Goal: Task Accomplishment & Management: Manage account settings

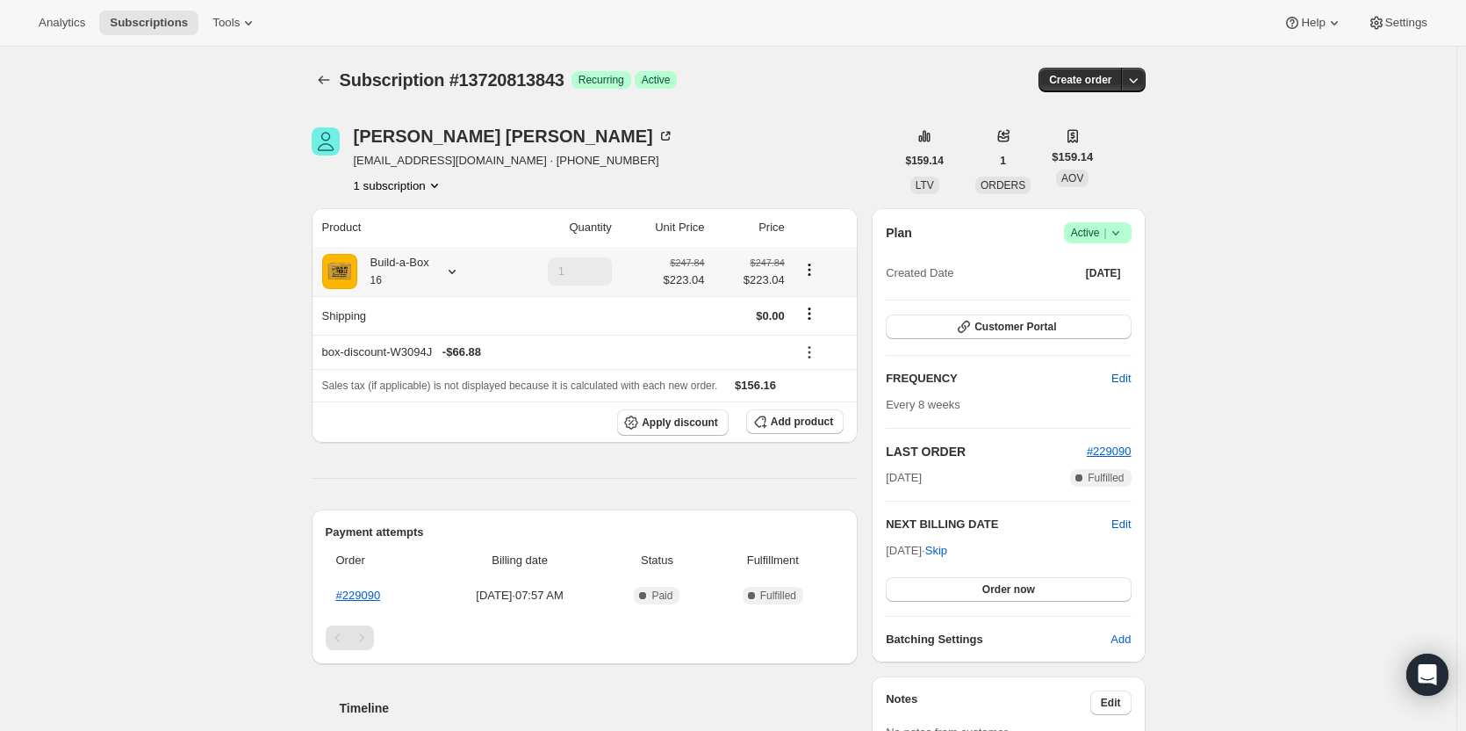
click at [451, 271] on icon at bounding box center [452, 272] width 18 height 18
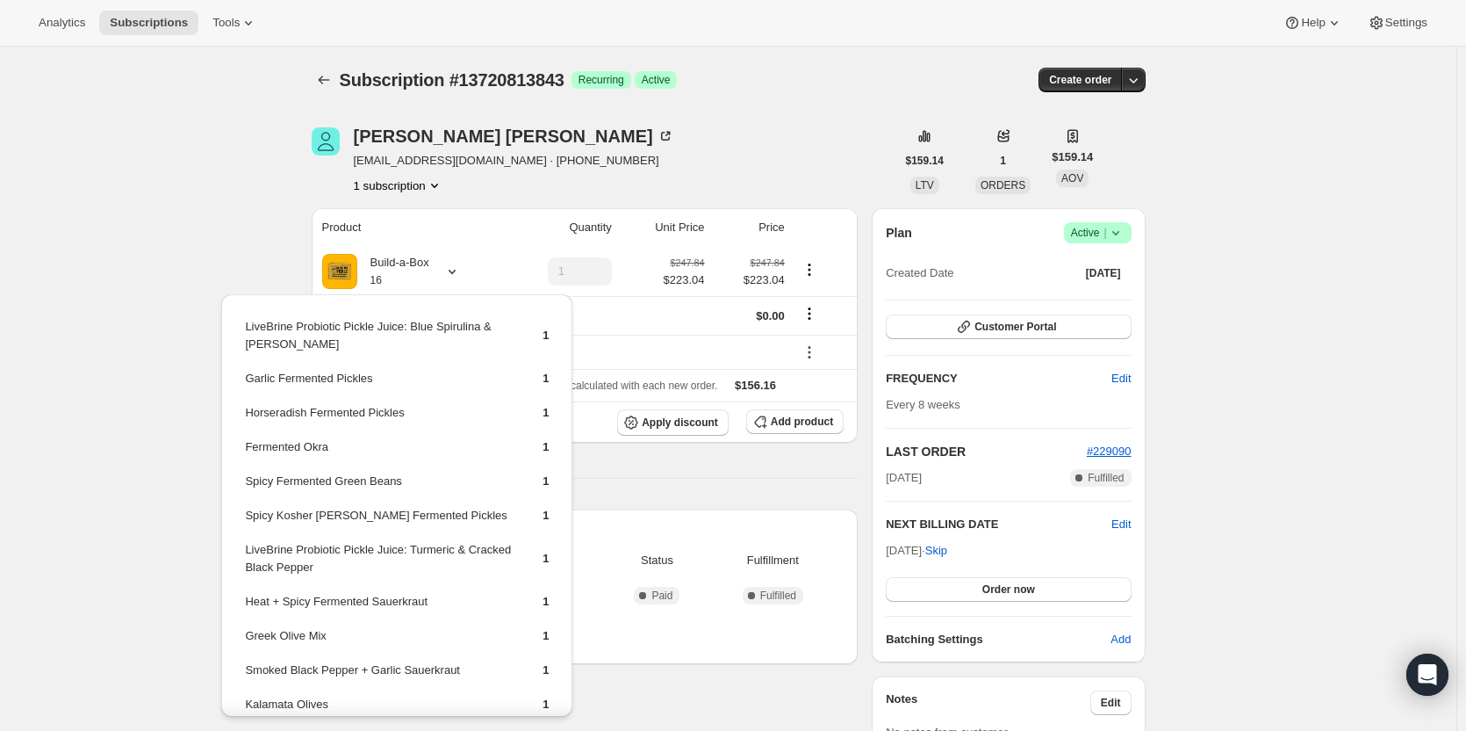
click at [206, 237] on div "Subscription #13720813843. This page is ready Subscription #13720813843 Success…" at bounding box center [728, 595] width 1457 height 1096
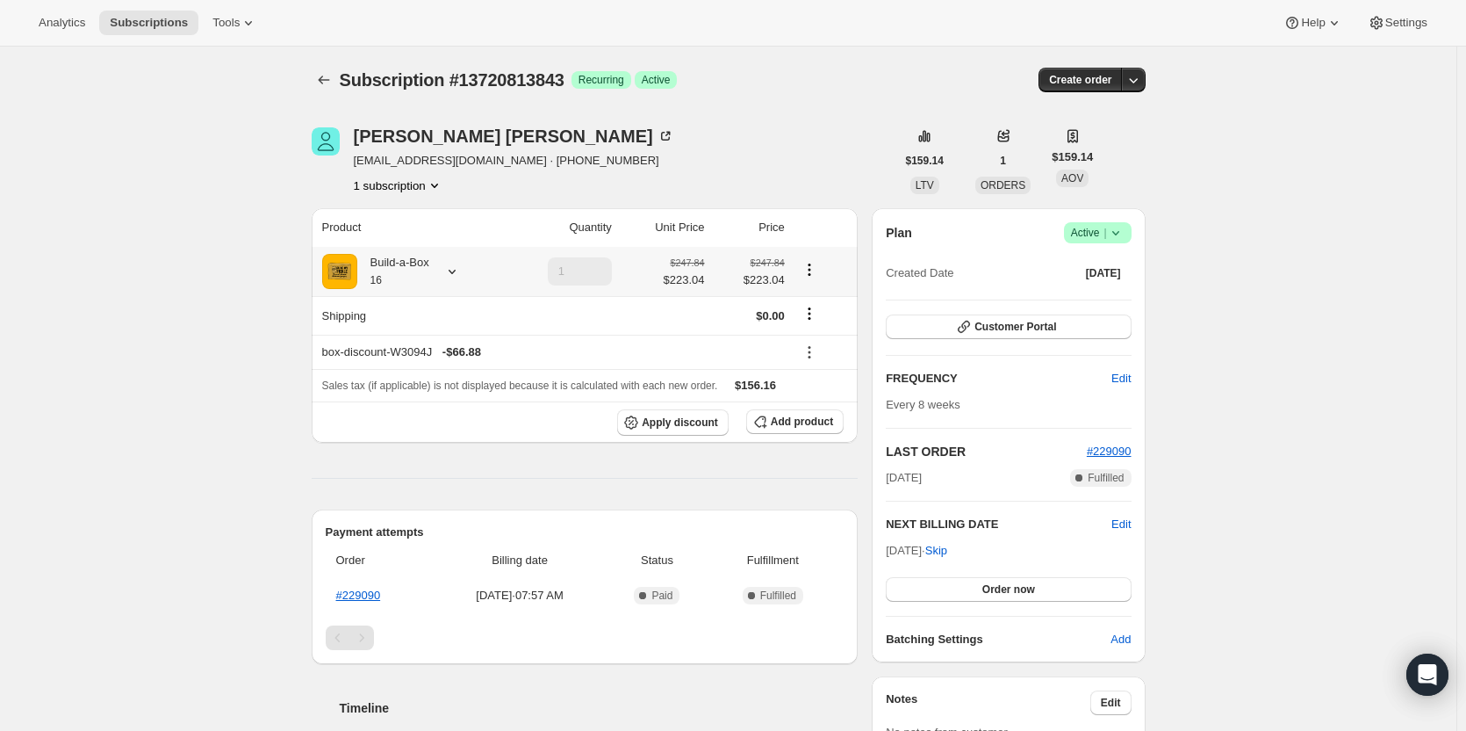
click at [450, 268] on icon at bounding box center [452, 272] width 18 height 18
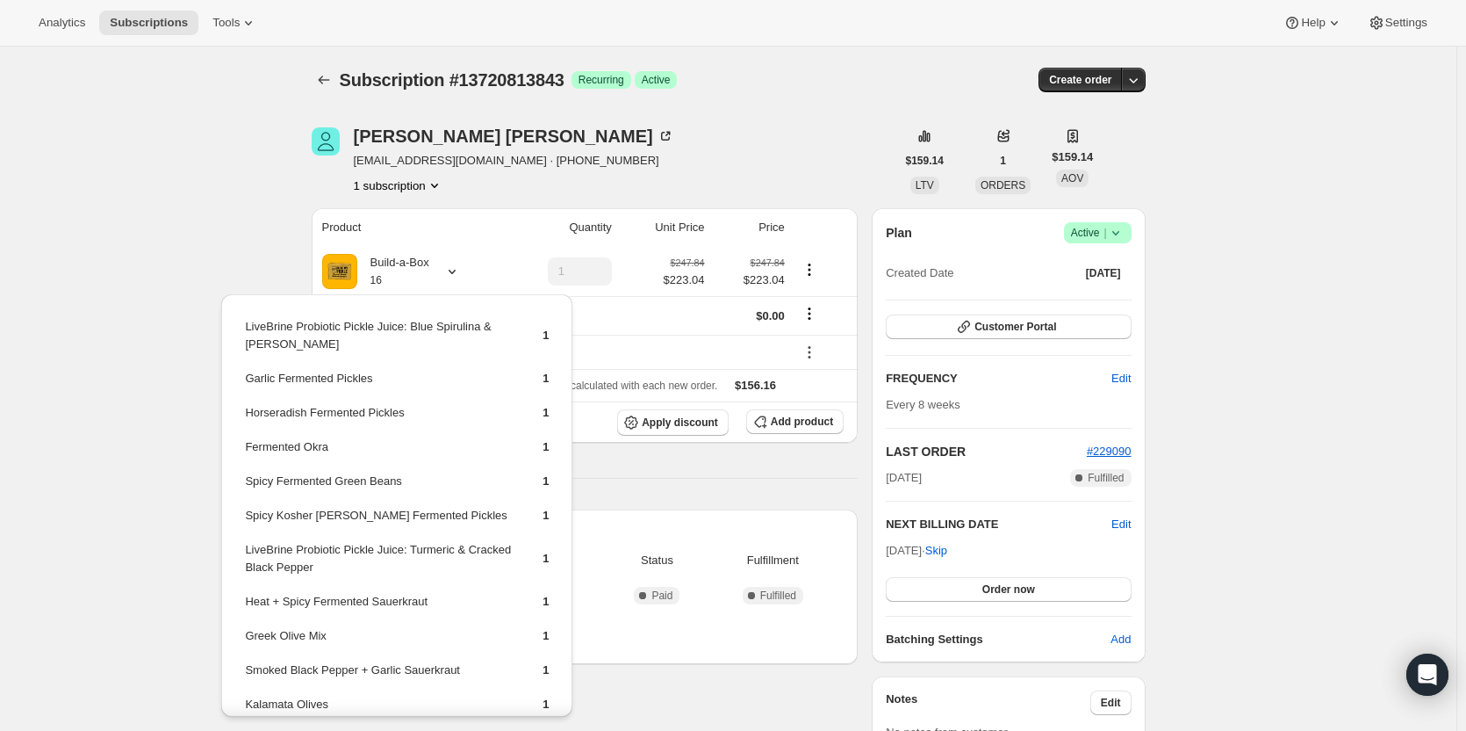
click at [128, 402] on div "Subscription #13720813843. This page is ready Subscription #13720813843 Success…" at bounding box center [728, 595] width 1457 height 1096
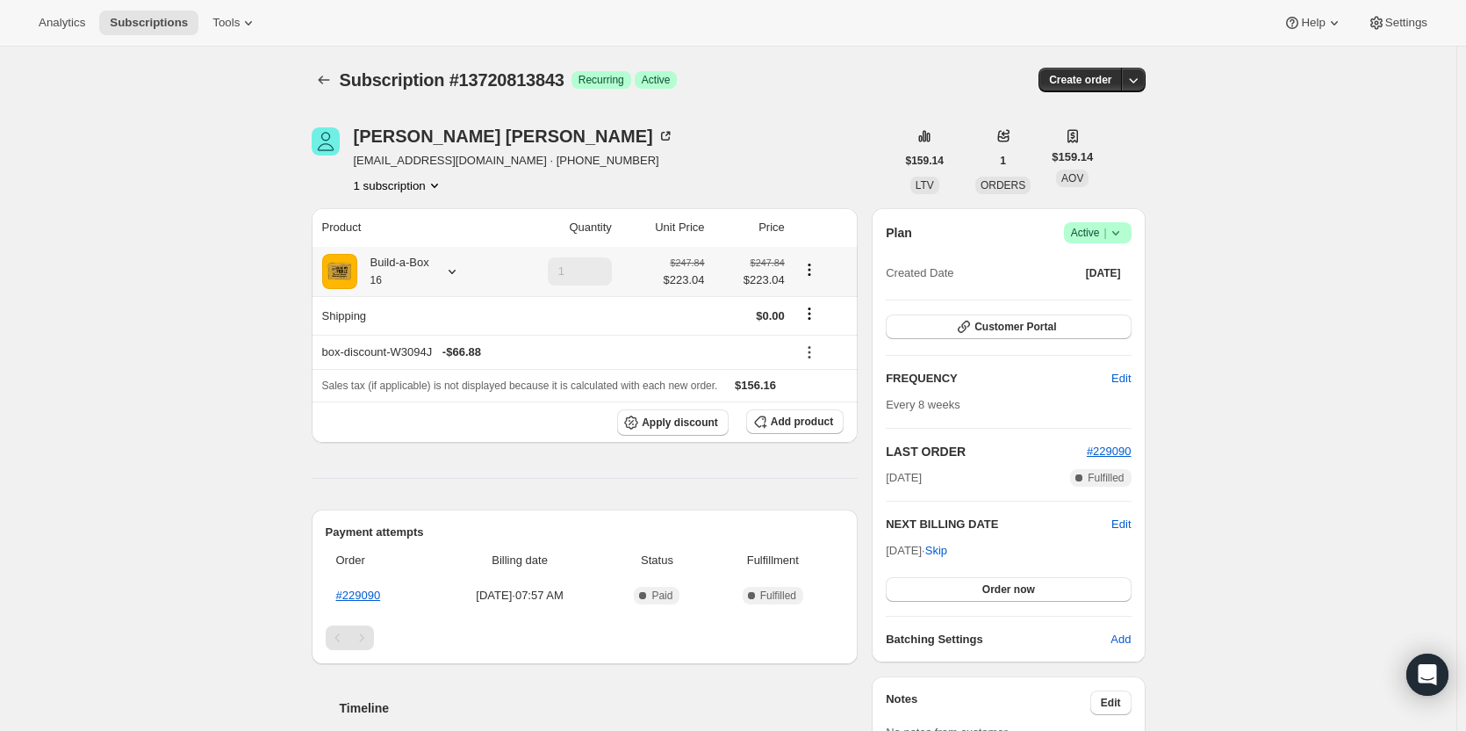
click at [445, 266] on div at bounding box center [448, 272] width 25 height 18
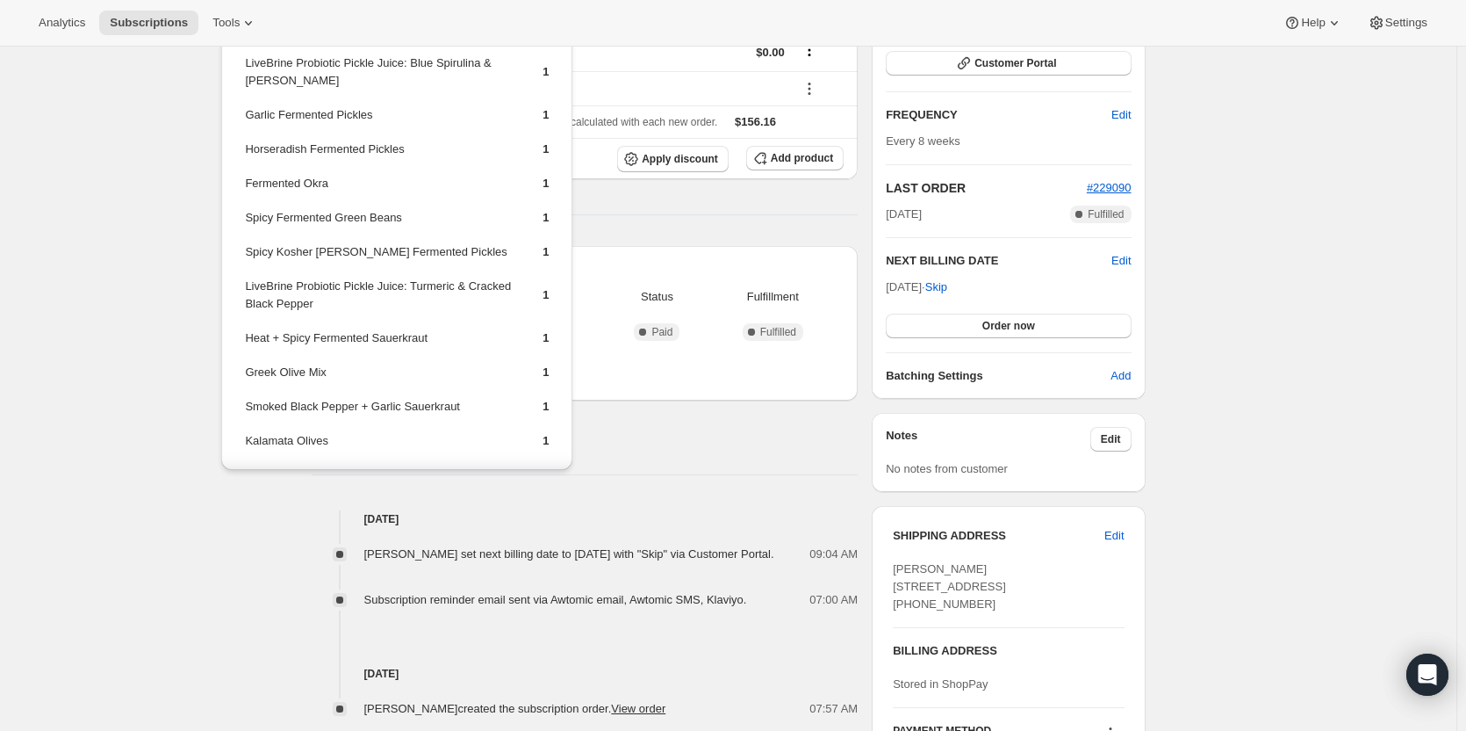
click at [88, 277] on div "Subscription #13720813843. This page is ready Subscription #13720813843 Success…" at bounding box center [728, 331] width 1457 height 1096
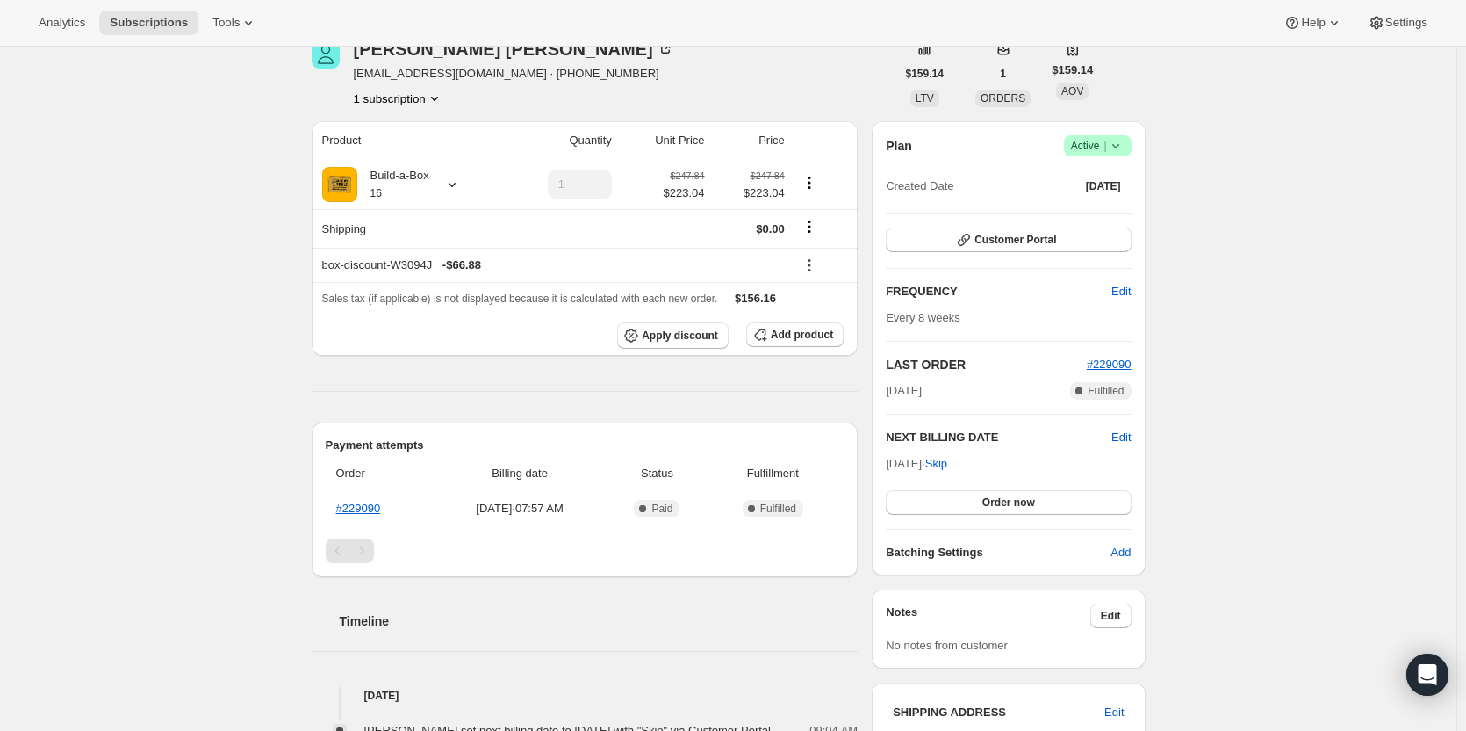
scroll to position [88, 0]
click at [363, 506] on link "#229090" at bounding box center [358, 506] width 45 height 13
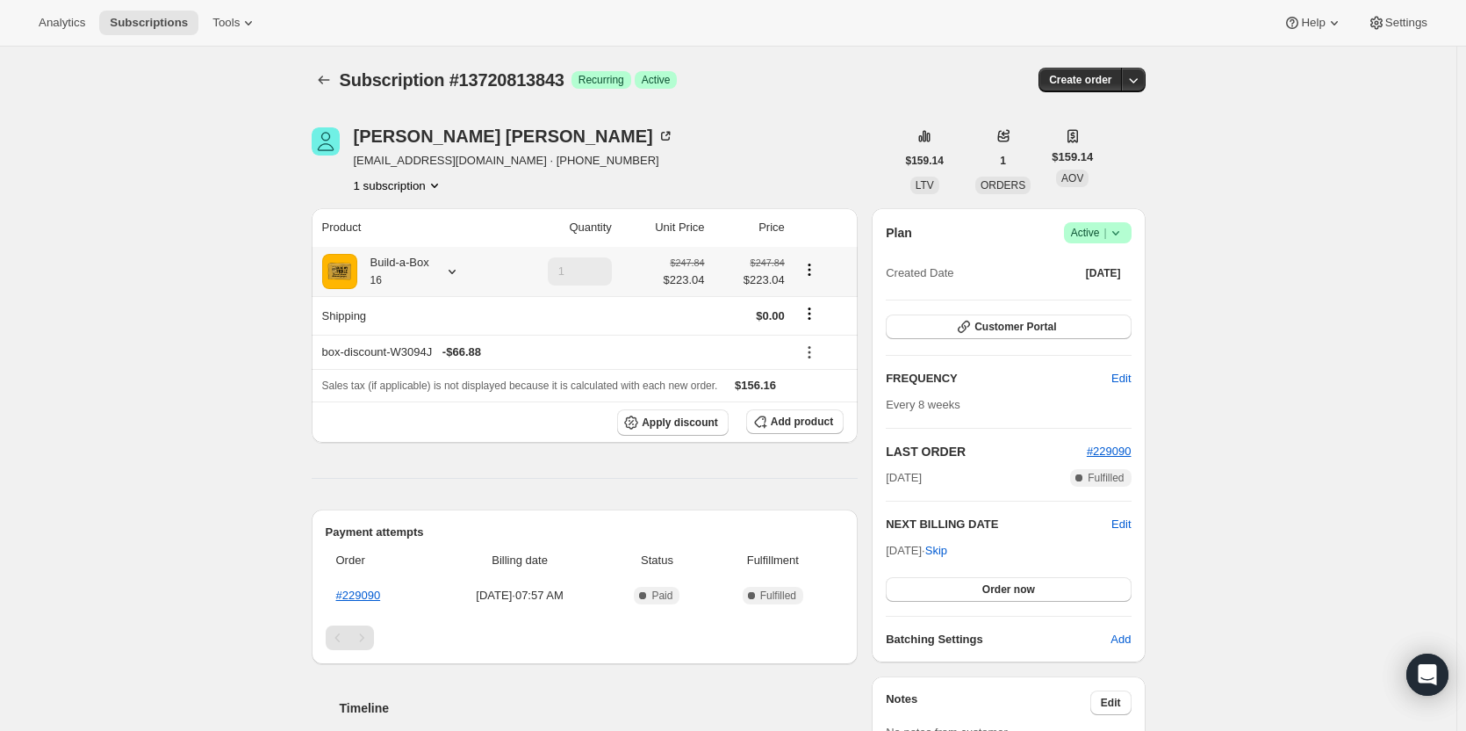
click at [424, 271] on div "Build-a-Box 16" at bounding box center [393, 271] width 72 height 35
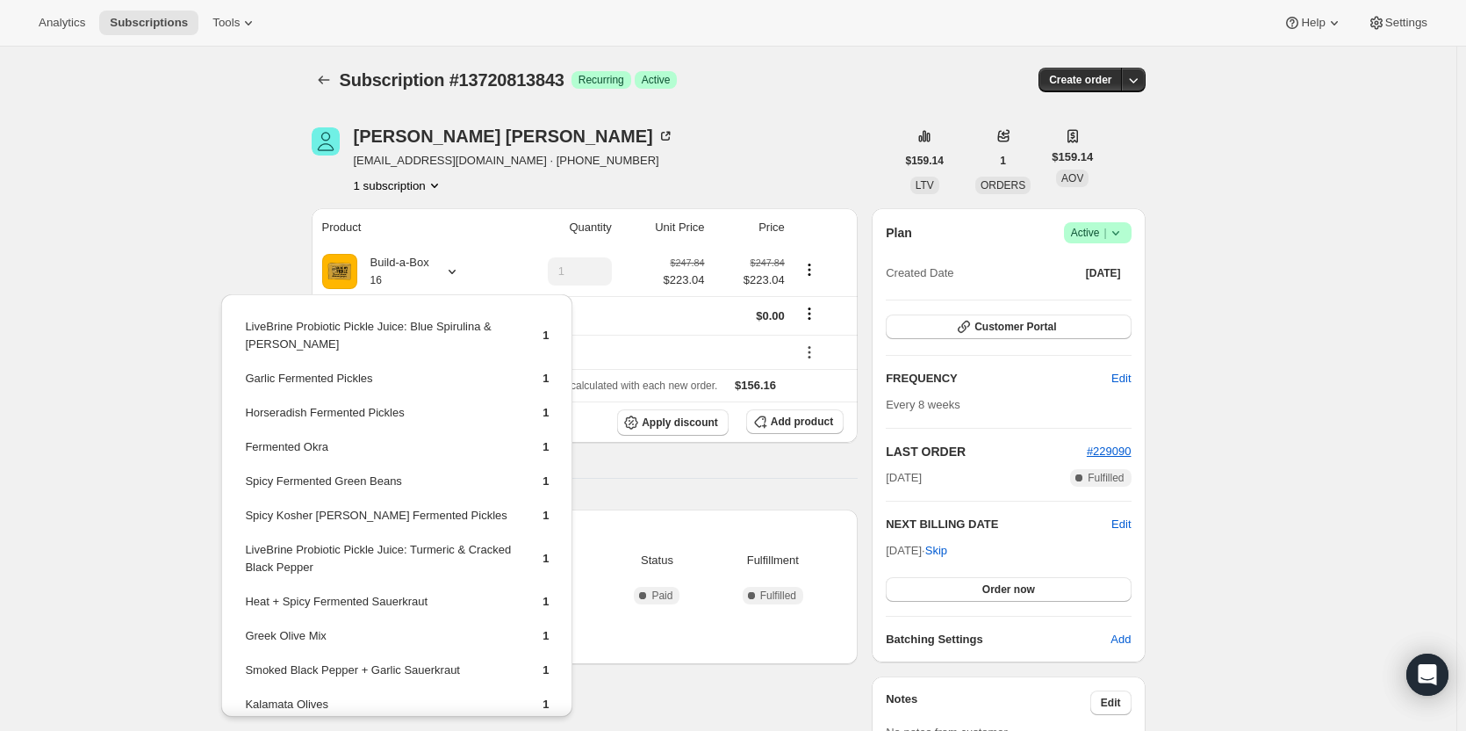
click at [149, 314] on div "Subscription #13720813843. This page is ready Subscription #13720813843 Success…" at bounding box center [728, 595] width 1457 height 1096
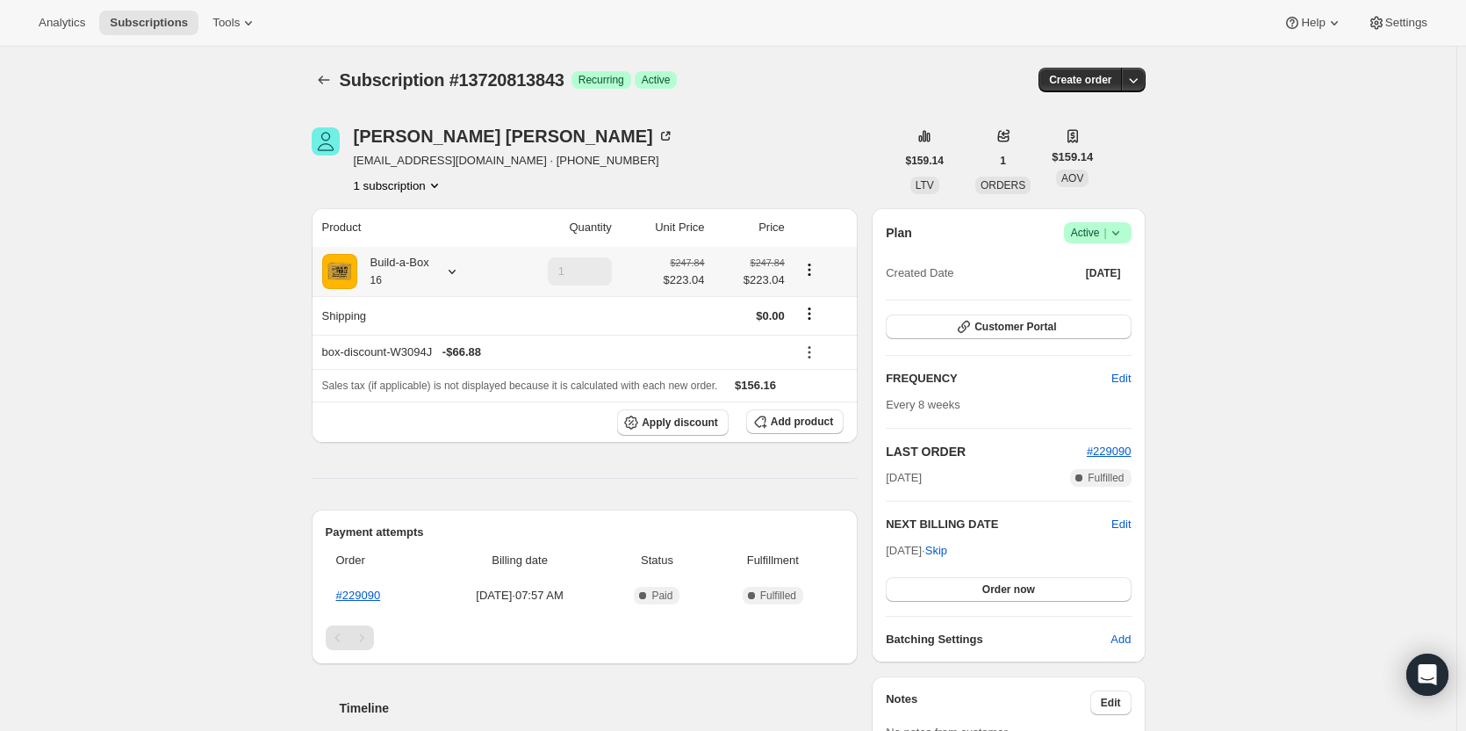
click at [423, 264] on div "Build-a-Box 16" at bounding box center [393, 271] width 72 height 35
click at [393, 272] on div "Build-a-Box 16" at bounding box center [393, 271] width 72 height 35
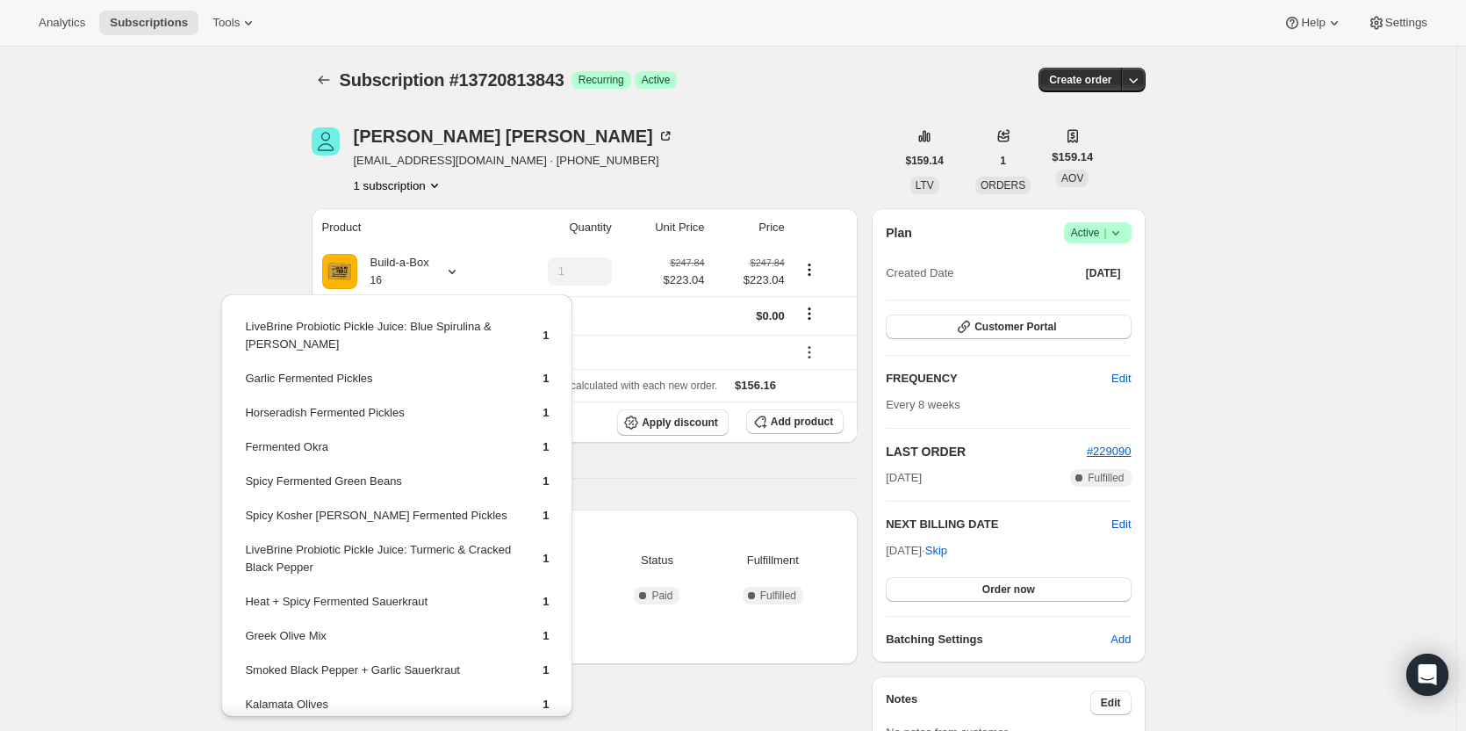
click at [216, 175] on div "Subscription #13720813843. This page is ready Subscription #13720813843 Success…" at bounding box center [728, 595] width 1457 height 1096
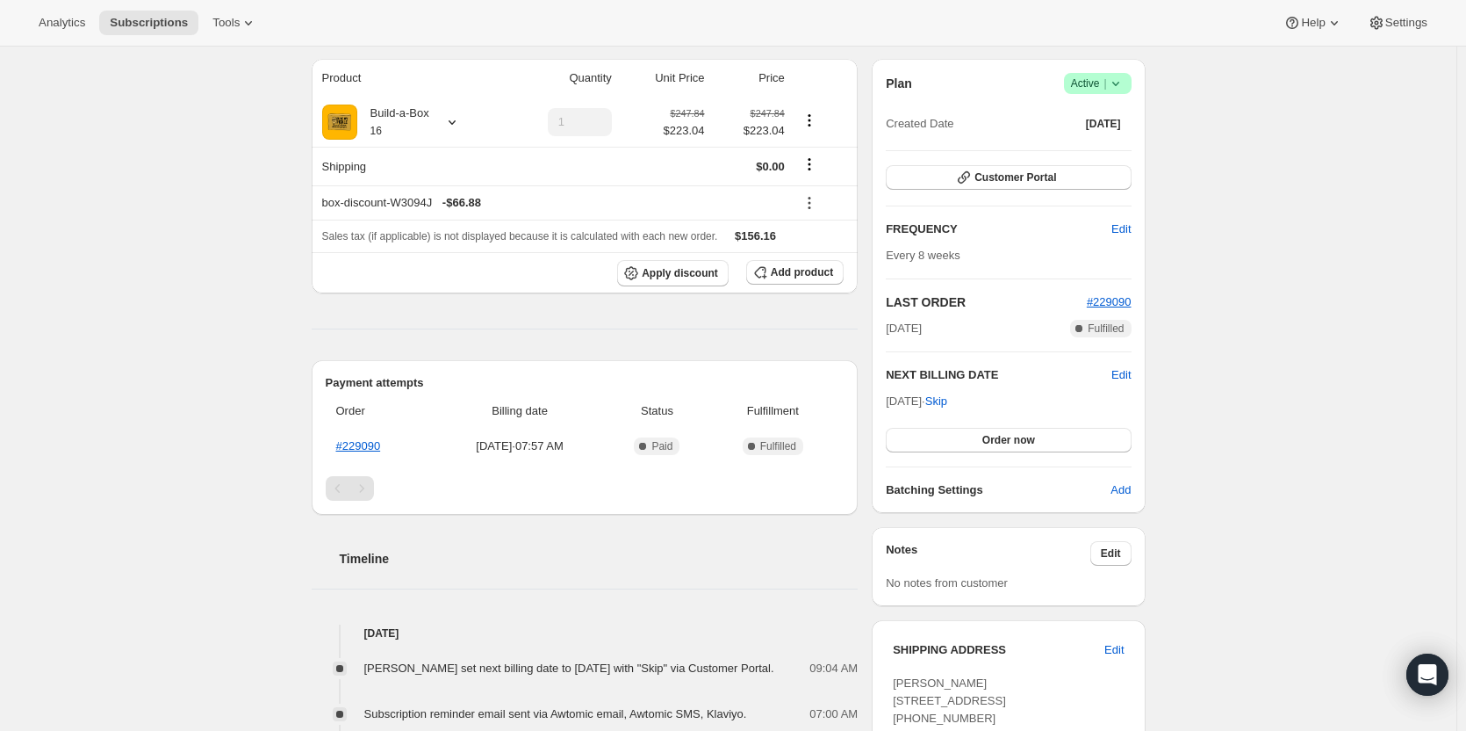
scroll to position [88, 0]
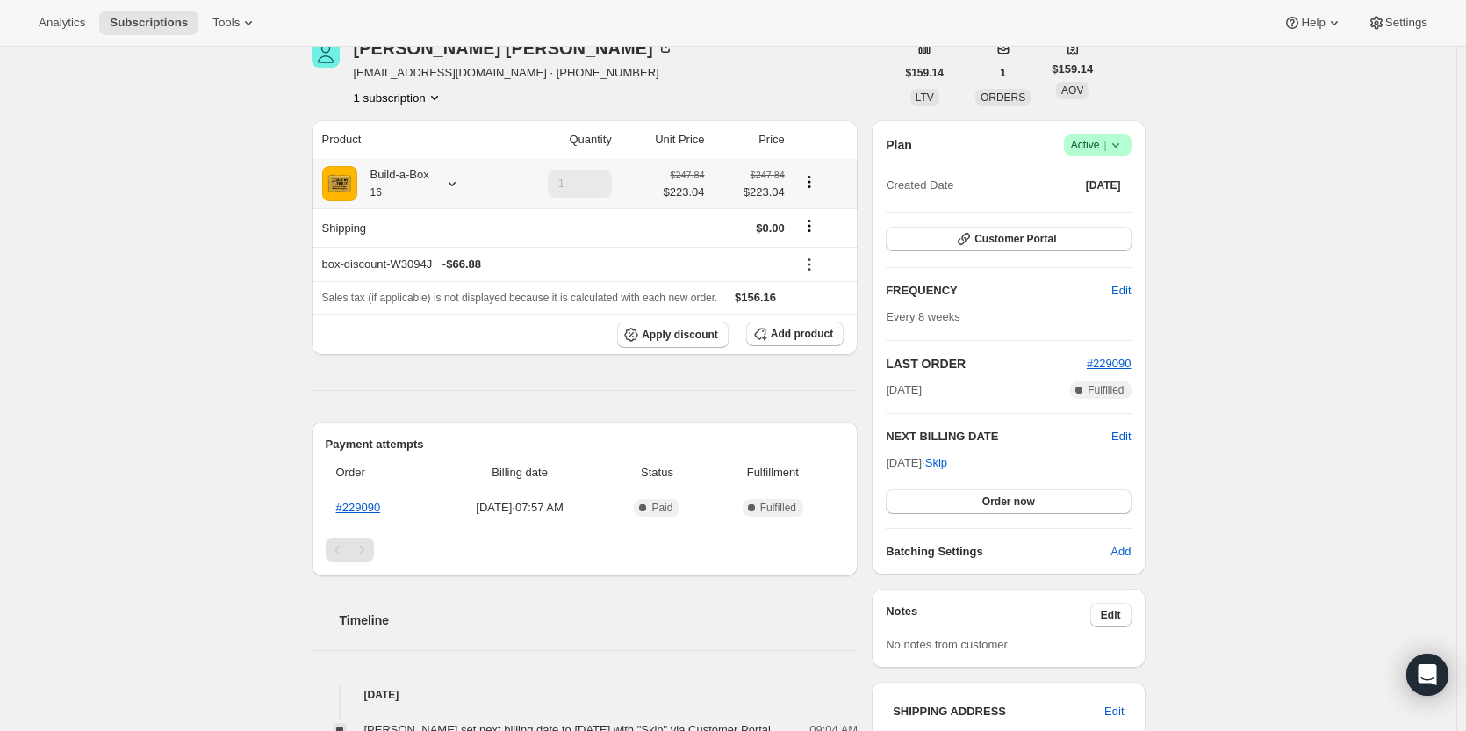
click at [452, 184] on icon at bounding box center [452, 184] width 18 height 18
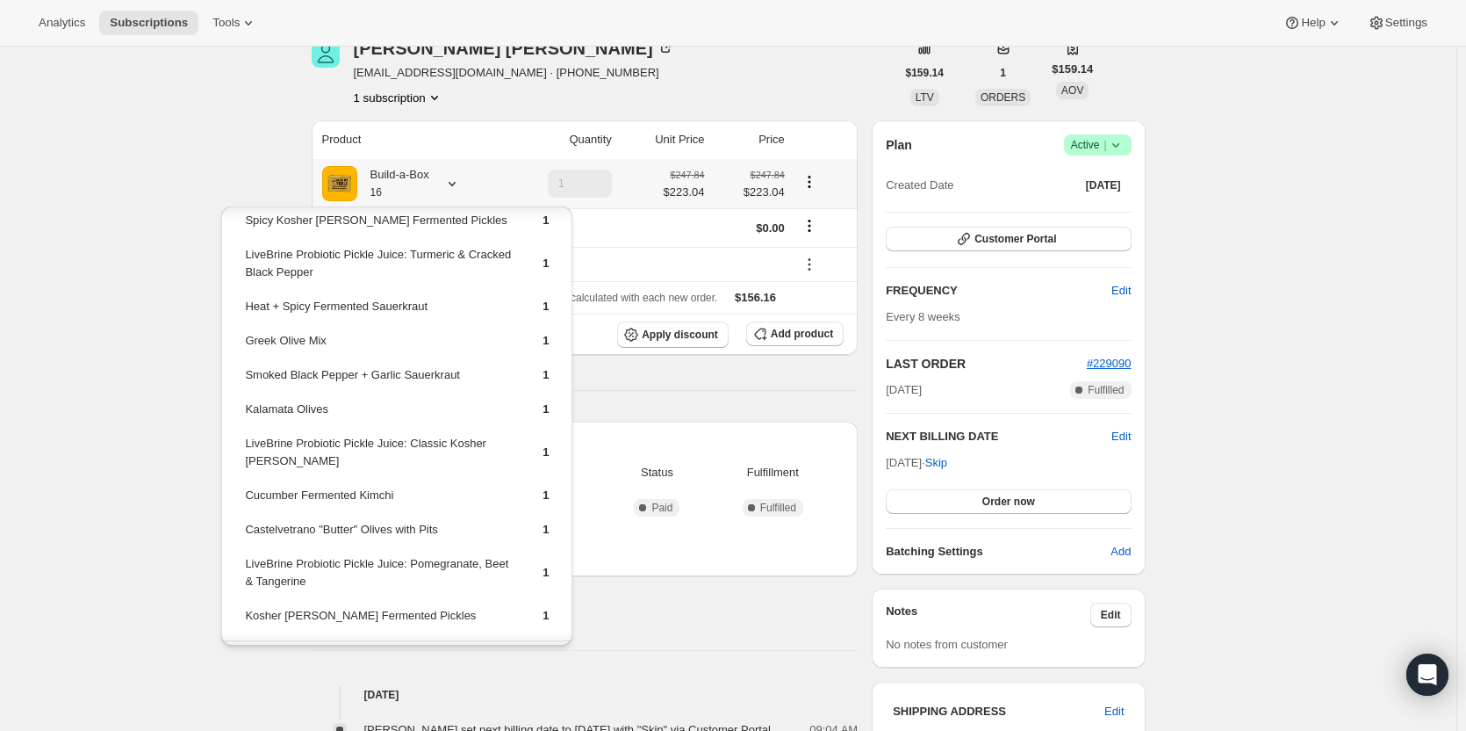
scroll to position [240, 0]
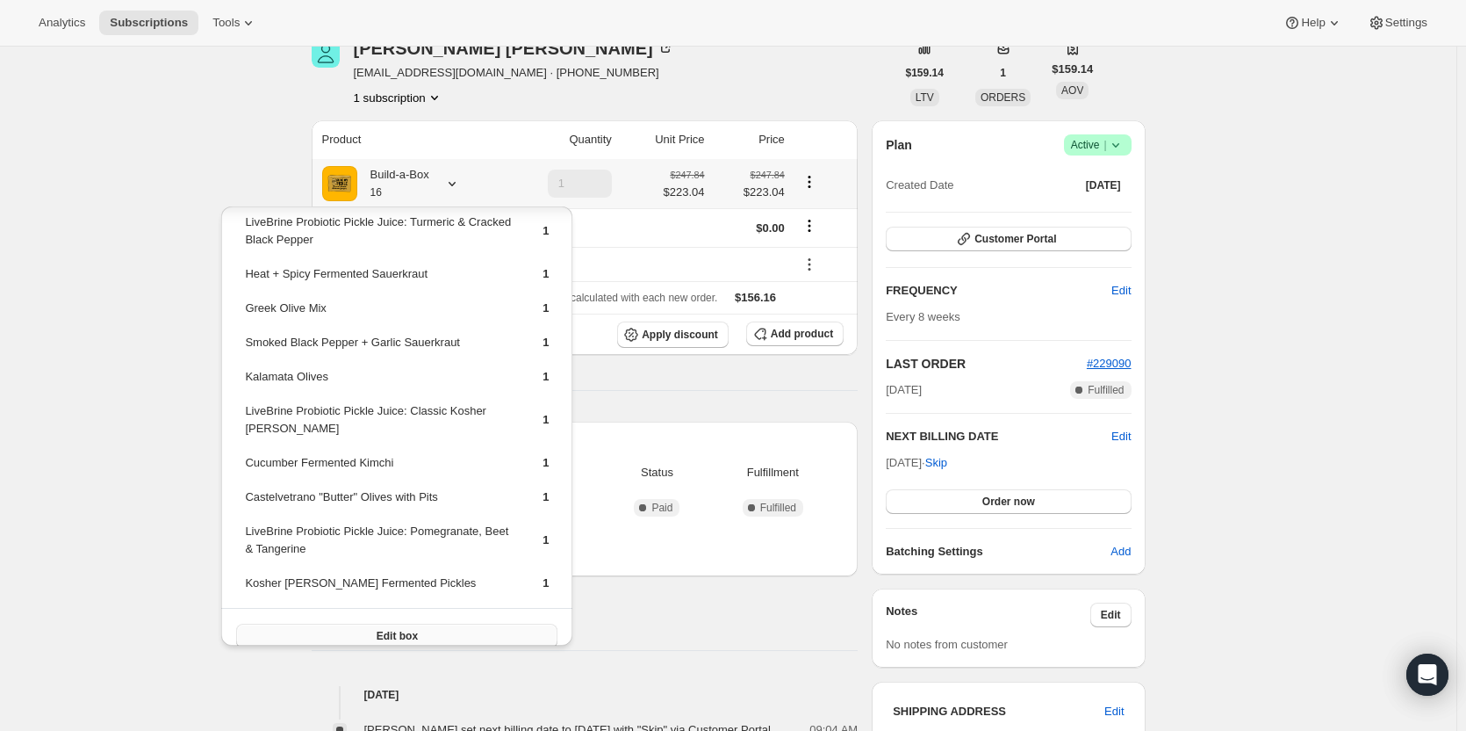
click at [400, 629] on span "Edit box" at bounding box center [397, 636] width 41 height 14
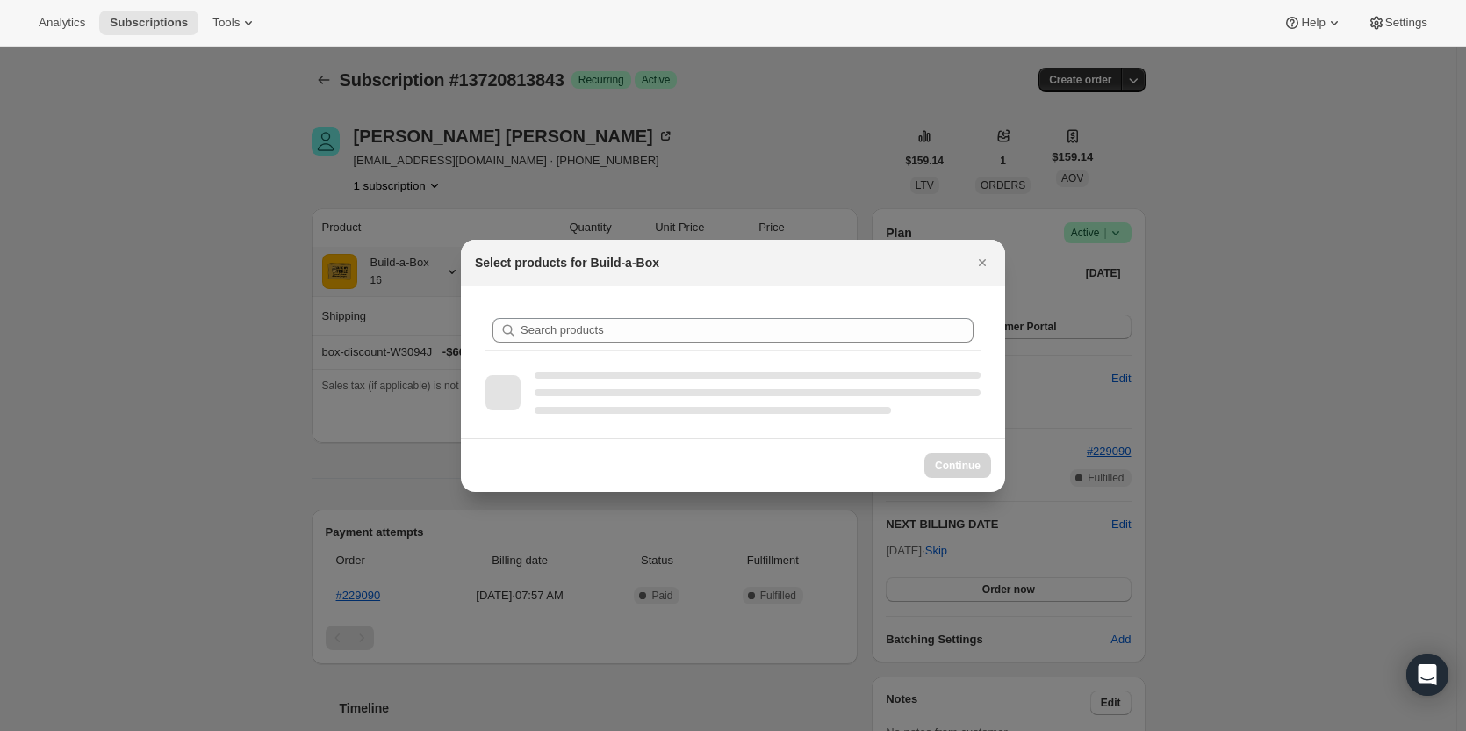
scroll to position [88, 0]
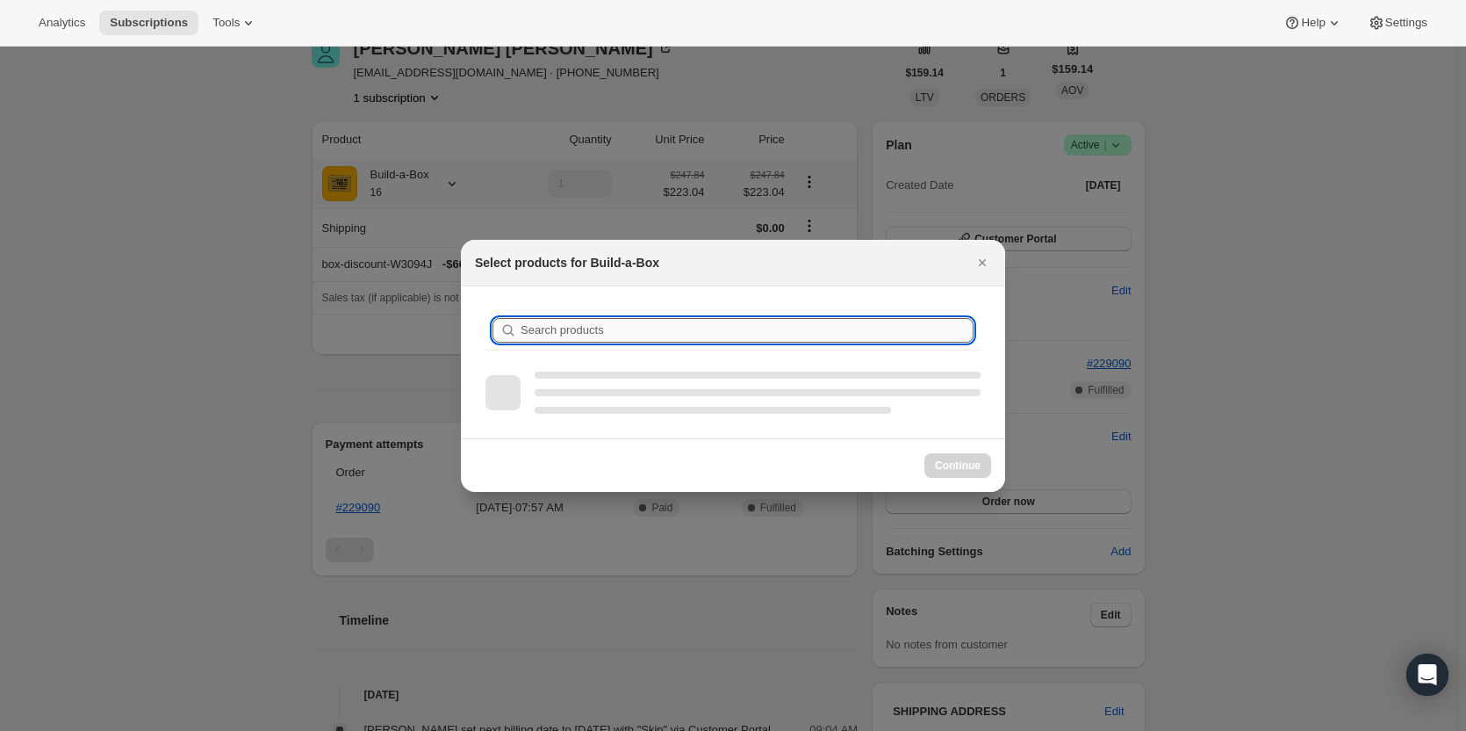
click at [597, 330] on input "Search products" at bounding box center [747, 330] width 453 height 25
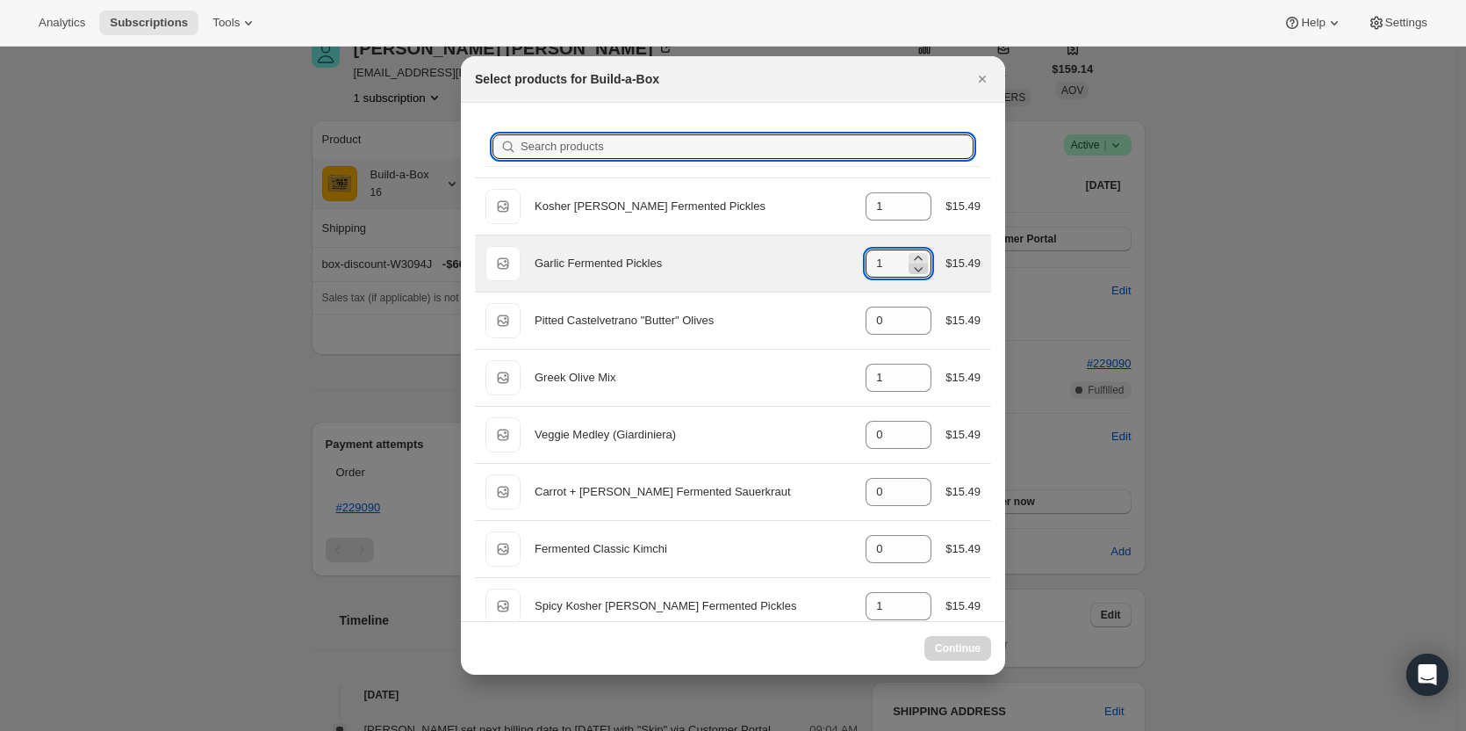
click at [915, 272] on icon ":rev:" at bounding box center [919, 269] width 18 height 18
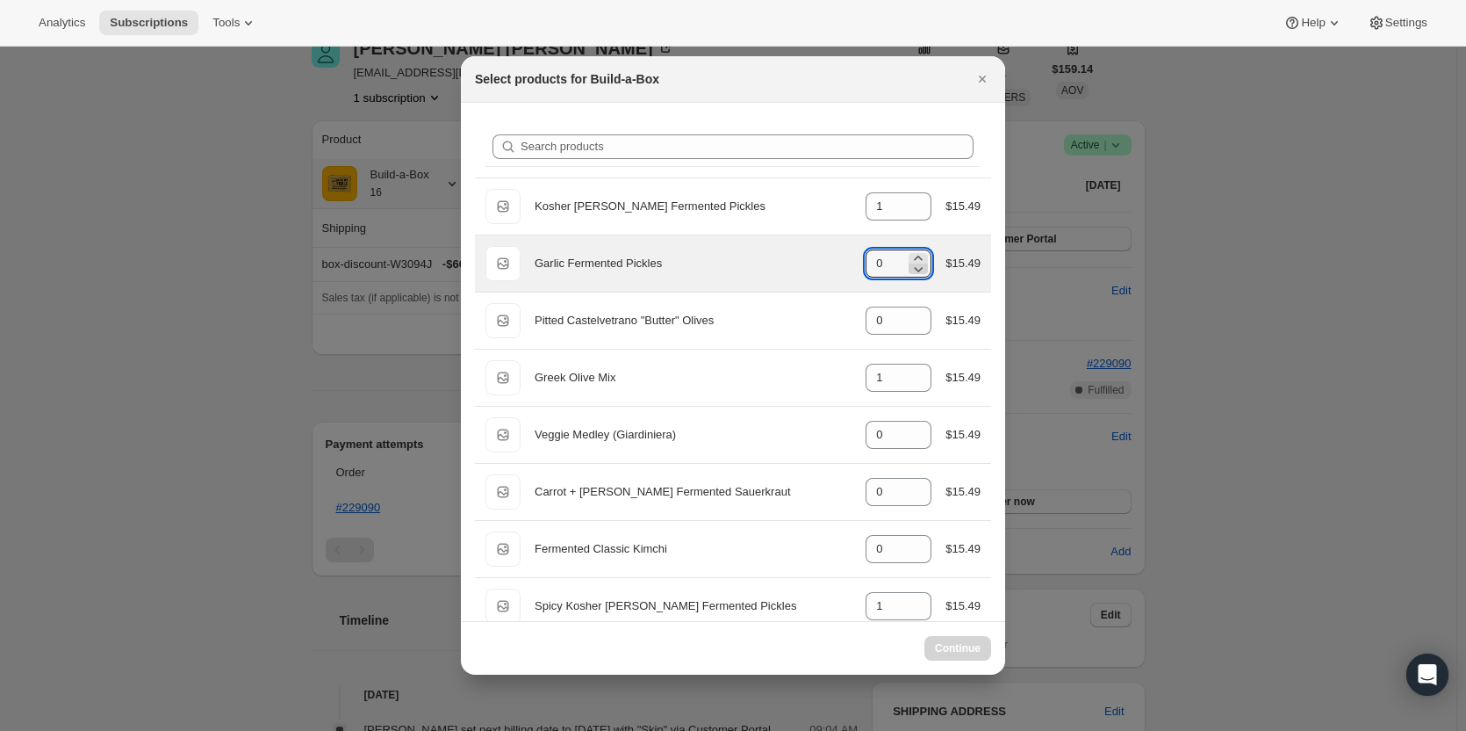
type input "1"
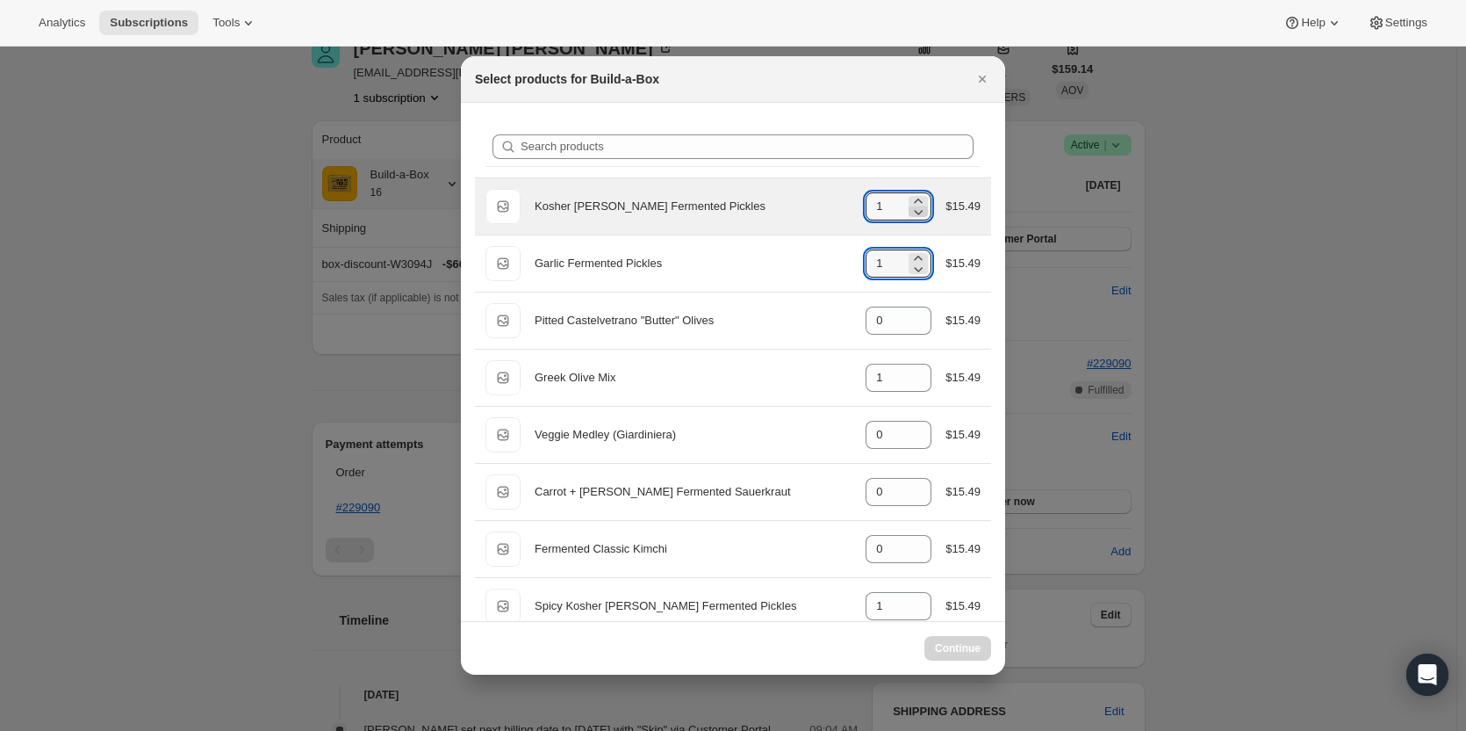
select select "gid://shopify/ProductVariant/49986052620563"
click at [914, 216] on icon ":rev:" at bounding box center [919, 212] width 18 height 18
type input "0"
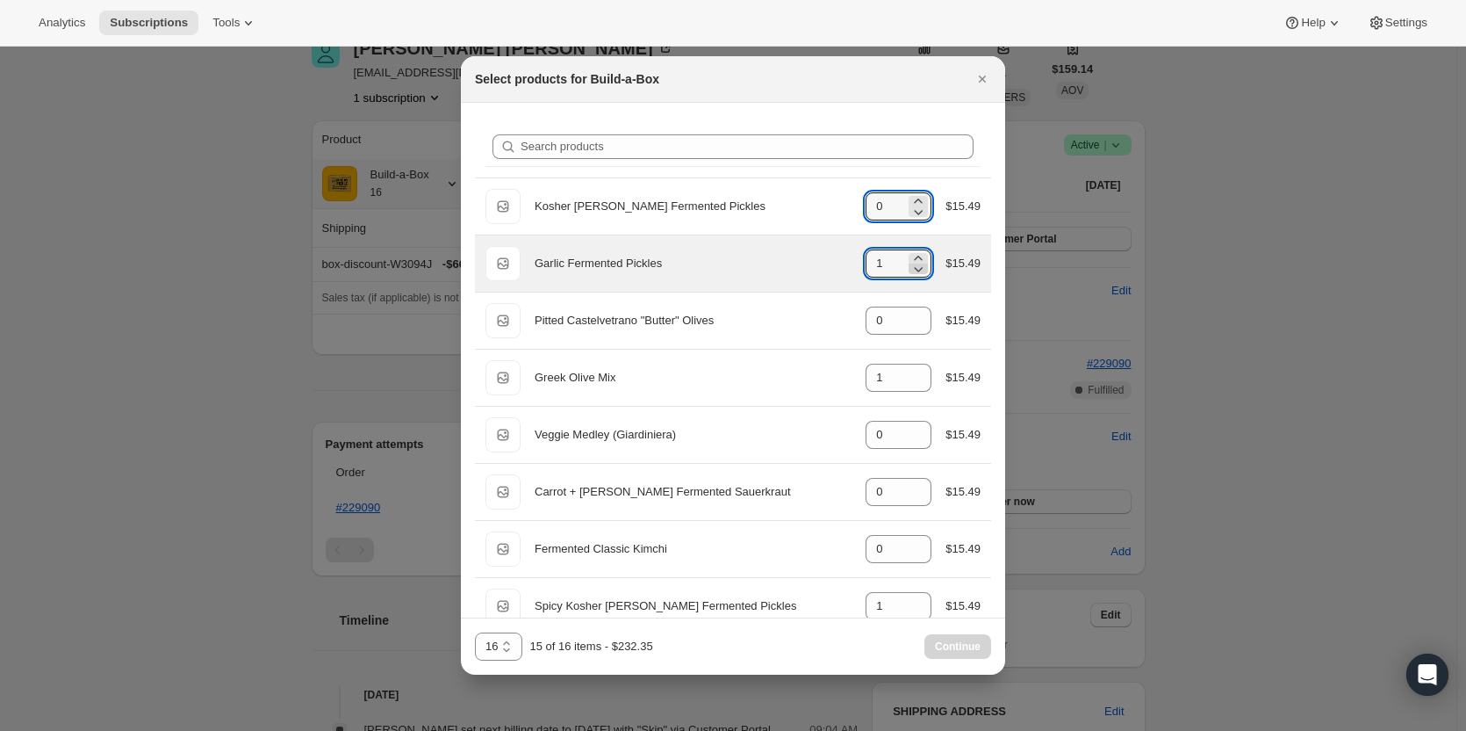
click at [910, 271] on icon ":rev:" at bounding box center [919, 269] width 18 height 18
type input "0"
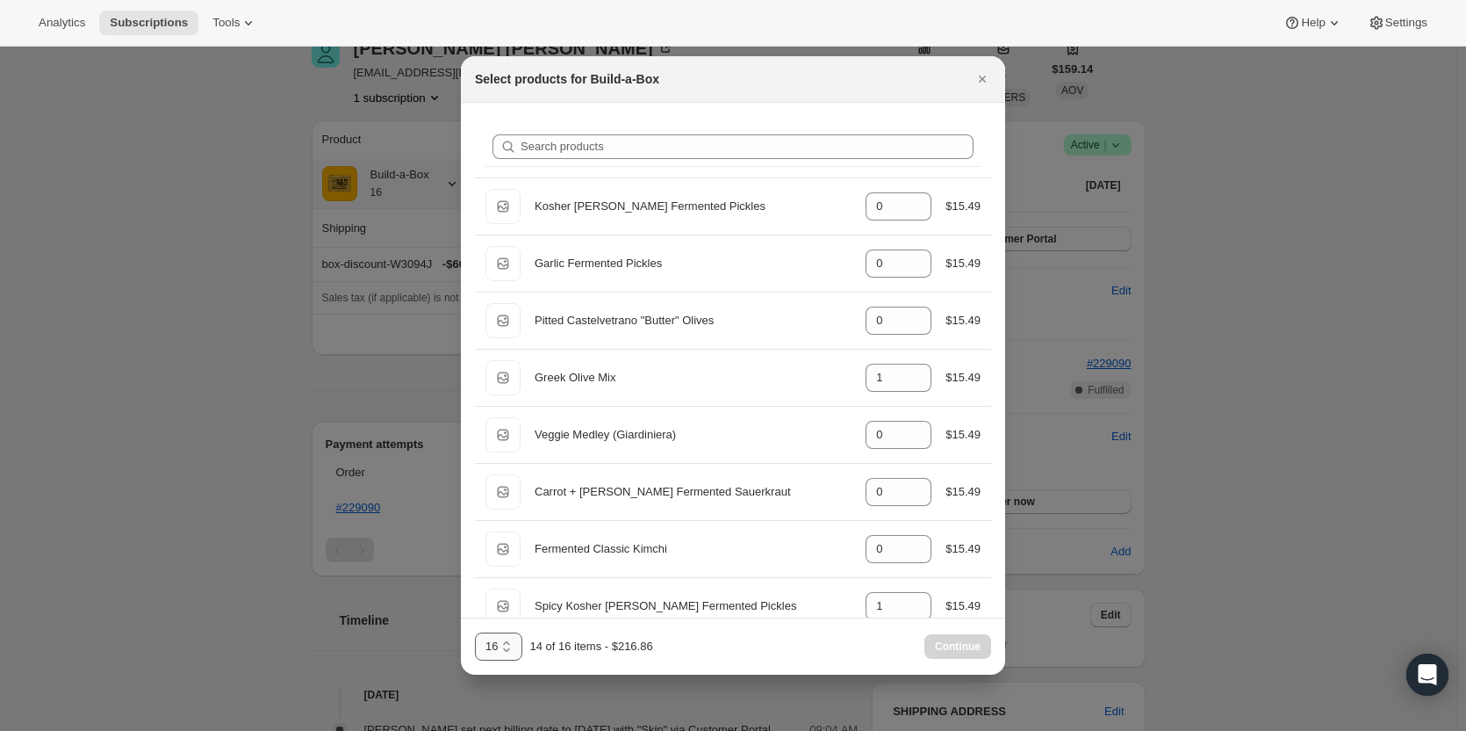
click at [500, 644] on select "3 Items 6 Items 9 Items 12+ Items 13 14 15 16 17 18 19 20 21 22 23 24 25 26 27 …" at bounding box center [498, 646] width 47 height 28
select select "gid://shopify/ProductVariant/49973439299859"
click at [475, 632] on select "3 Items 6 Items 9 Items 12+ Items 13 14 15 16 17 18 19 20 21 22 23 24 25 26 27 …" at bounding box center [498, 646] width 47 height 28
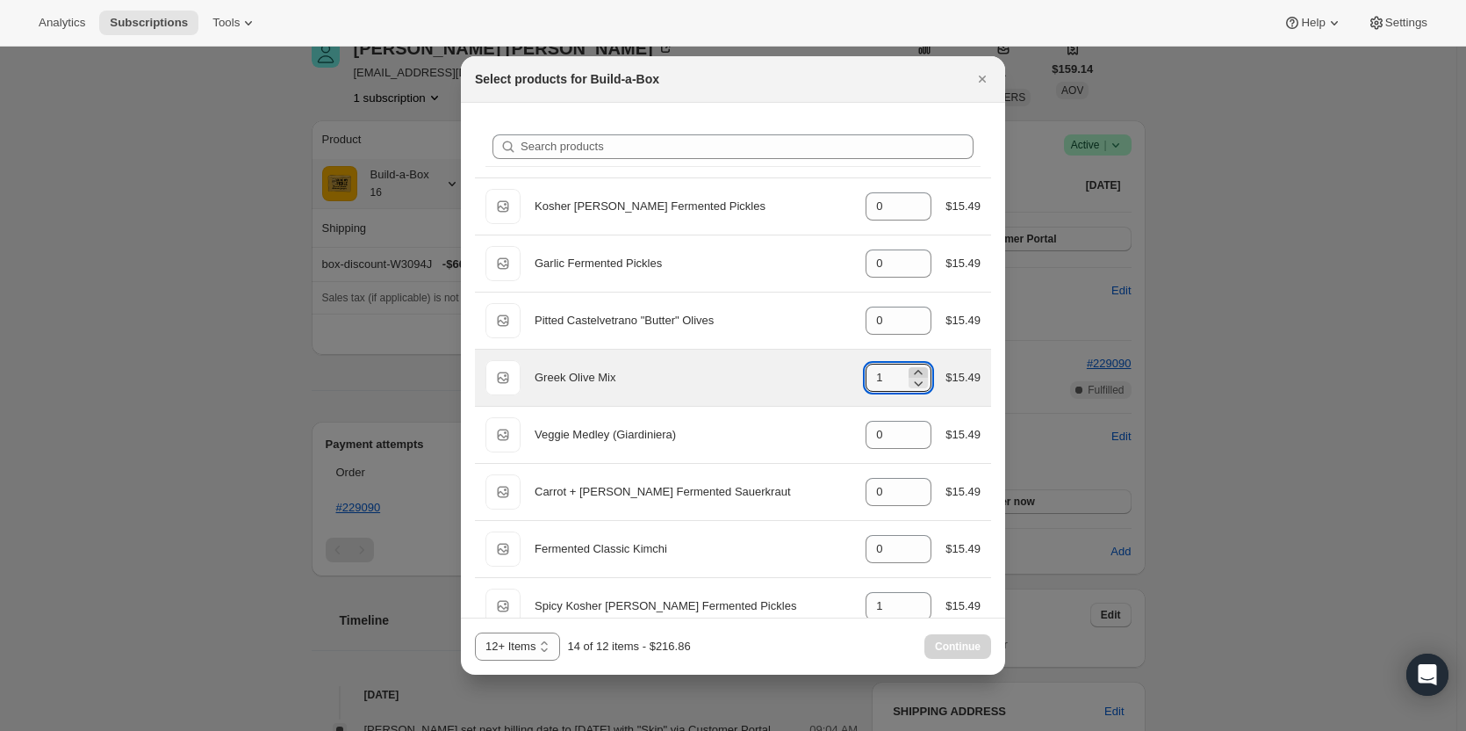
click at [912, 366] on icon ":rev:" at bounding box center [919, 373] width 18 height 18
type input "4"
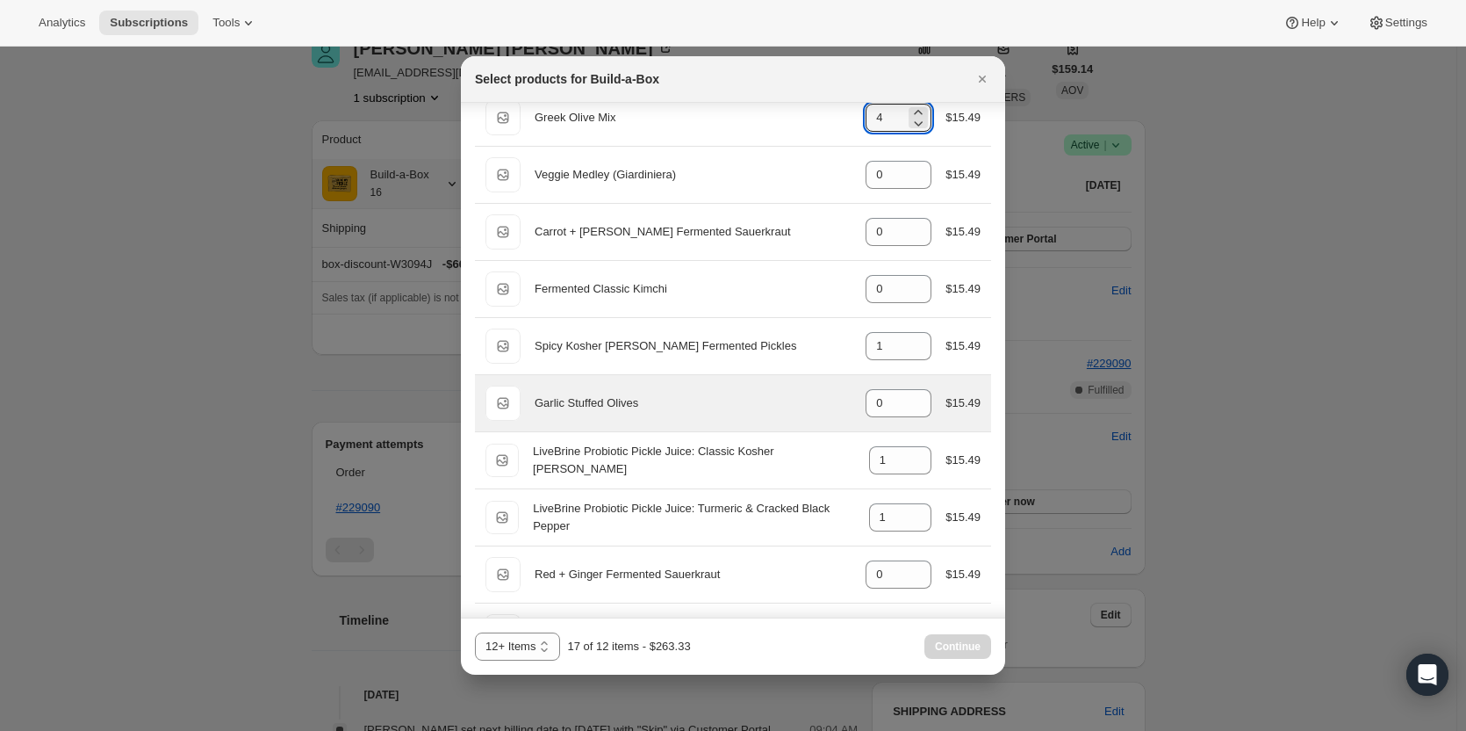
scroll to position [263, 0]
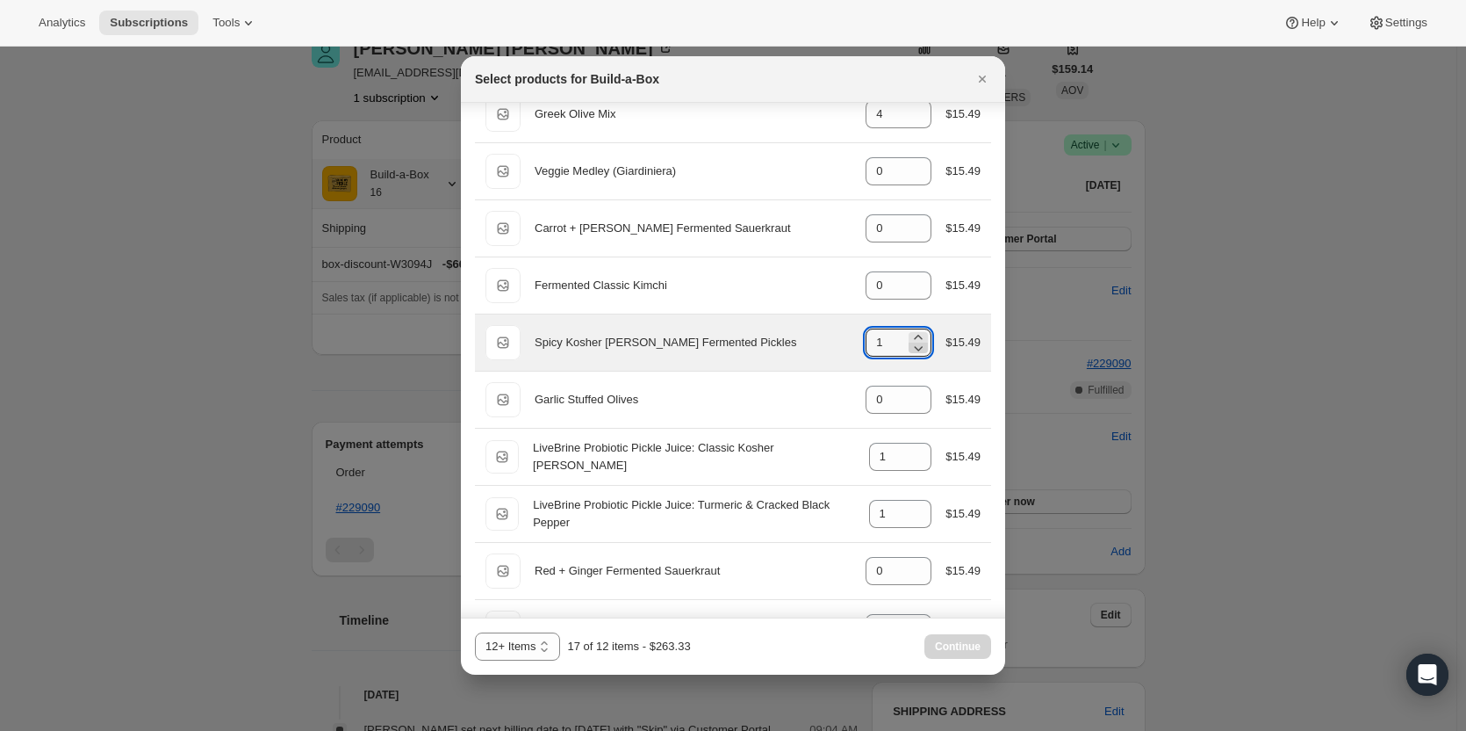
click at [910, 351] on icon ":rev:" at bounding box center [919, 348] width 18 height 18
type input "0"
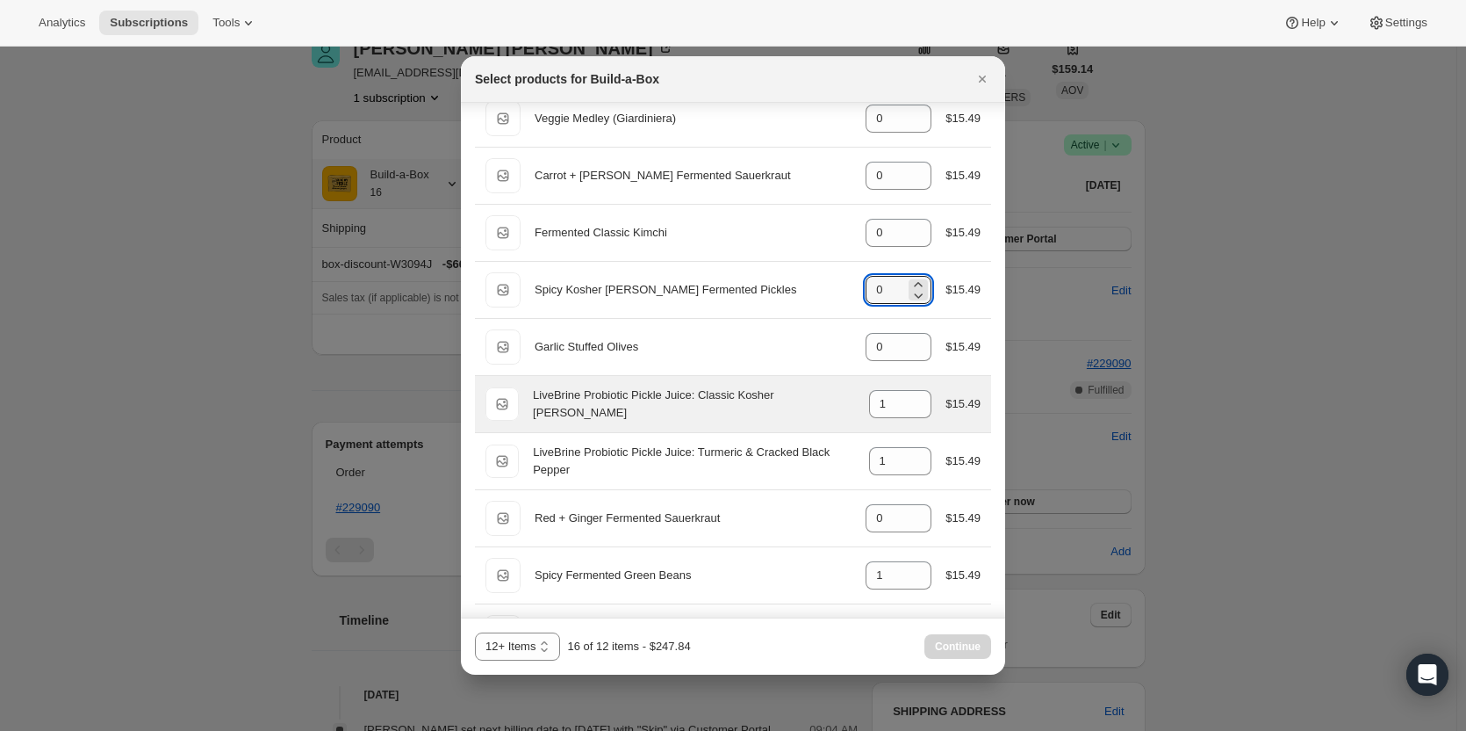
scroll to position [351, 0]
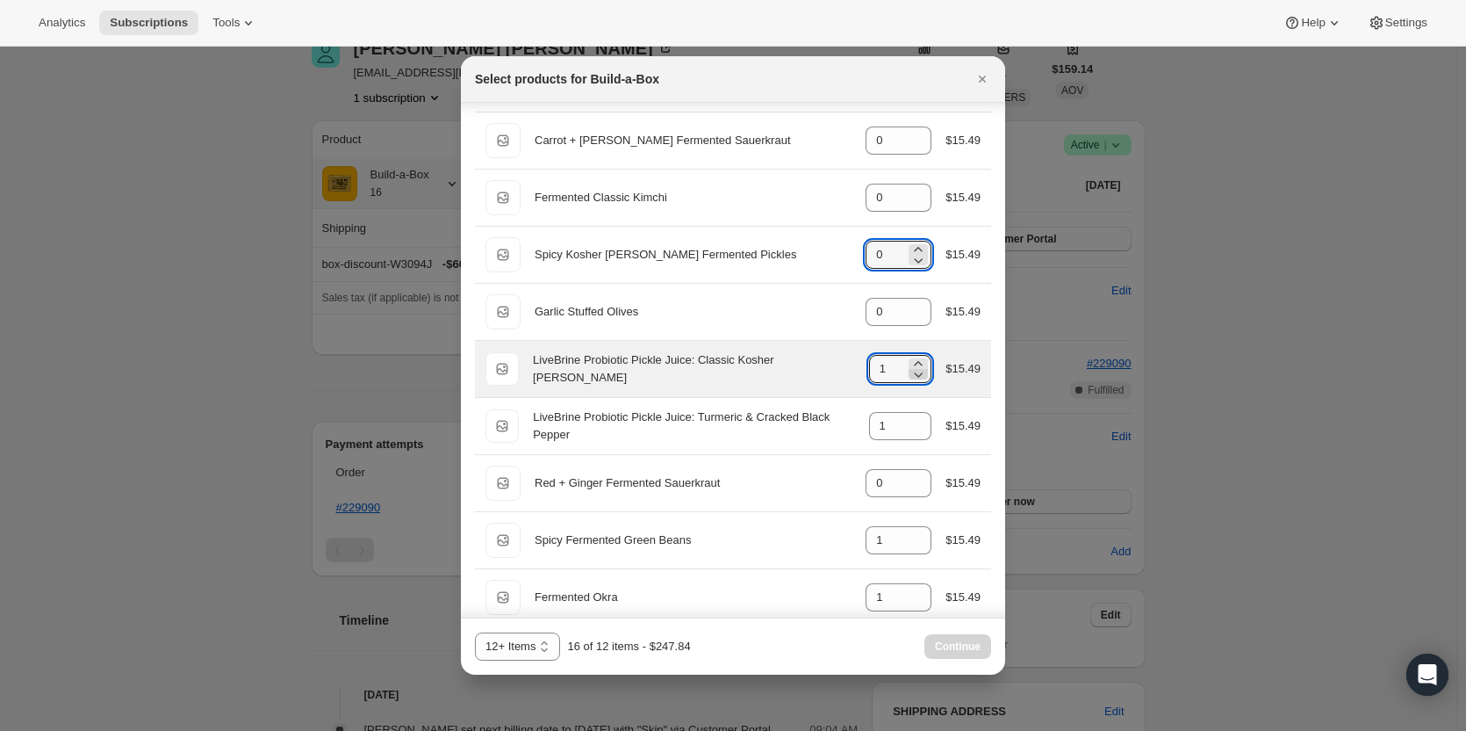
click at [918, 372] on icon ":rev:" at bounding box center [919, 374] width 18 height 18
type input "0"
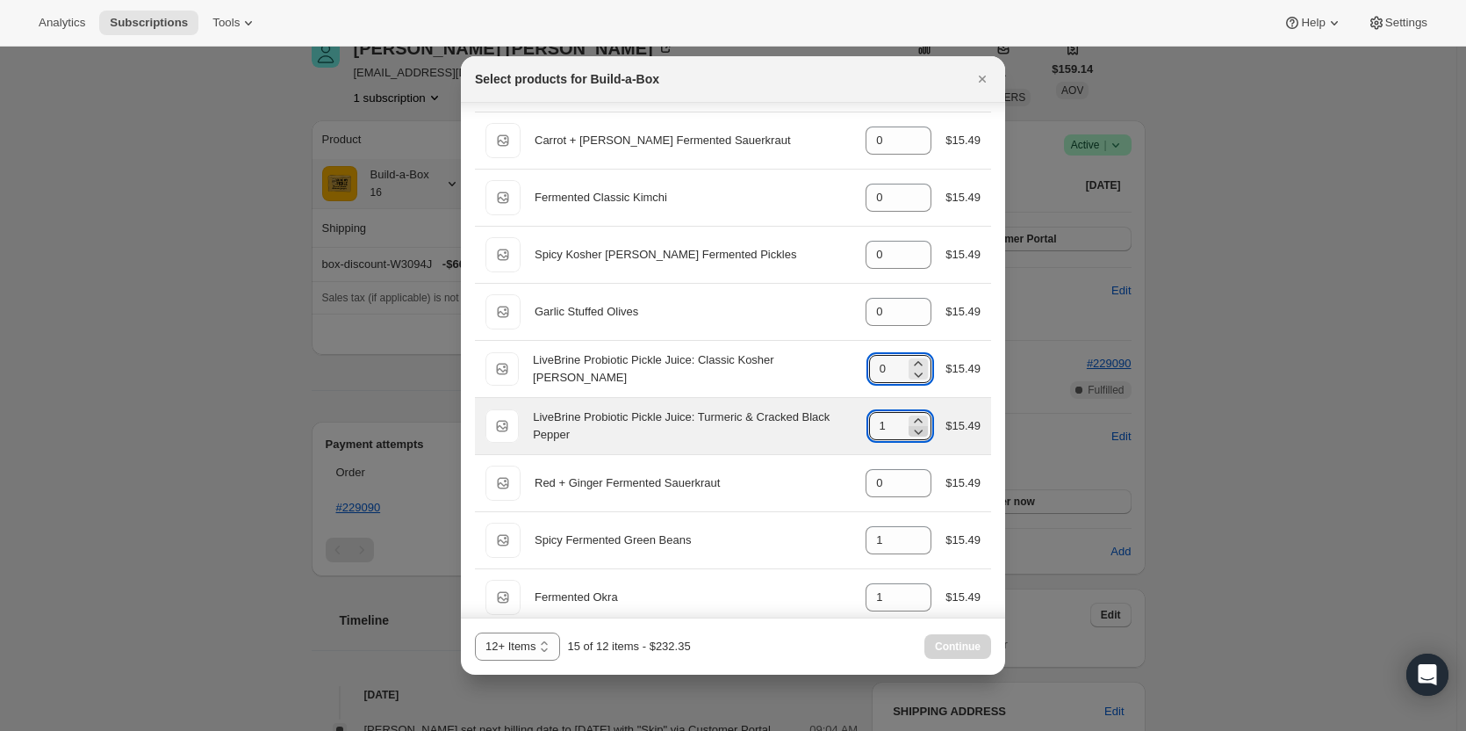
click at [910, 431] on icon ":rev:" at bounding box center [919, 431] width 18 height 18
type input "0"
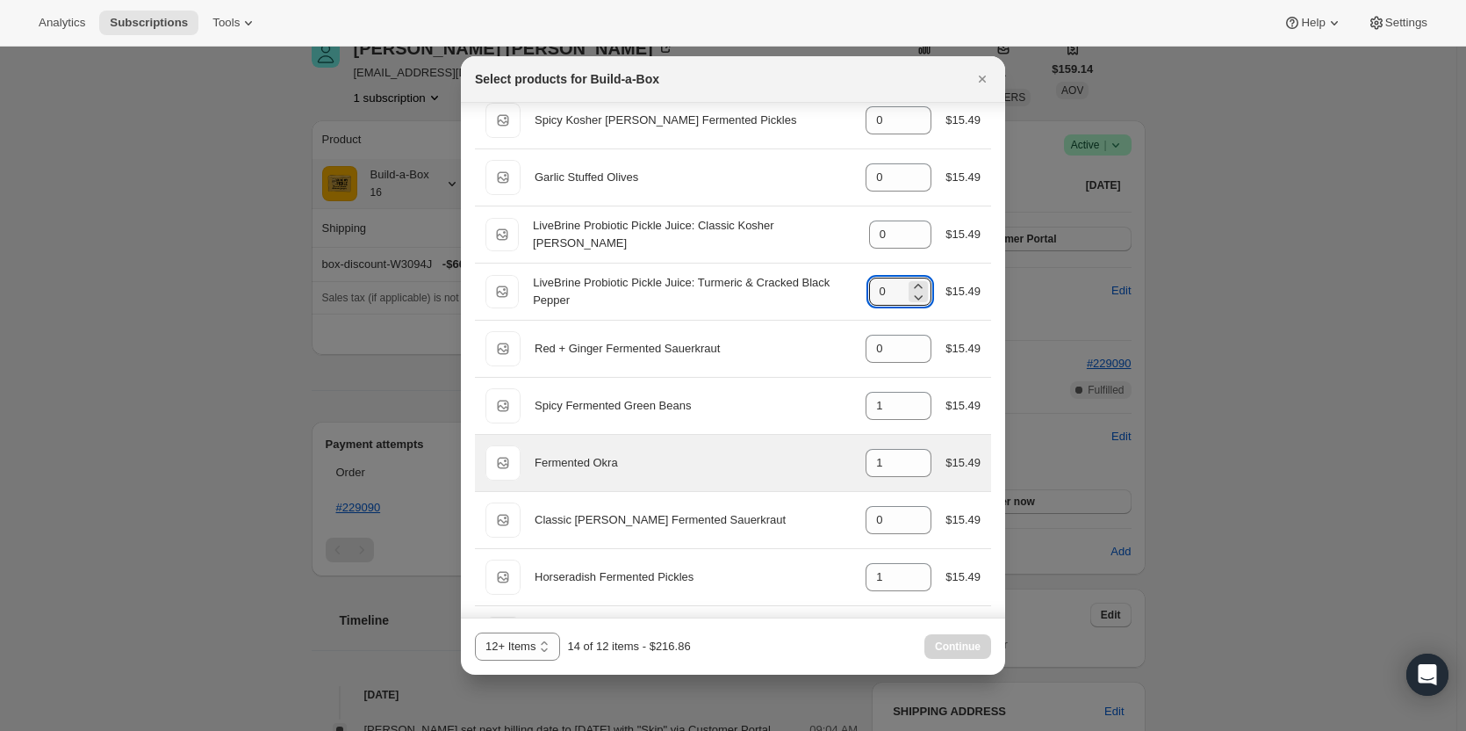
scroll to position [527, 0]
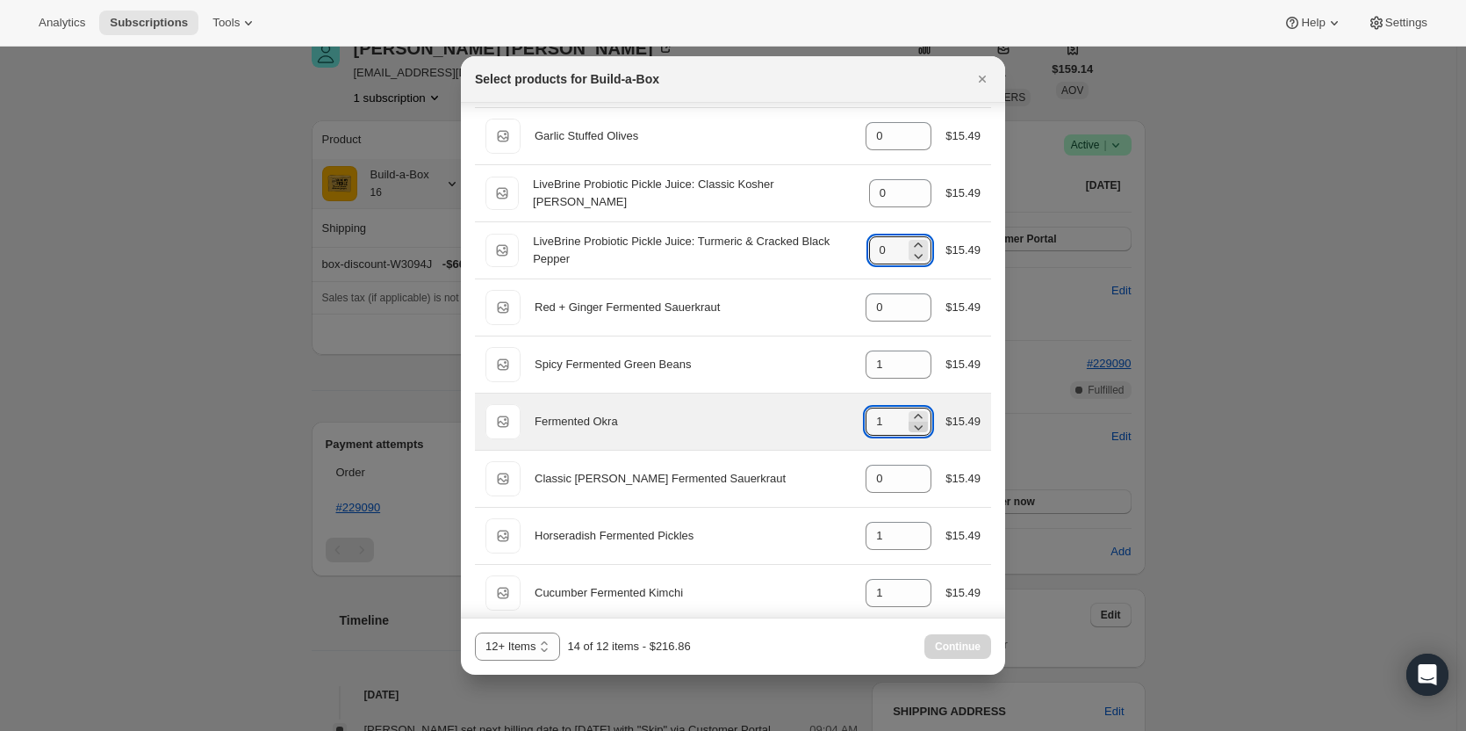
click at [915, 429] on icon ":rev:" at bounding box center [919, 427] width 9 height 5
type input "0"
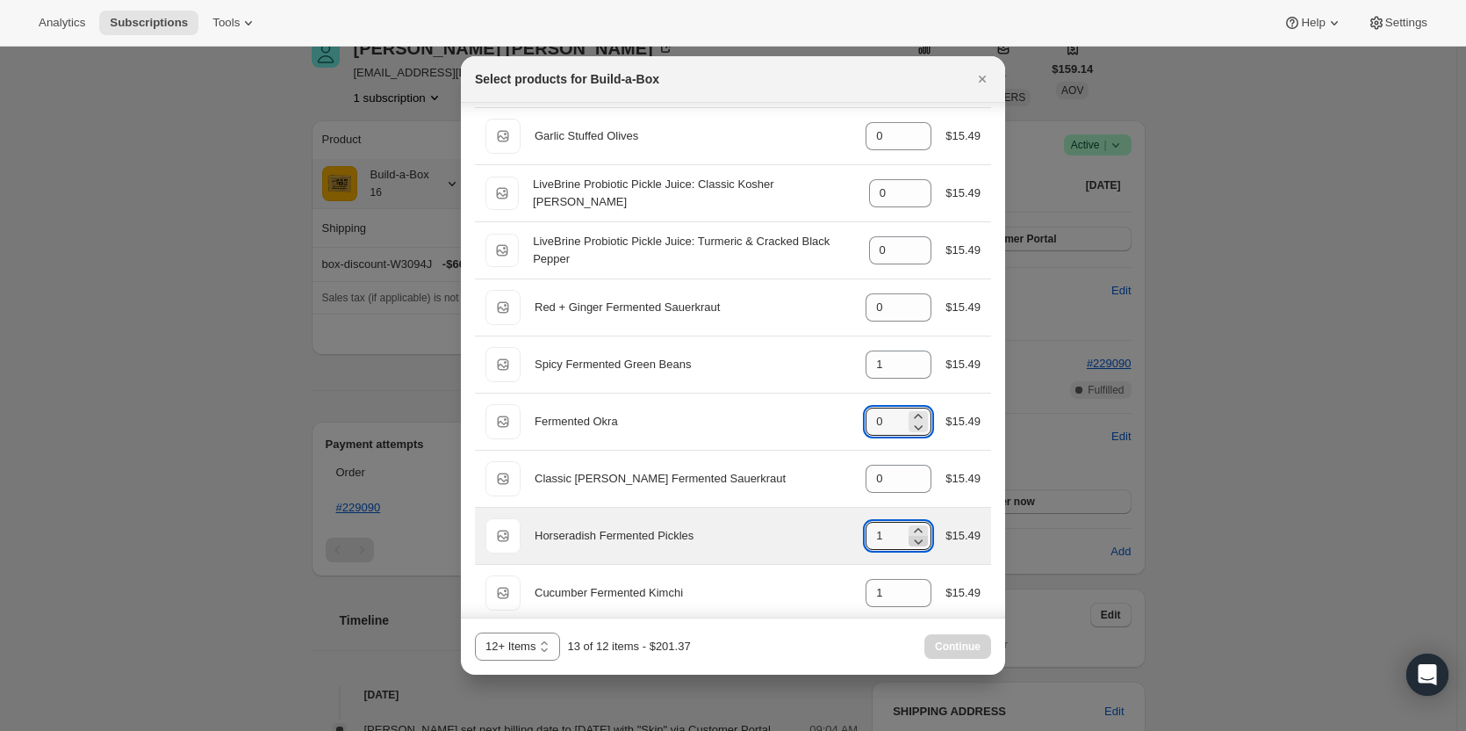
click at [915, 543] on icon ":rev:" at bounding box center [919, 541] width 9 height 5
type input "0"
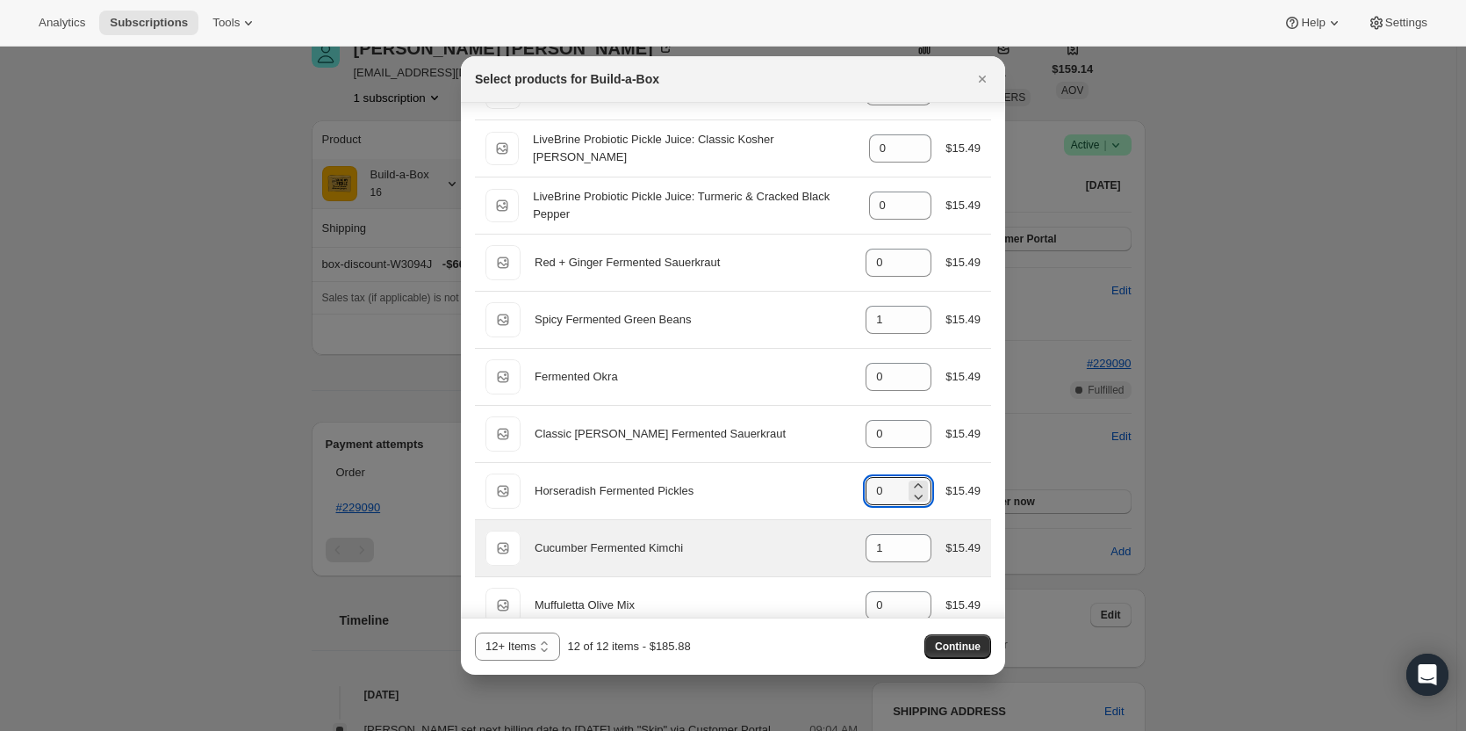
scroll to position [615, 0]
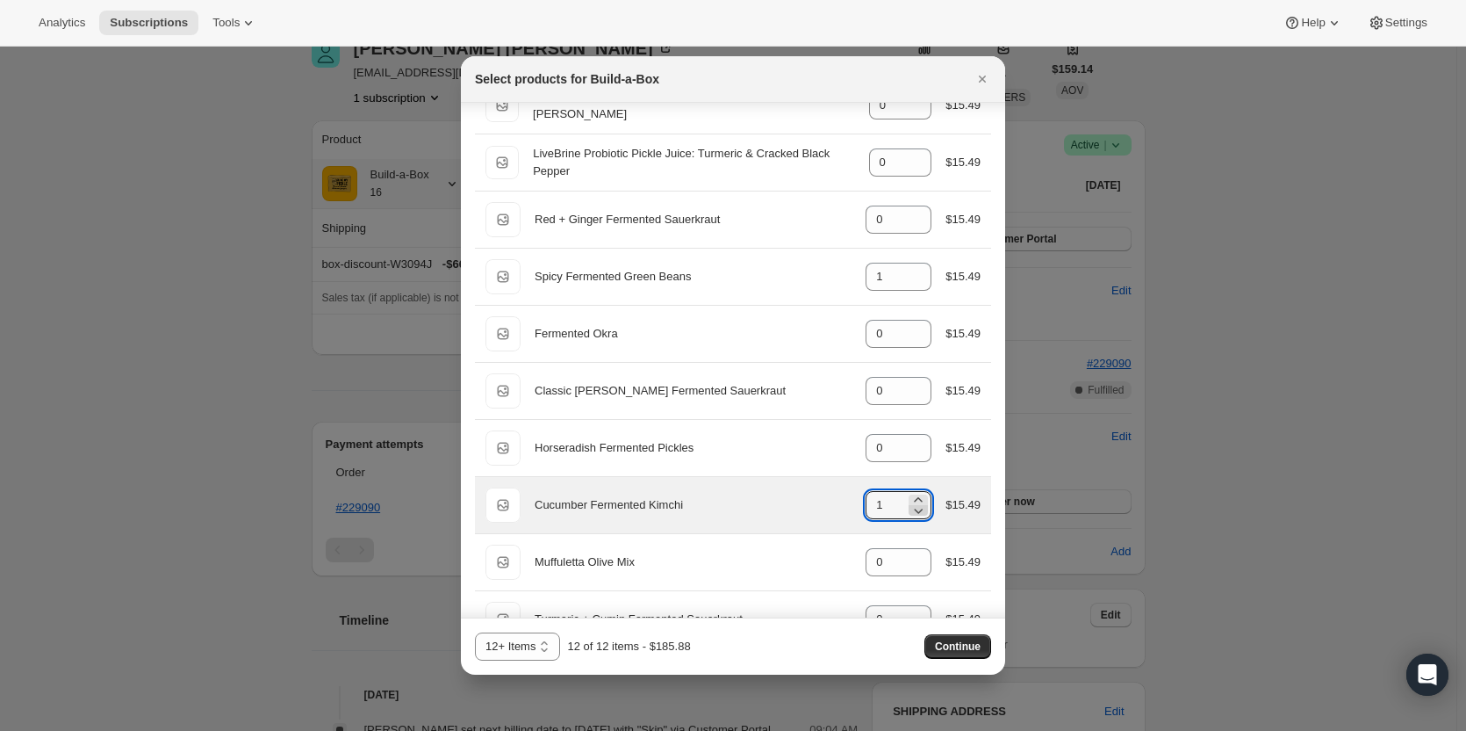
click at [910, 514] on icon ":rev:" at bounding box center [919, 510] width 18 height 18
type input "0"
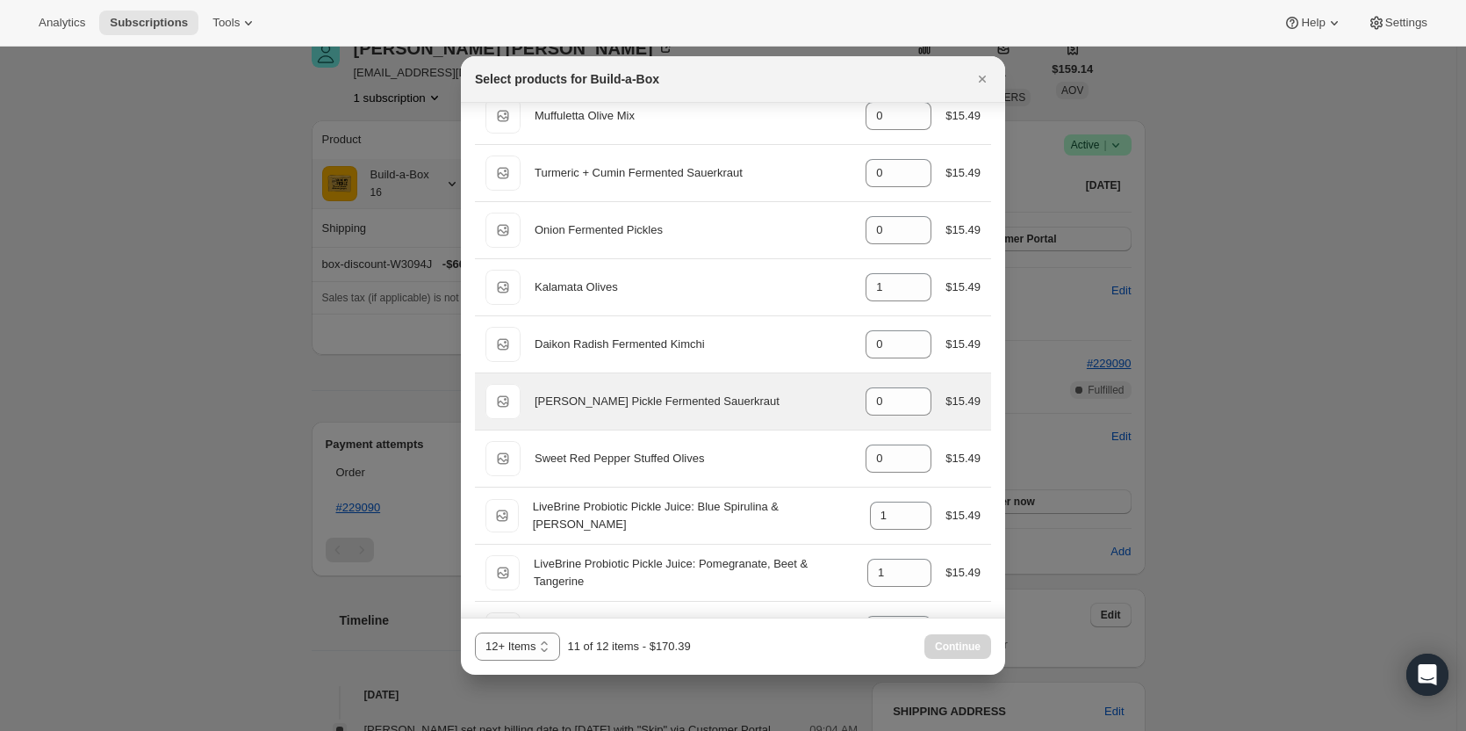
scroll to position [1141, 0]
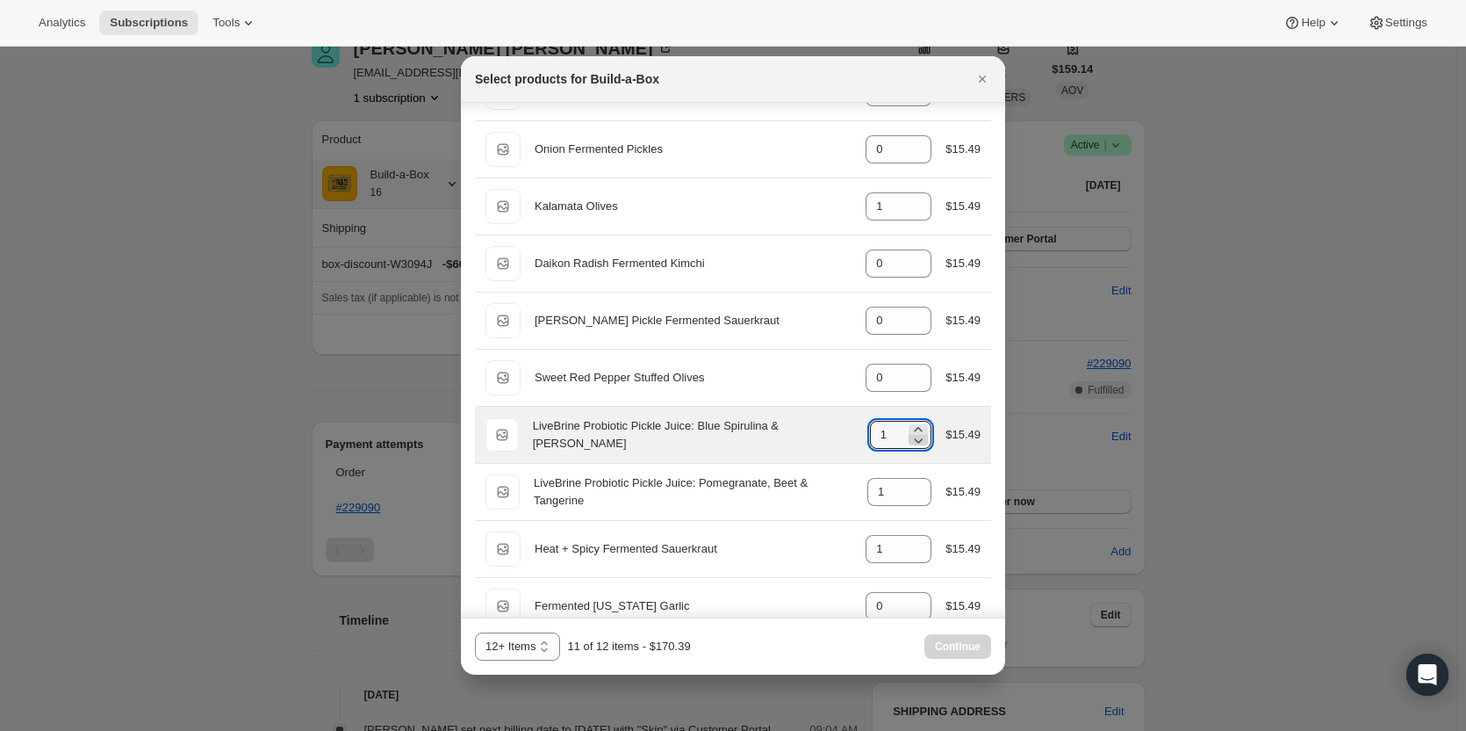
click at [912, 440] on icon ":rev:" at bounding box center [919, 440] width 18 height 18
type input "0"
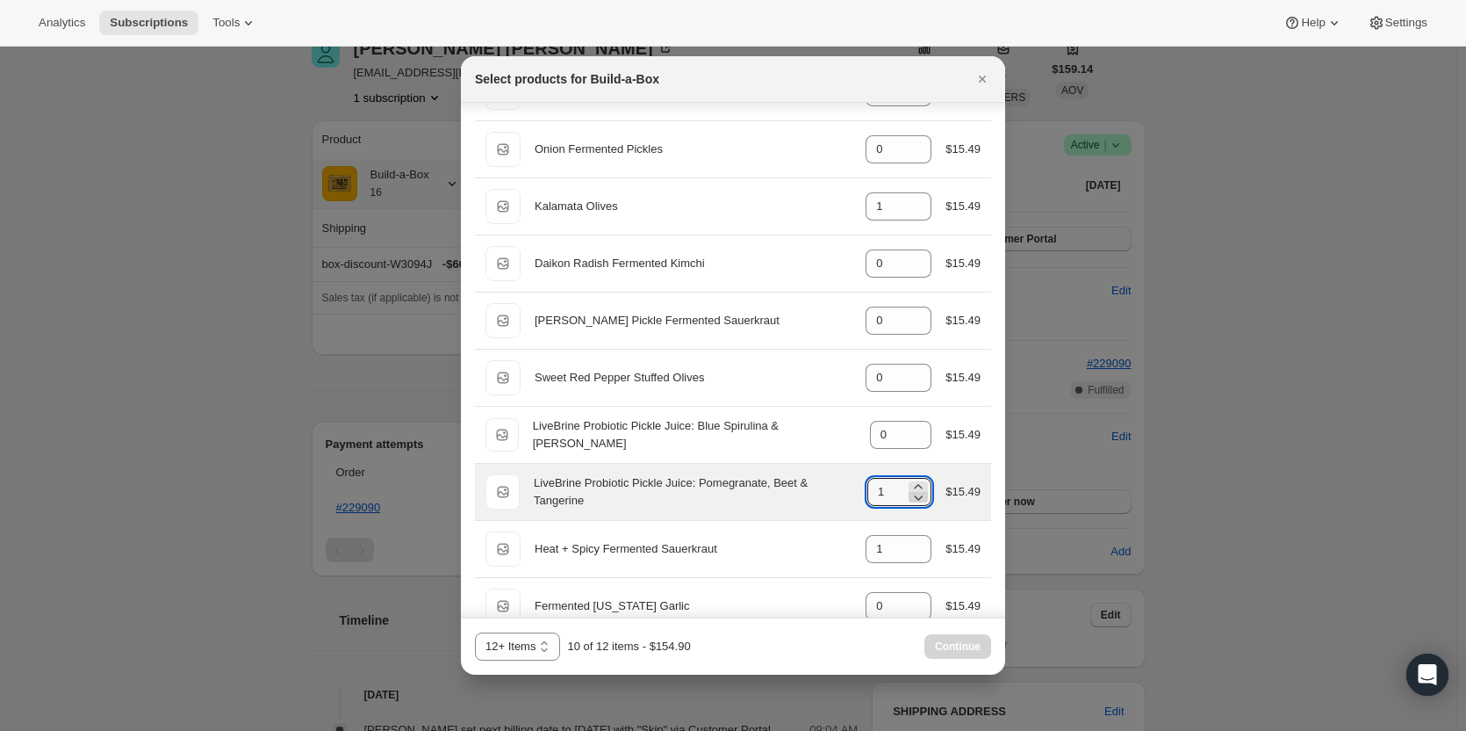
click at [916, 500] on icon ":rev:" at bounding box center [919, 497] width 18 height 18
type input "0"
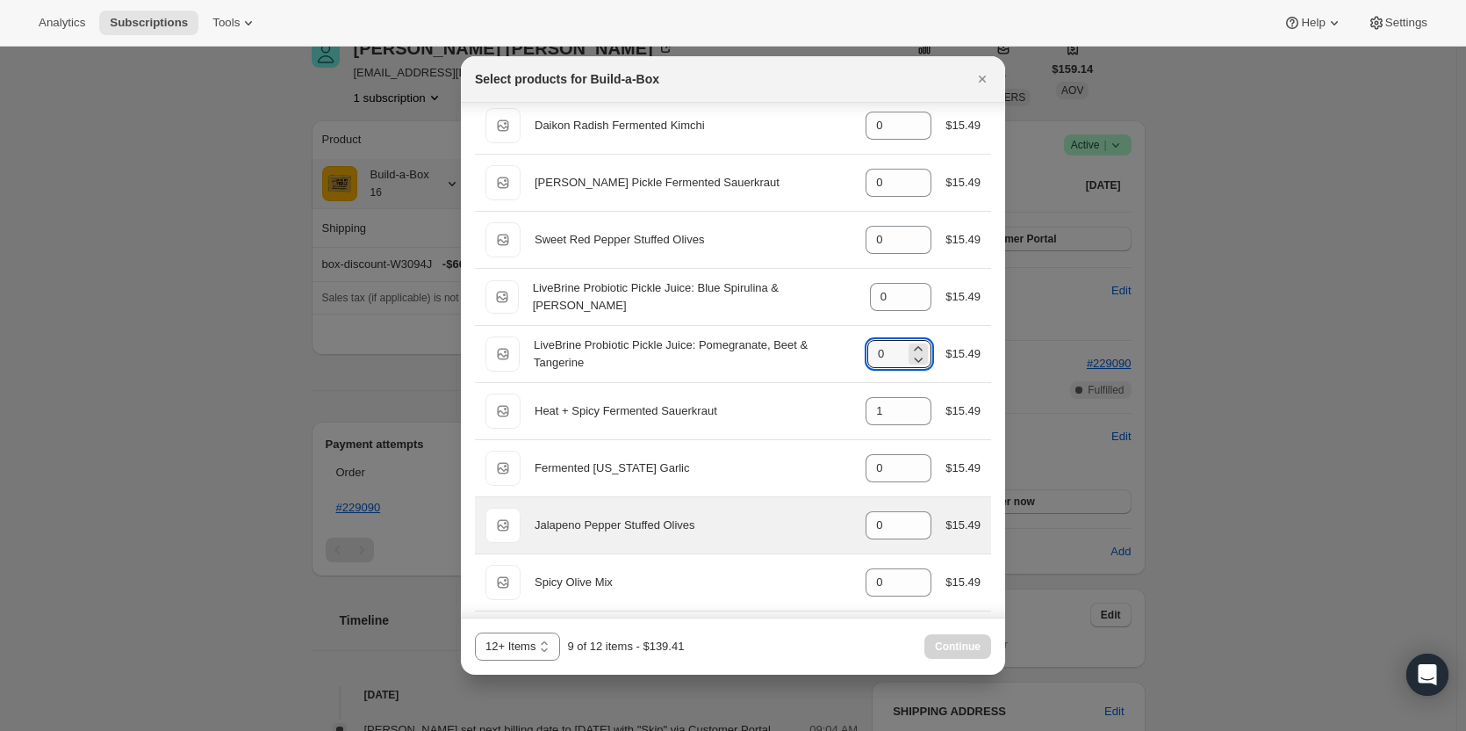
scroll to position [1317, 0]
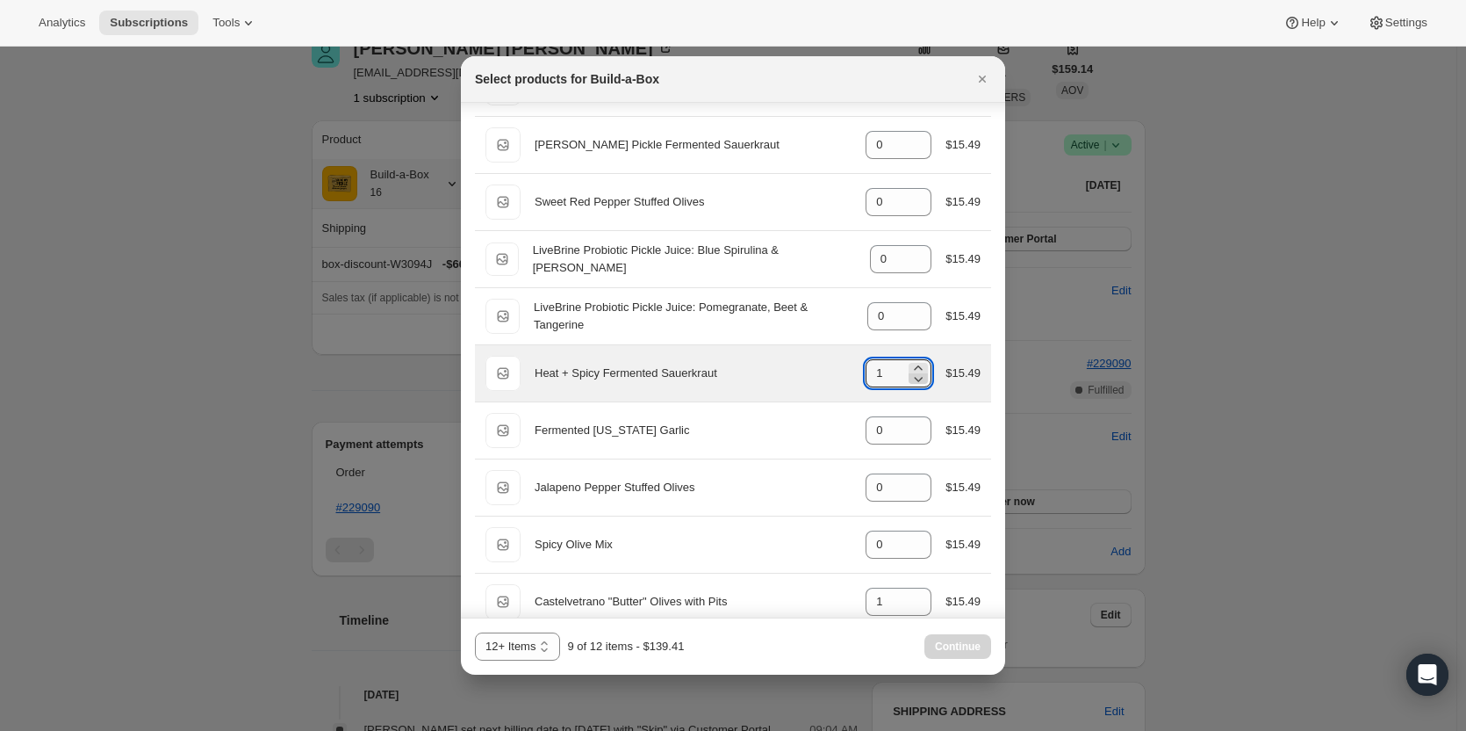
drag, startPoint x: 907, startPoint y: 380, endPoint x: 897, endPoint y: 378, distance: 9.8
click at [910, 379] on icon ":rev:" at bounding box center [919, 379] width 18 height 18
type input "0"
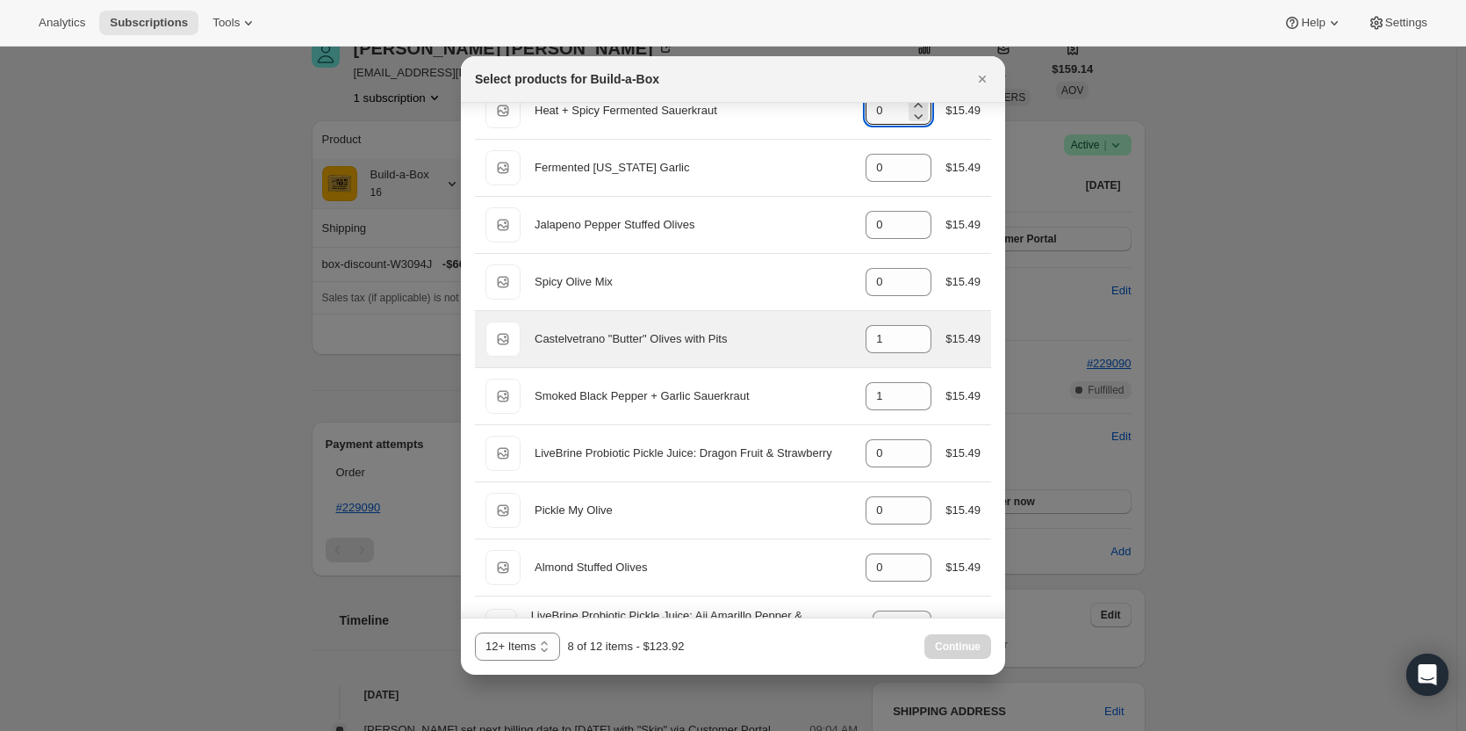
scroll to position [1580, 0]
click at [911, 326] on icon ":rev:" at bounding box center [919, 333] width 18 height 18
type input "3"
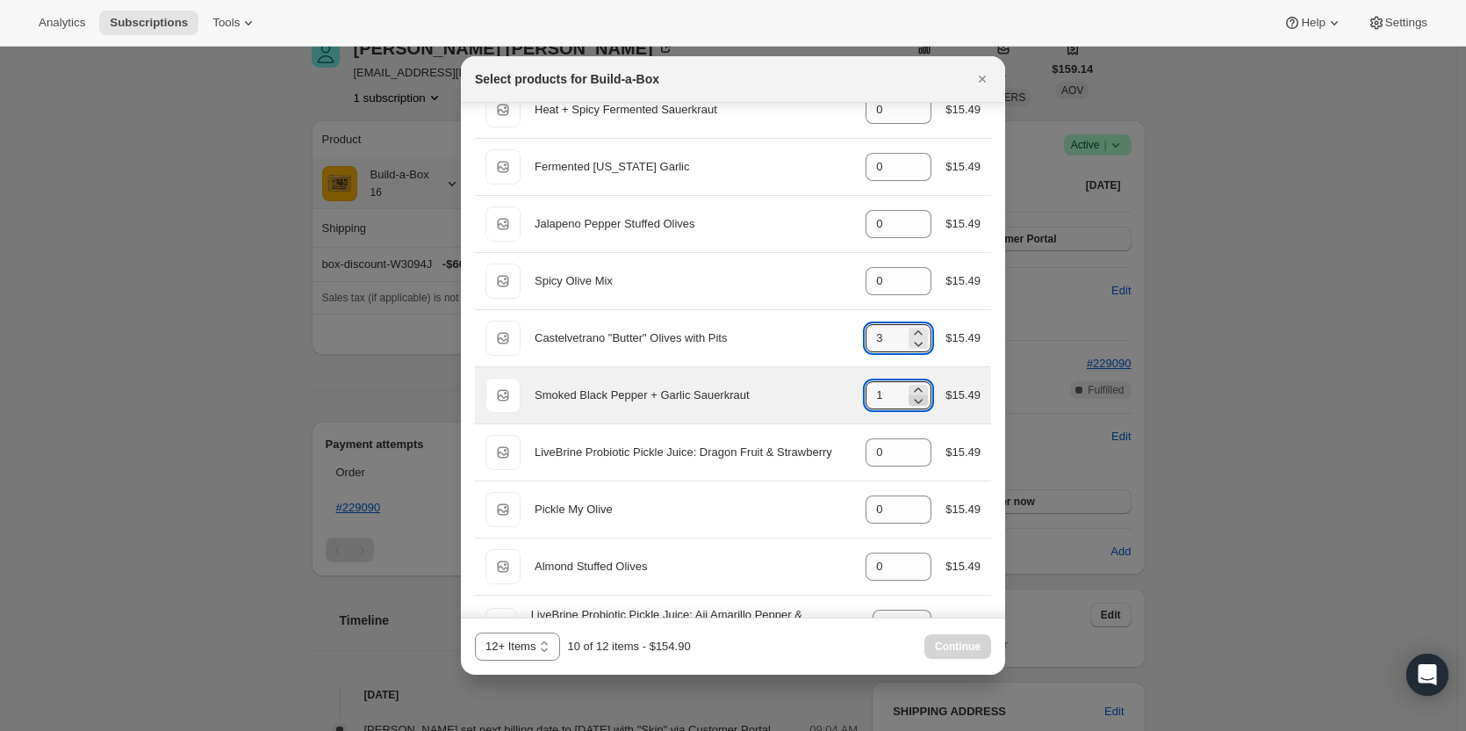
click at [912, 400] on icon ":rev:" at bounding box center [919, 401] width 18 height 18
type input "0"
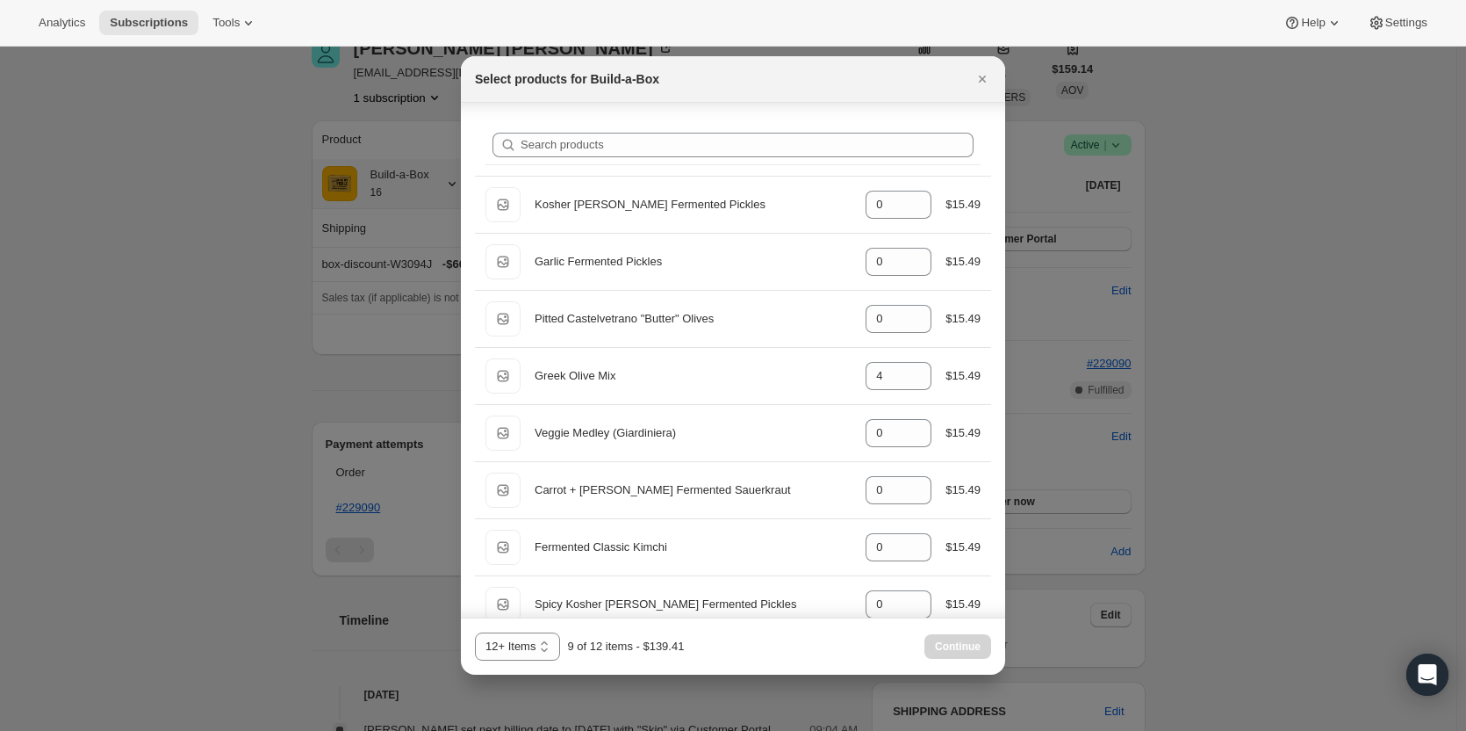
scroll to position [0, 0]
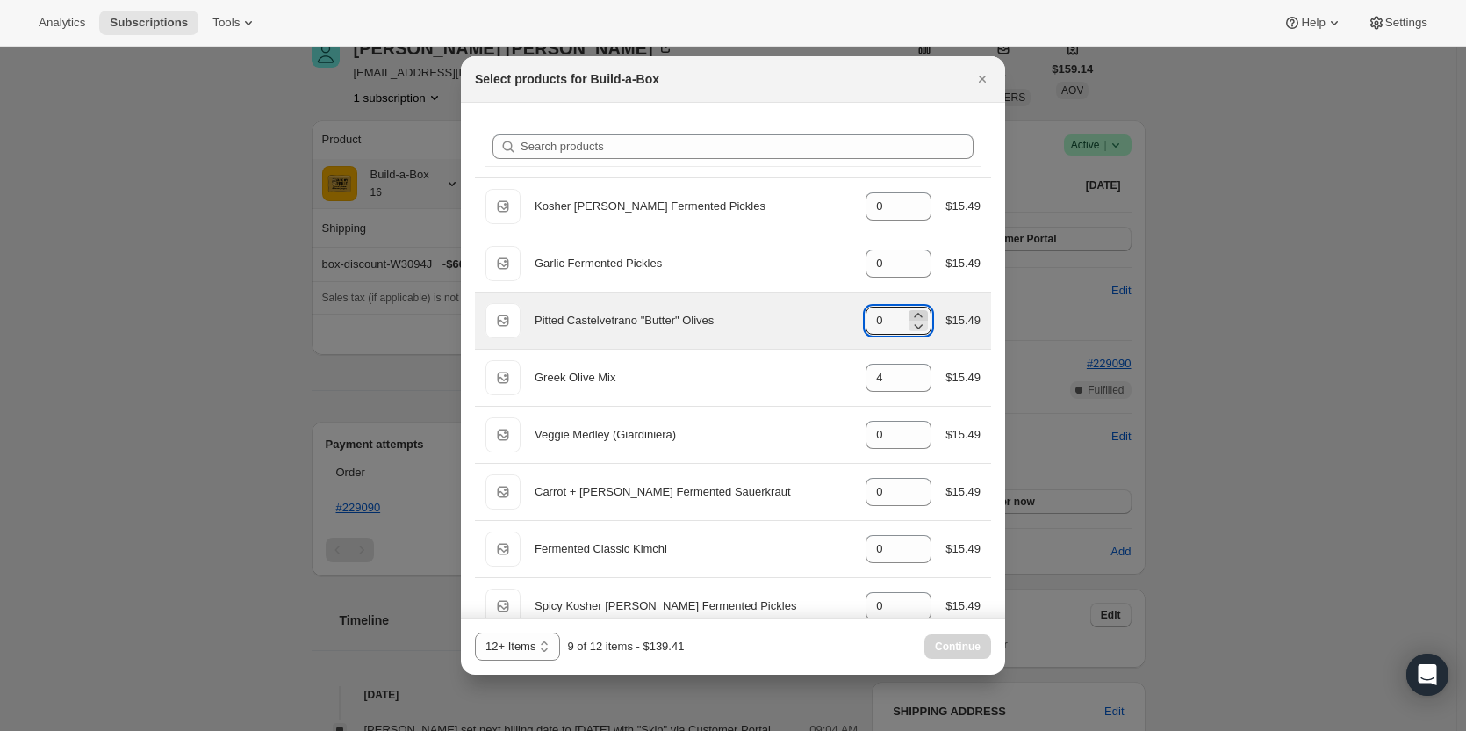
click at [913, 311] on icon ":rev:" at bounding box center [919, 315] width 18 height 18
type input "3"
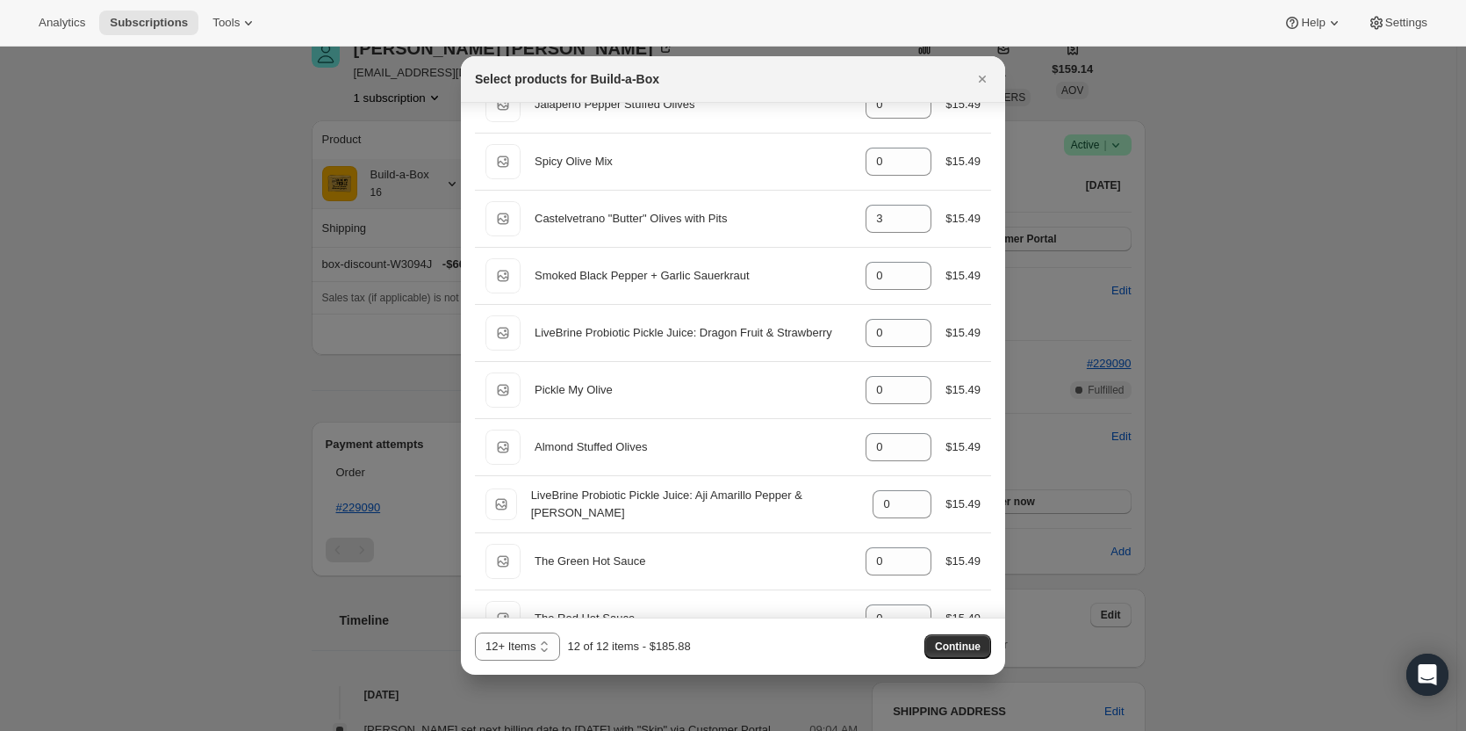
scroll to position [1756, 0]
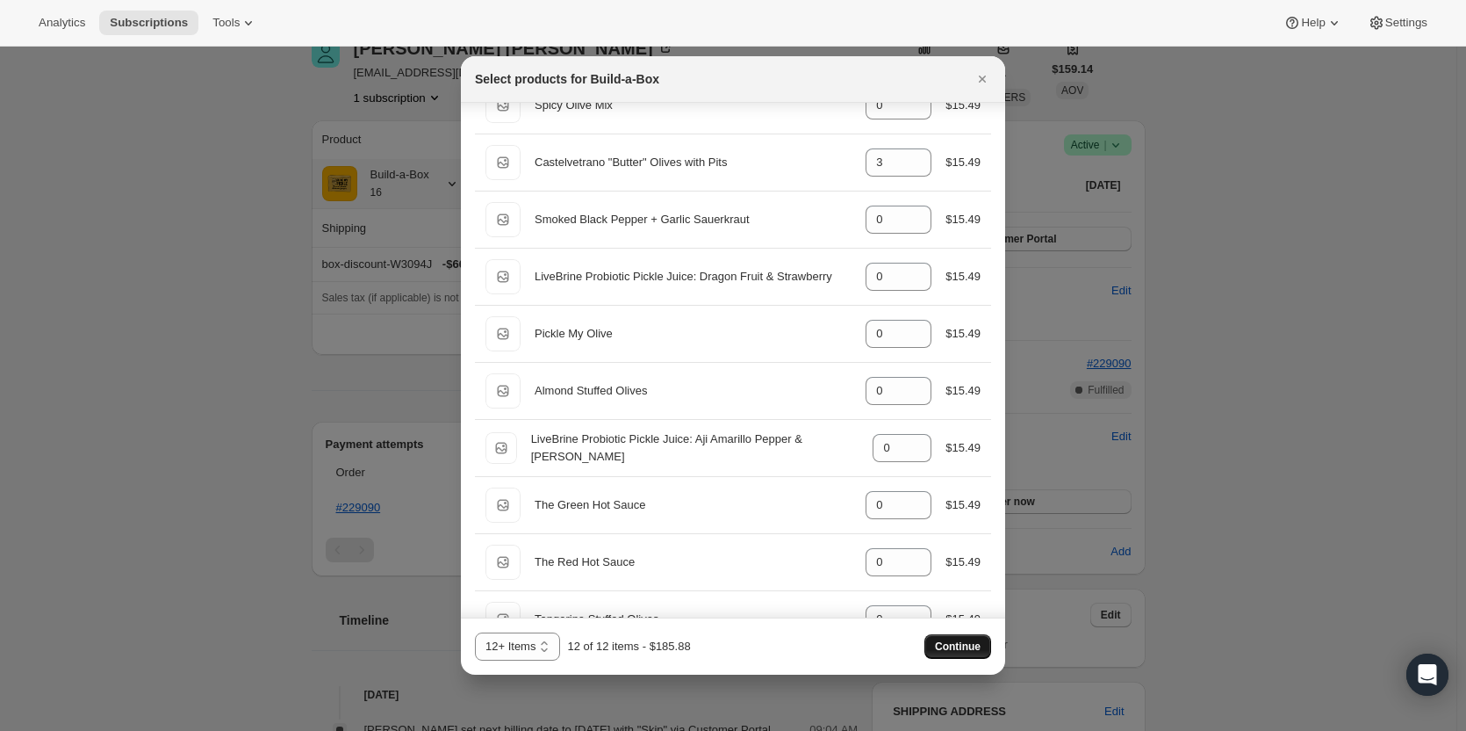
click at [962, 646] on span "Continue" at bounding box center [958, 646] width 46 height 14
select select "gid://shopify/ProductVariant/49973439299859"
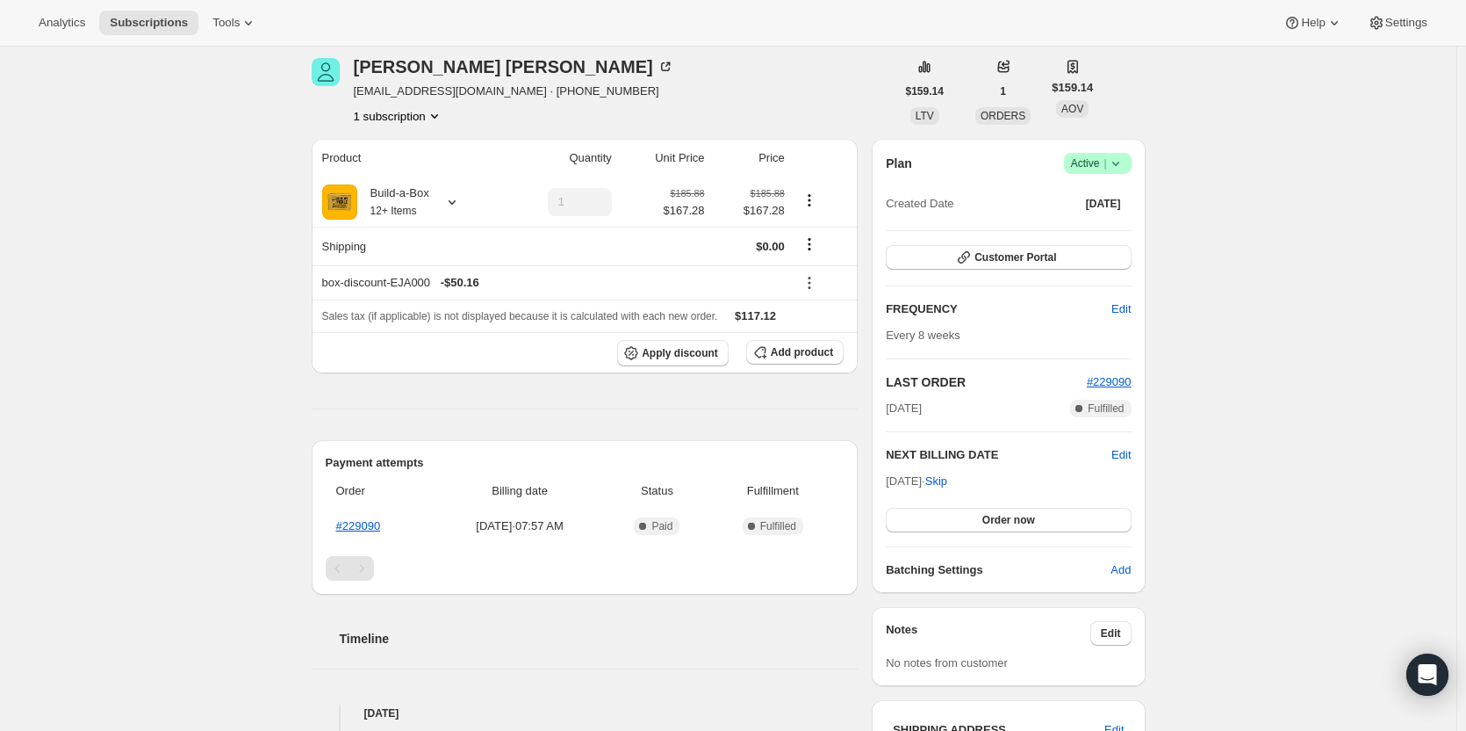
scroll to position [151, 0]
click at [1137, 454] on div "Plan Success Active | Created Date Jun 20, 2025 Customer Portal FREQUENCY Edit …" at bounding box center [1008, 365] width 273 height 454
click at [1131, 456] on span "Edit" at bounding box center [1121, 454] width 19 height 18
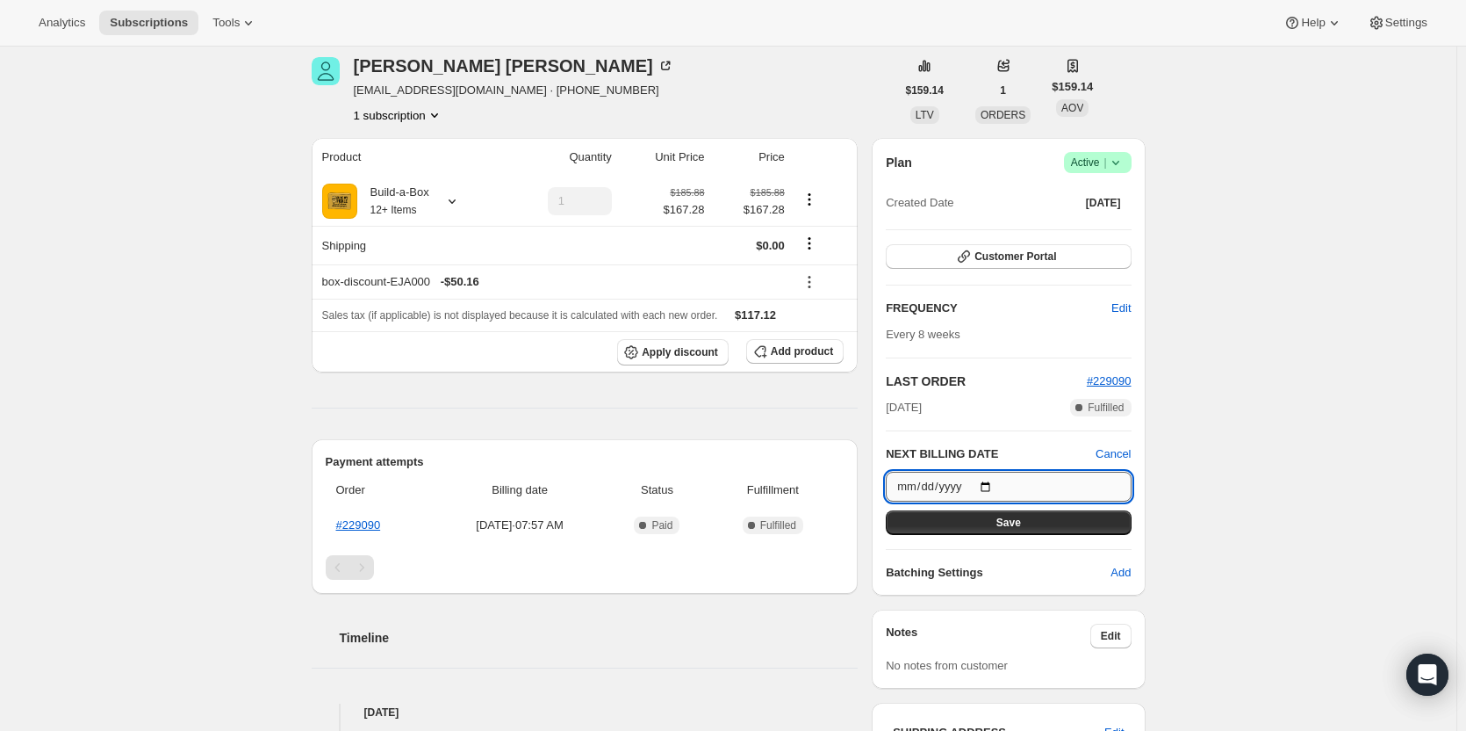
click at [1033, 486] on input "2025-10-10" at bounding box center [1008, 487] width 245 height 30
click at [999, 488] on input "2025-10-10" at bounding box center [1008, 487] width 245 height 30
type input "2025-09-01"
click at [1018, 519] on span "Save" at bounding box center [1009, 522] width 25 height 14
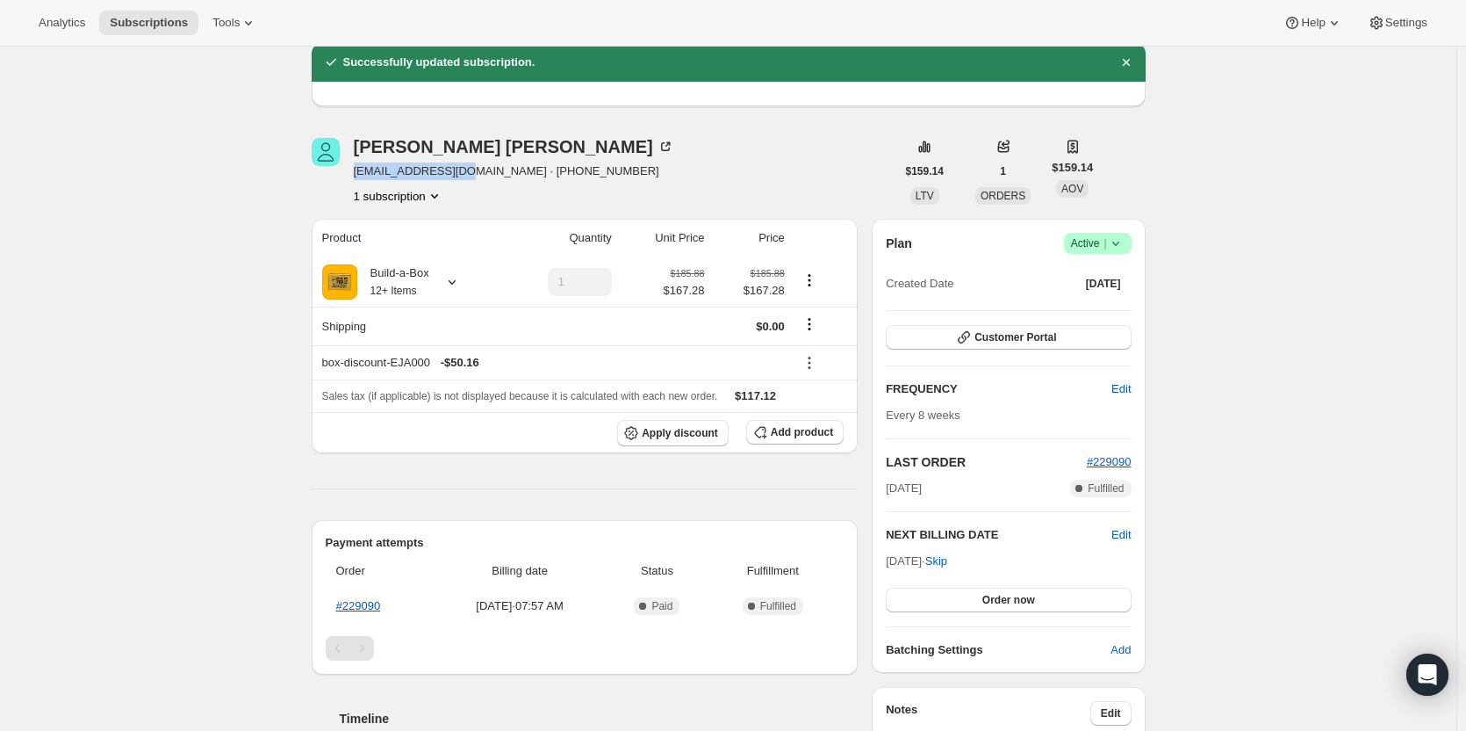
drag, startPoint x: 461, startPoint y: 171, endPoint x: 359, endPoint y: 170, distance: 101.9
click at [359, 170] on span "wrwalter@gmail.com · +12485201797" at bounding box center [514, 171] width 320 height 18
copy span "wrwalter@gmail.com"
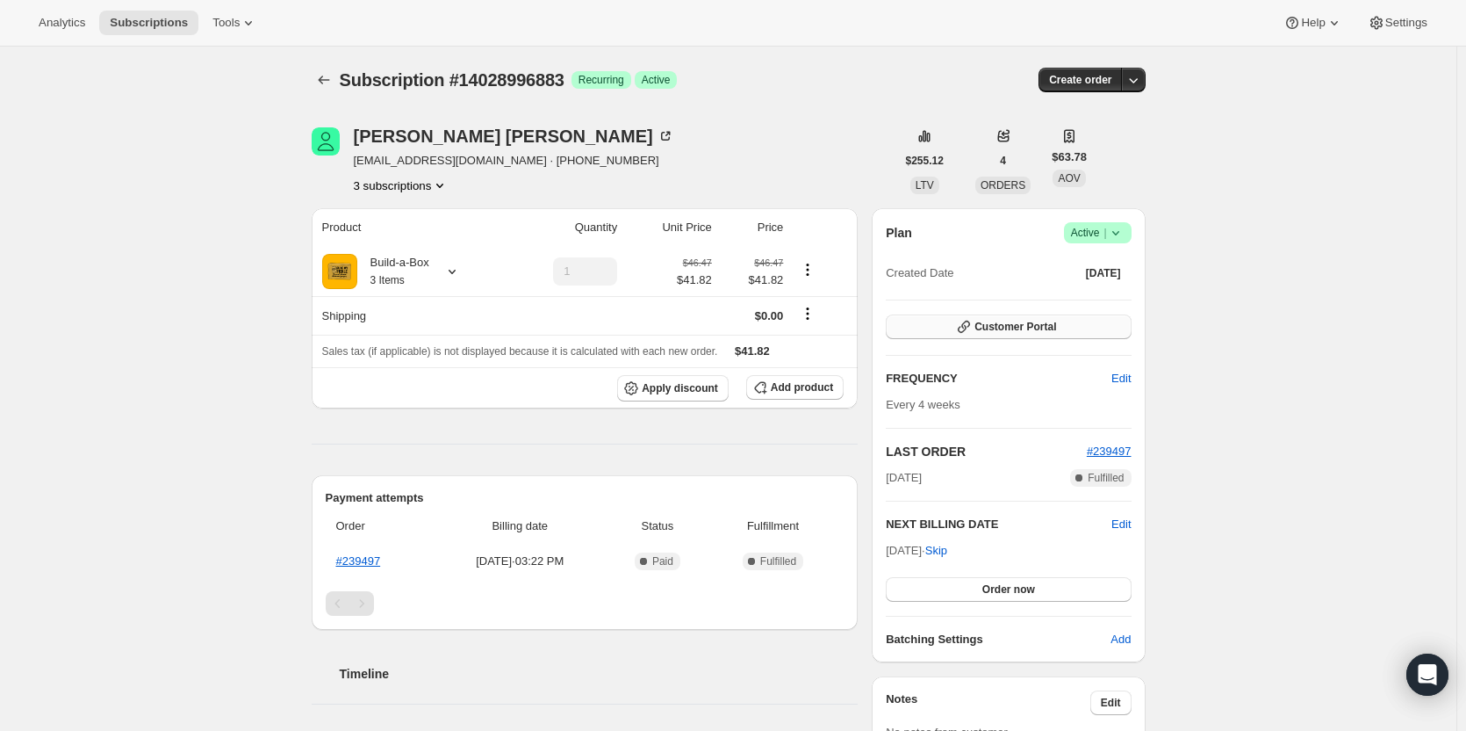
click at [994, 322] on span "Customer Portal" at bounding box center [1016, 327] width 82 height 14
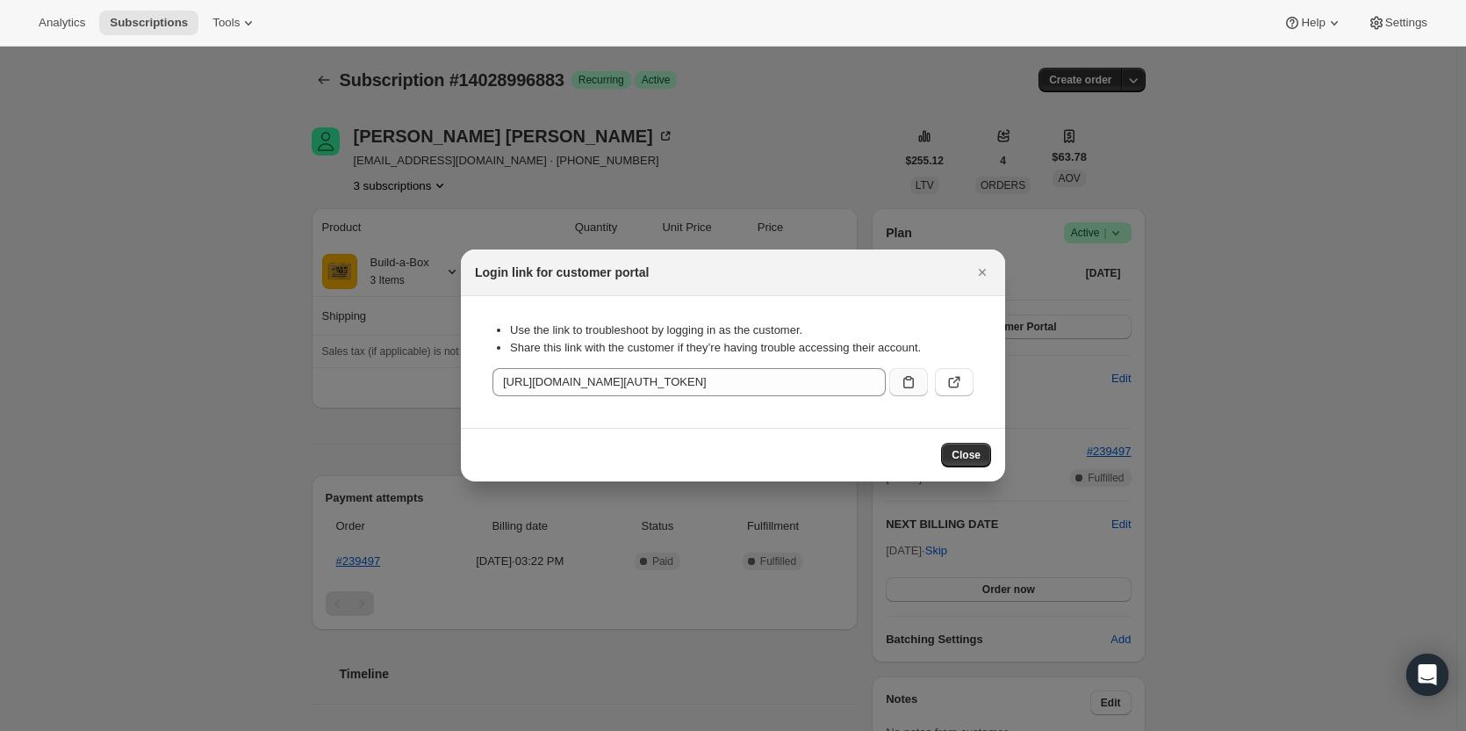
click at [898, 385] on button ":rbt:" at bounding box center [908, 382] width 39 height 28
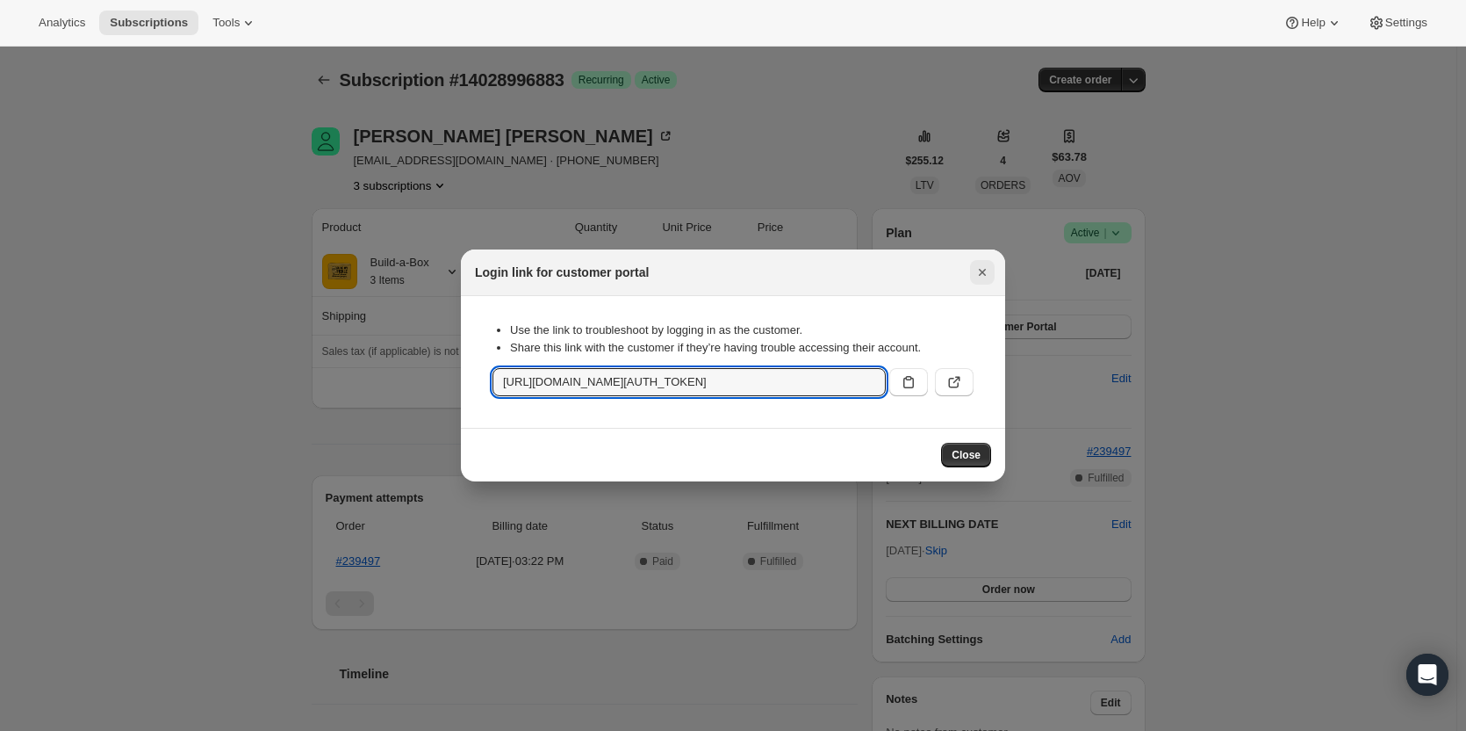
click at [974, 269] on icon "Close" at bounding box center [983, 272] width 18 height 18
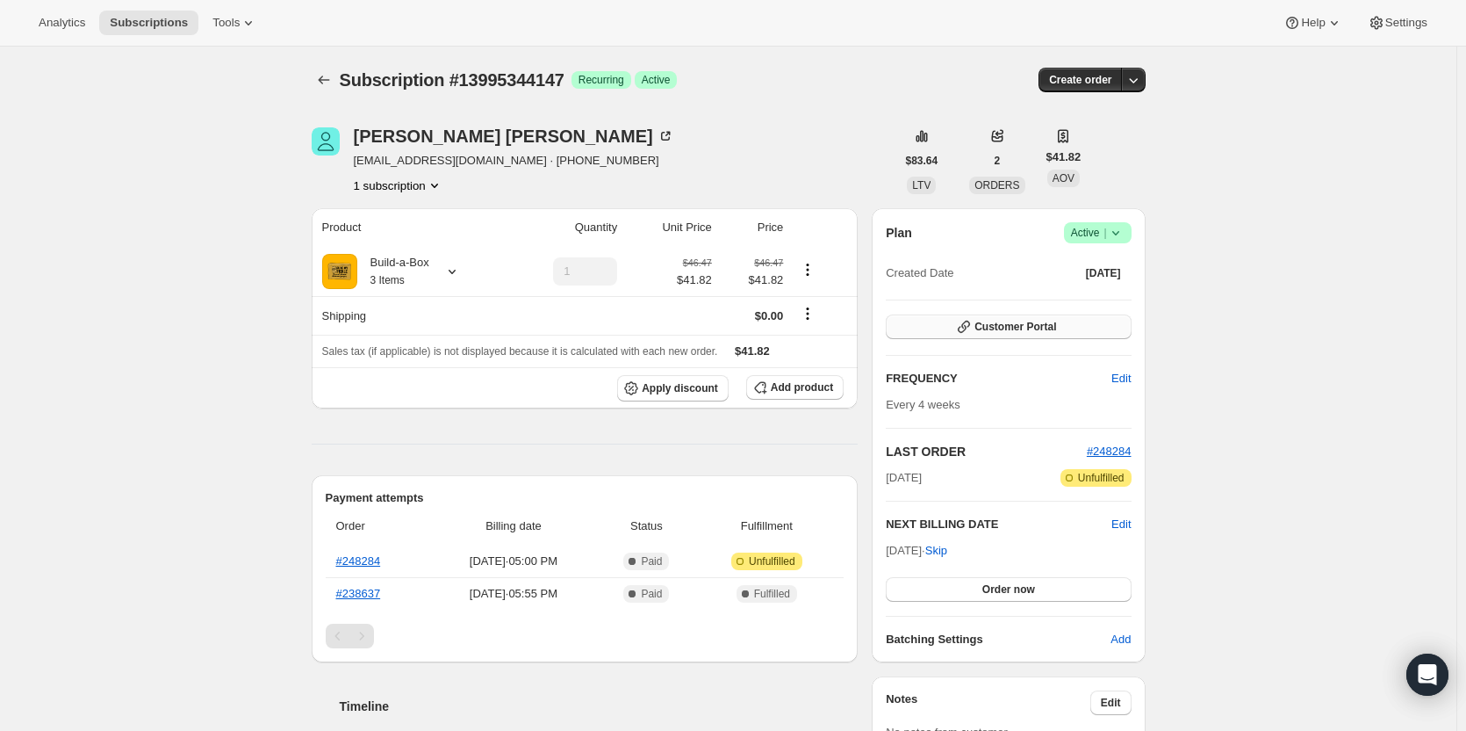
click at [1019, 323] on span "Customer Portal" at bounding box center [1016, 327] width 82 height 14
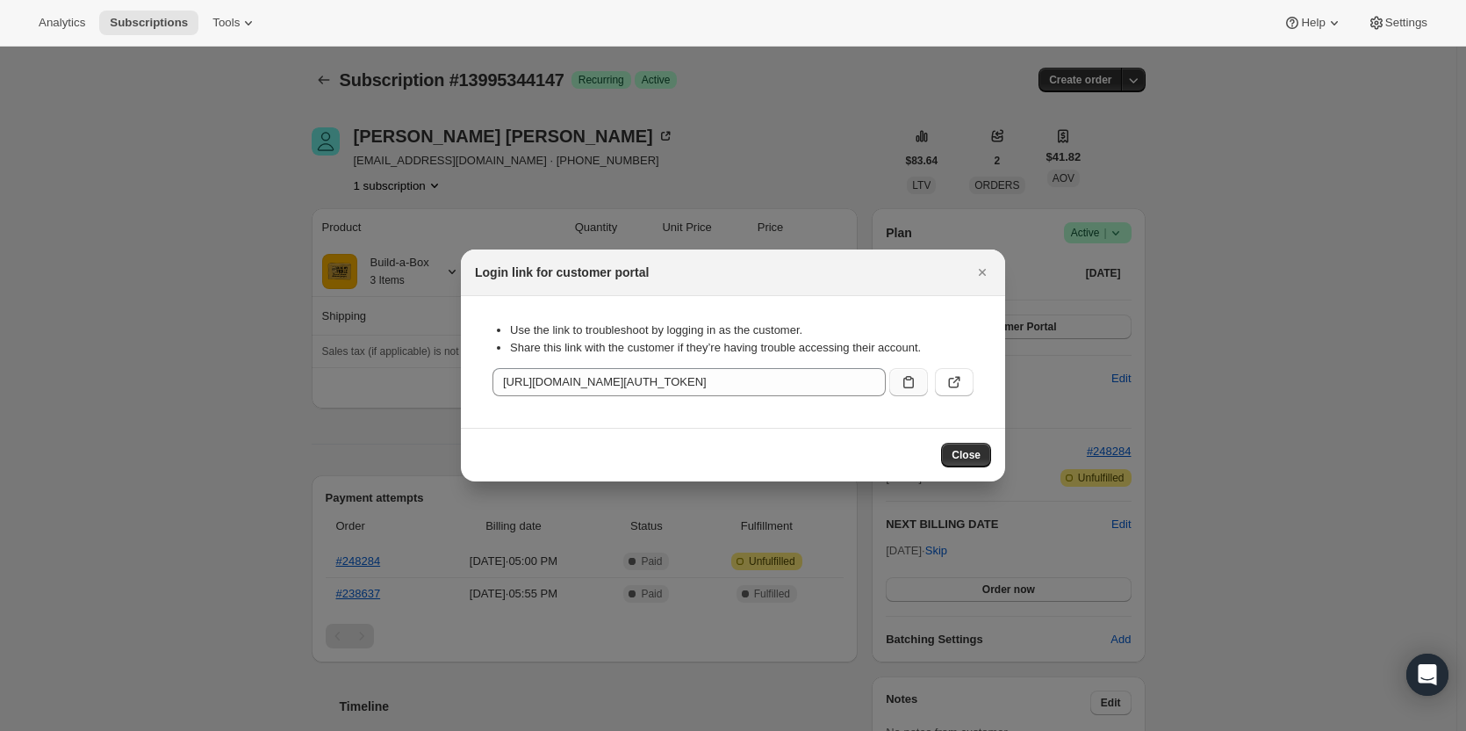
click at [895, 391] on button ":rc1:" at bounding box center [908, 382] width 39 height 28
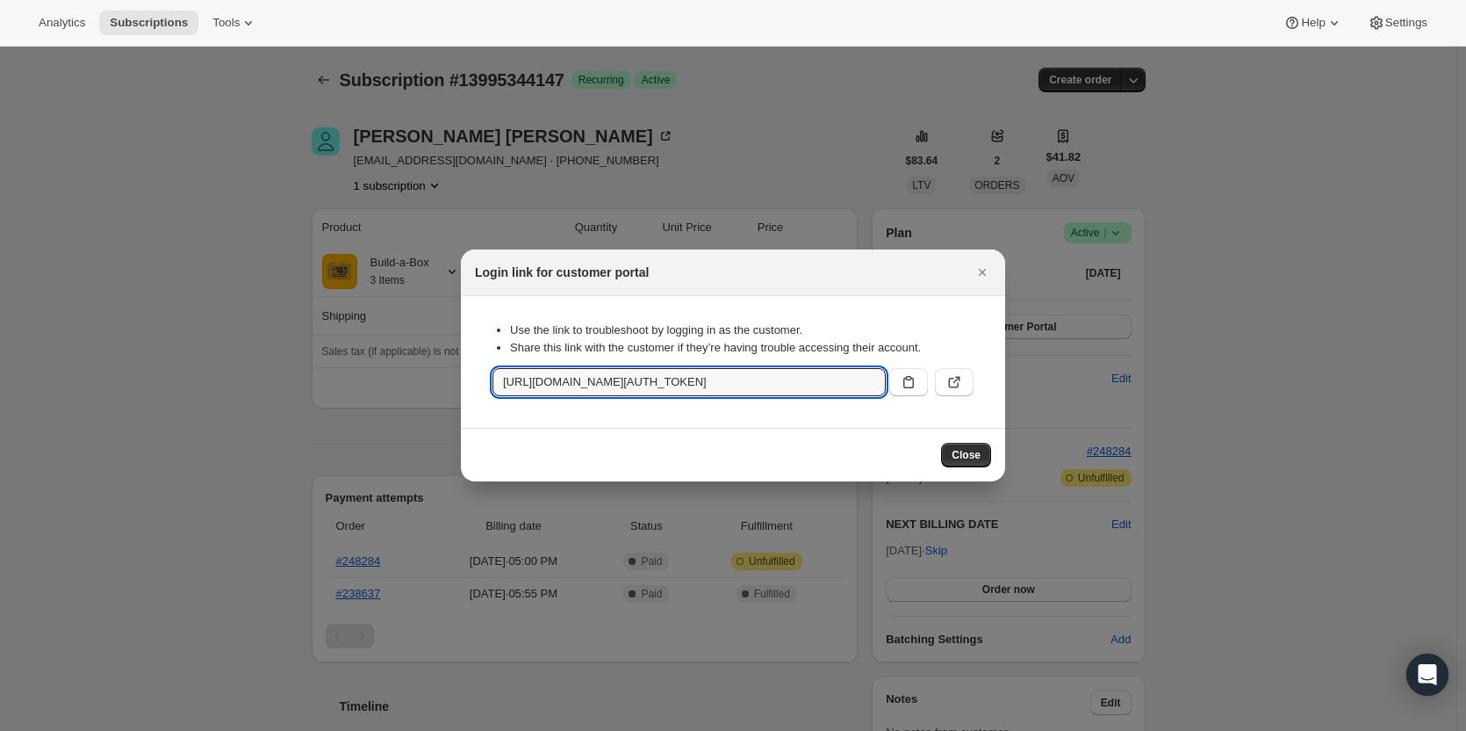
click at [176, 294] on div at bounding box center [733, 365] width 1466 height 731
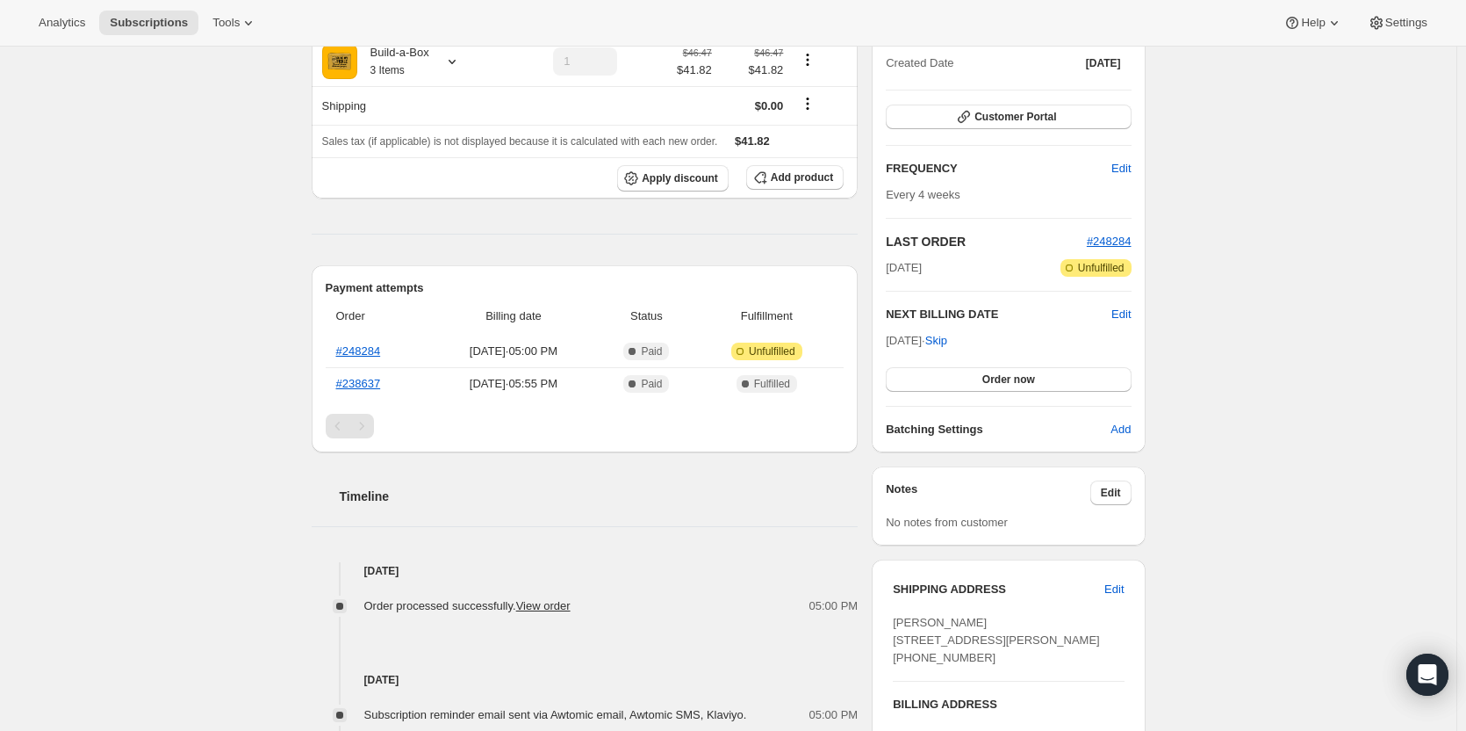
scroll to position [263, 0]
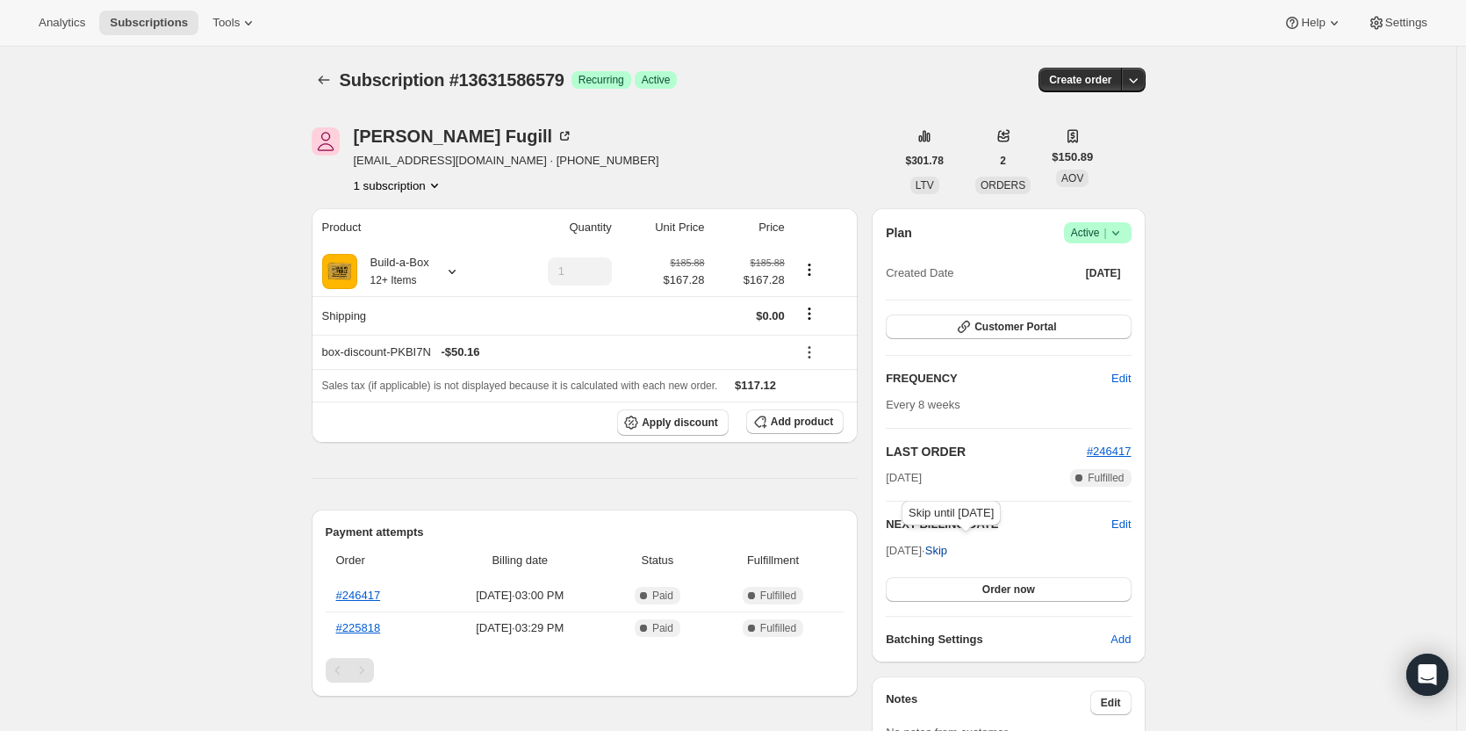
click at [947, 556] on span "Skip" at bounding box center [936, 551] width 22 height 18
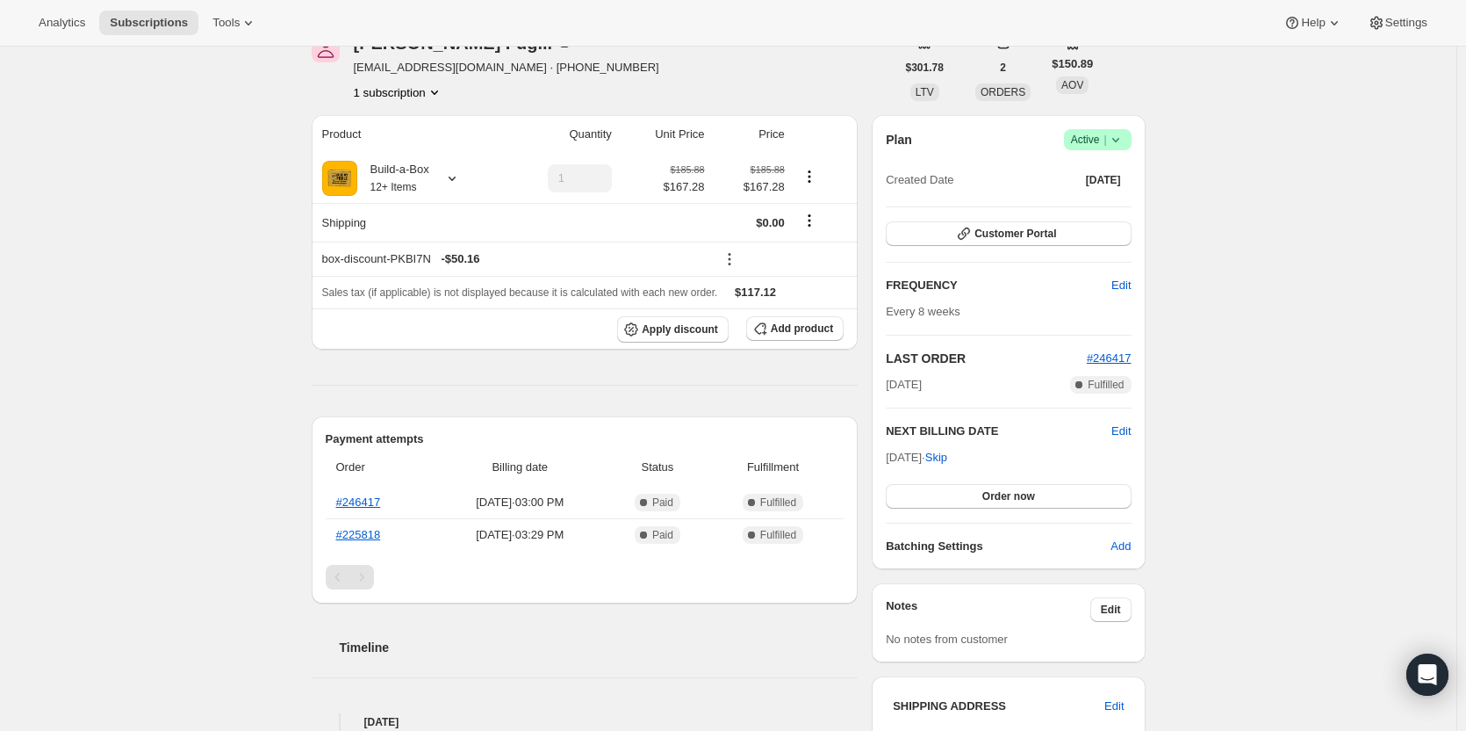
scroll to position [176, 0]
click at [445, 174] on div at bounding box center [448, 177] width 25 height 18
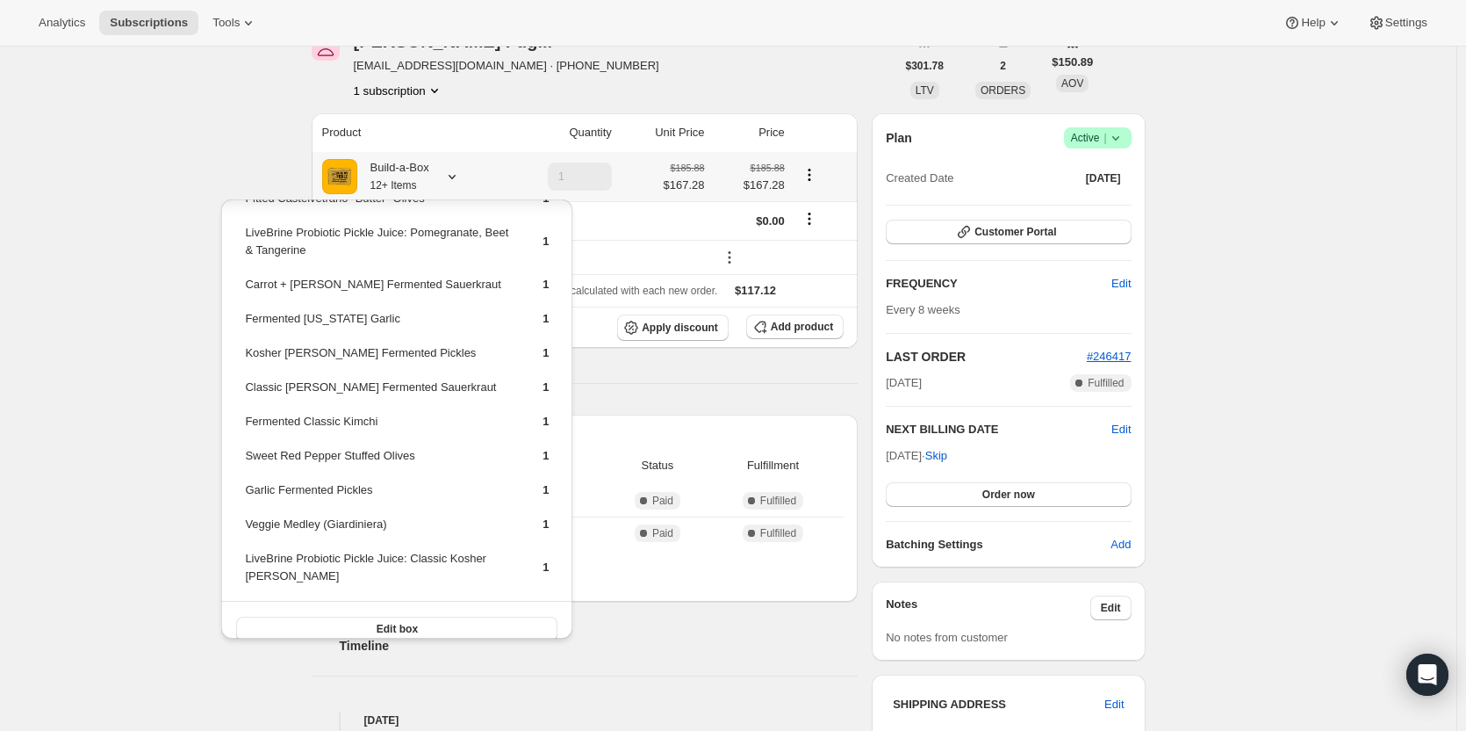
scroll to position [0, 0]
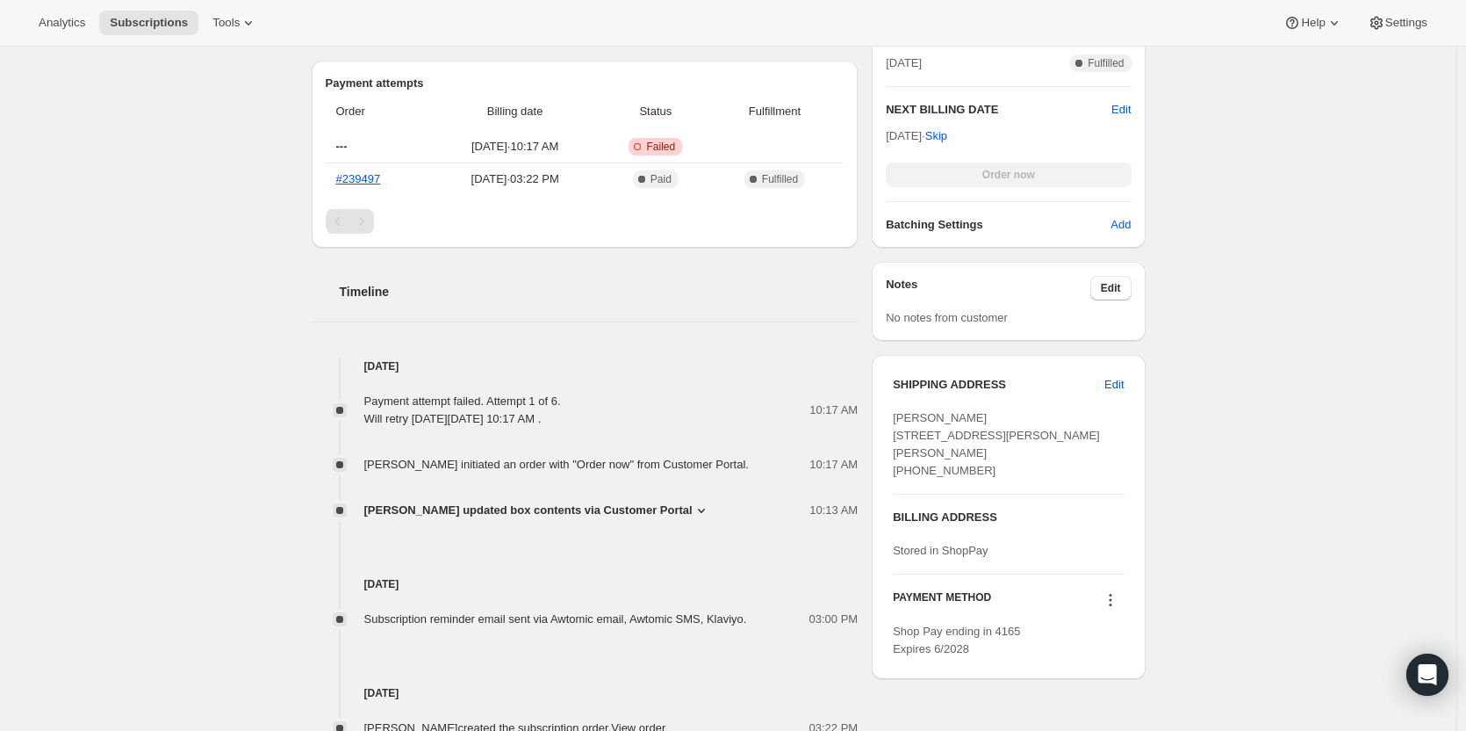
scroll to position [673, 0]
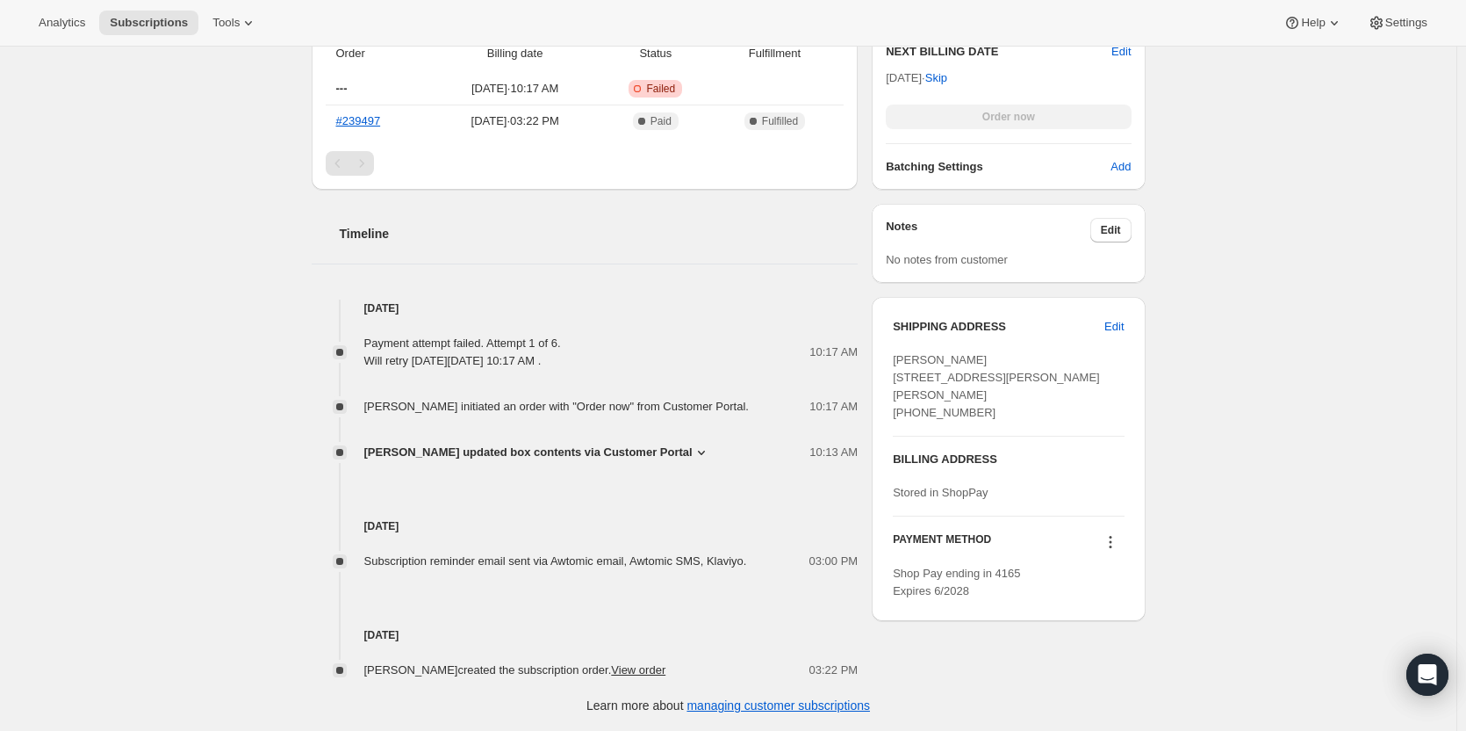
click at [1113, 551] on icon at bounding box center [1111, 542] width 18 height 18
click at [1080, 594] on span "Send link to update card" at bounding box center [1114, 592] width 123 height 13
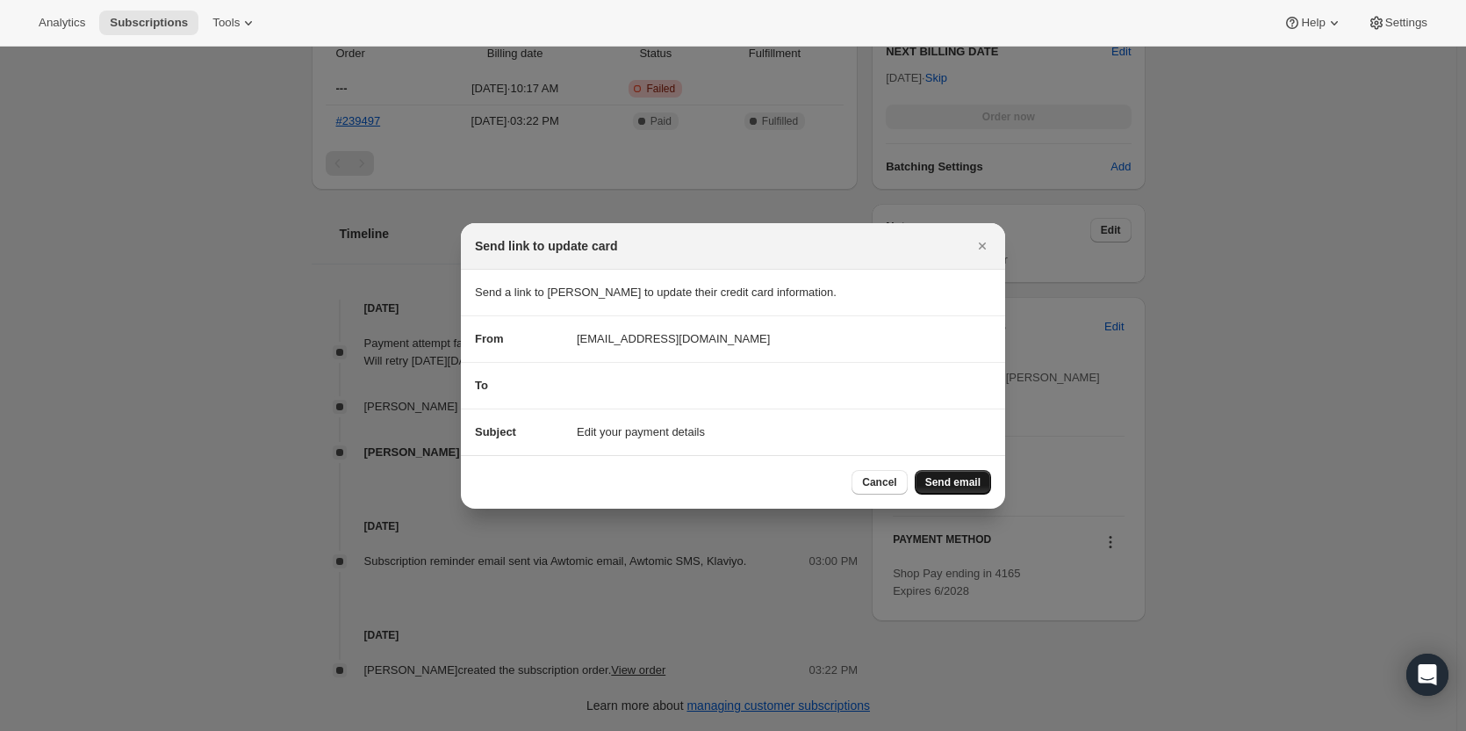
click at [982, 486] on button "Send email" at bounding box center [953, 482] width 76 height 25
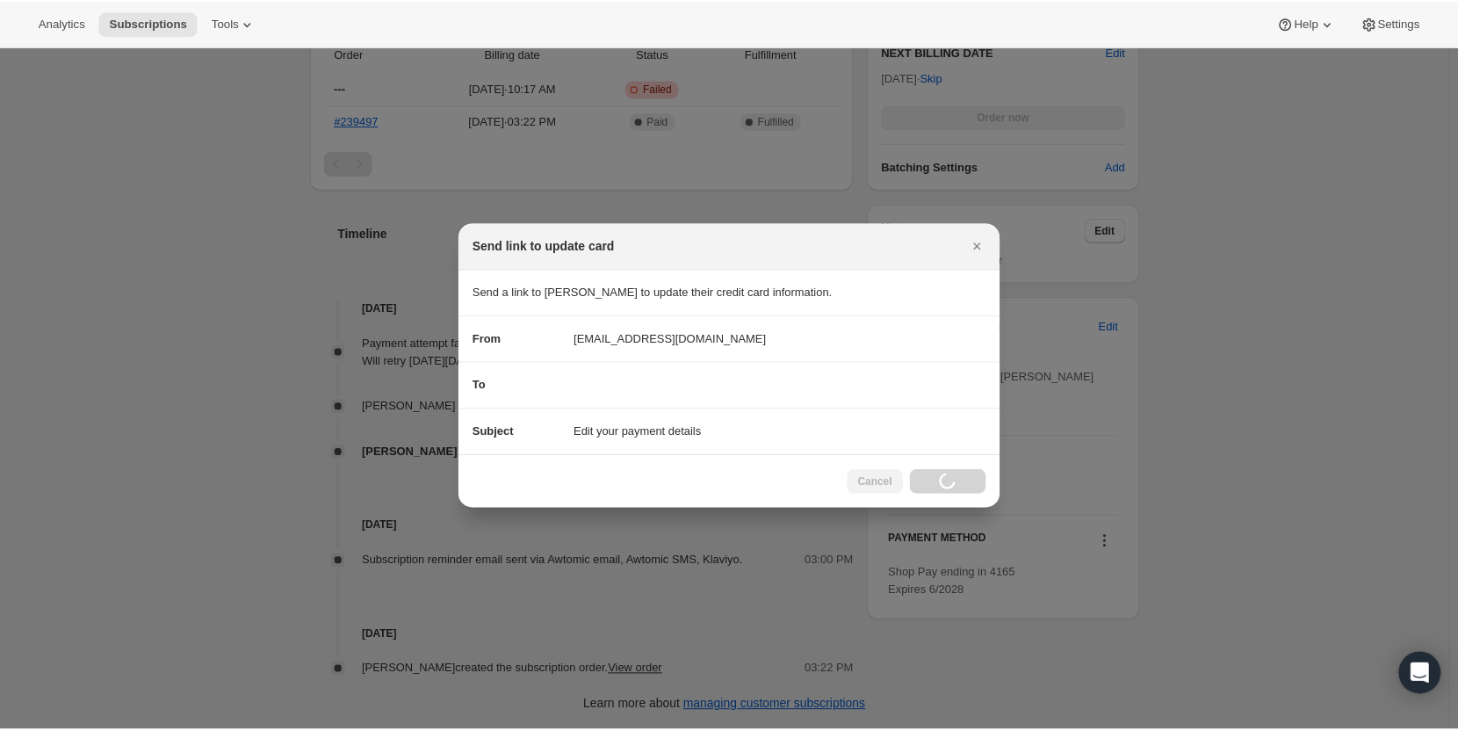
scroll to position [673, 0]
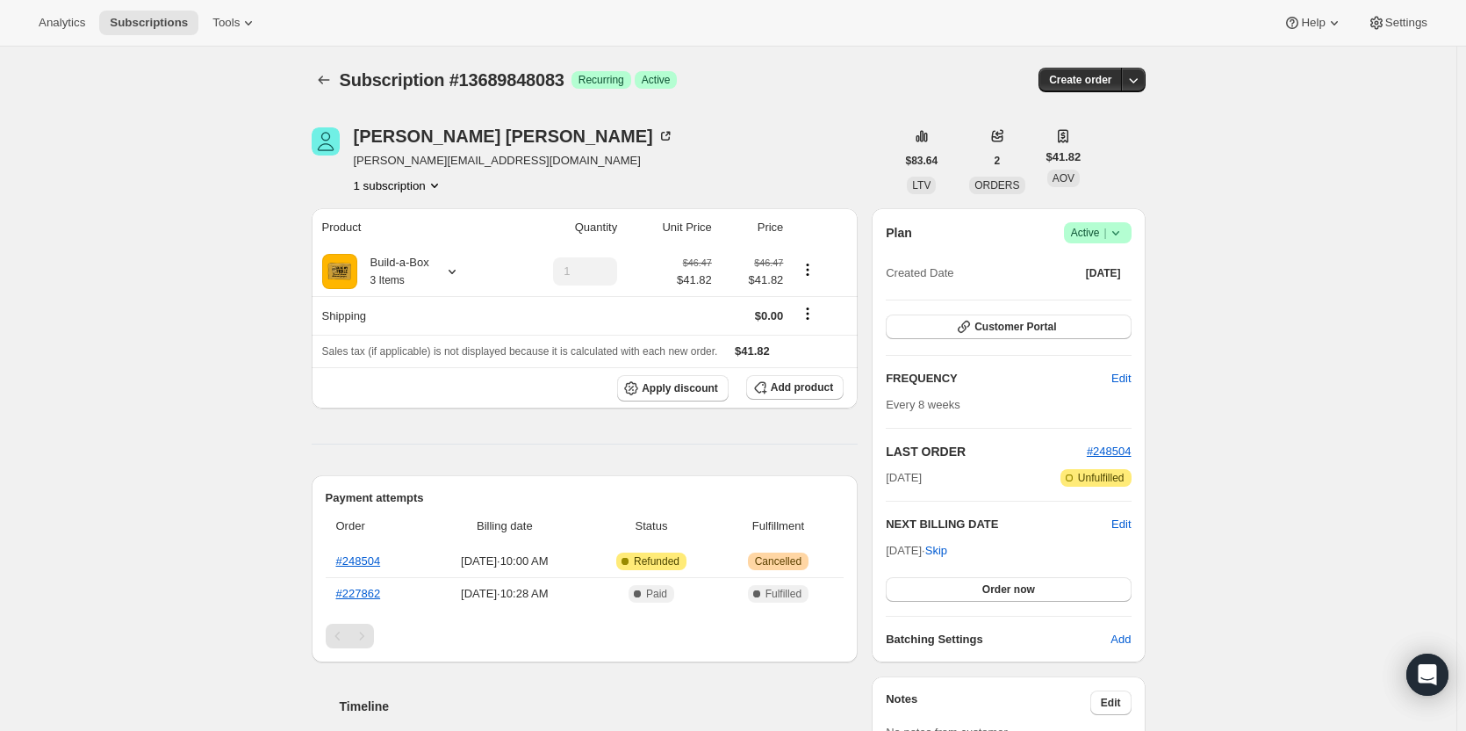
click at [1100, 236] on span "Active |" at bounding box center [1098, 233] width 54 height 18
click at [1100, 303] on span "Cancel subscription" at bounding box center [1103, 297] width 99 height 13
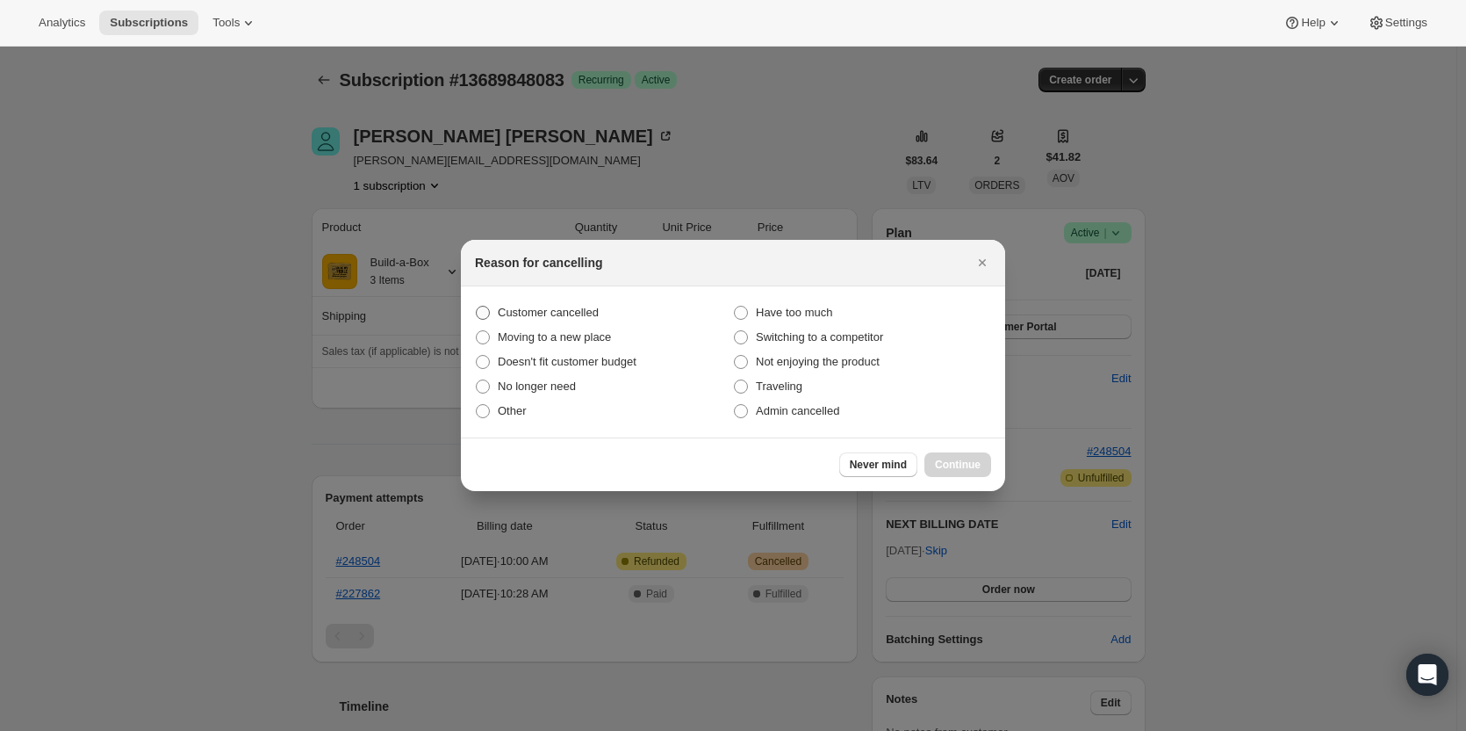
click at [508, 316] on span "Customer cancelled" at bounding box center [548, 312] width 101 height 13
click at [477, 306] on input "Customer cancelled" at bounding box center [476, 306] width 1 height 1
radio input "true"
click at [969, 468] on span "Continue" at bounding box center [958, 464] width 46 height 14
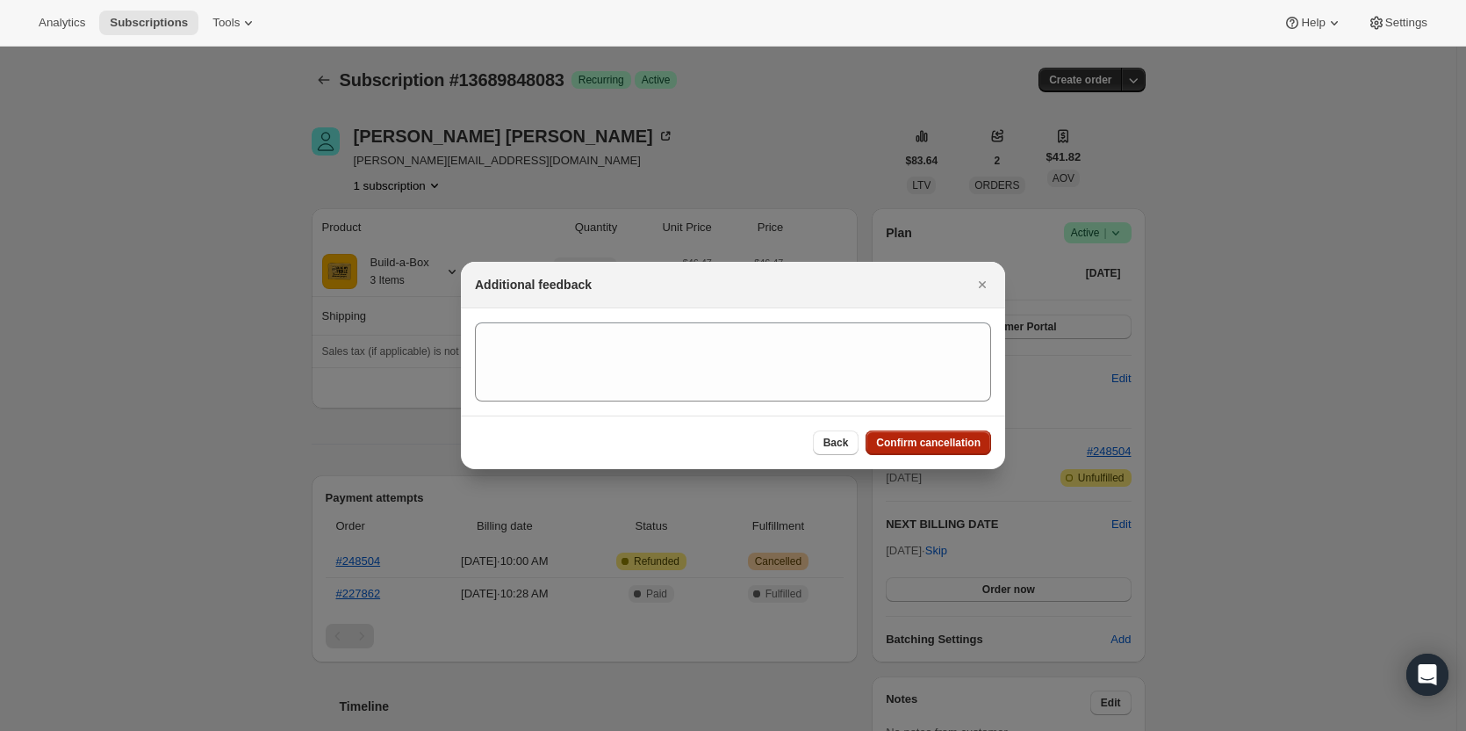
click at [958, 445] on span "Confirm cancellation" at bounding box center [928, 443] width 104 height 14
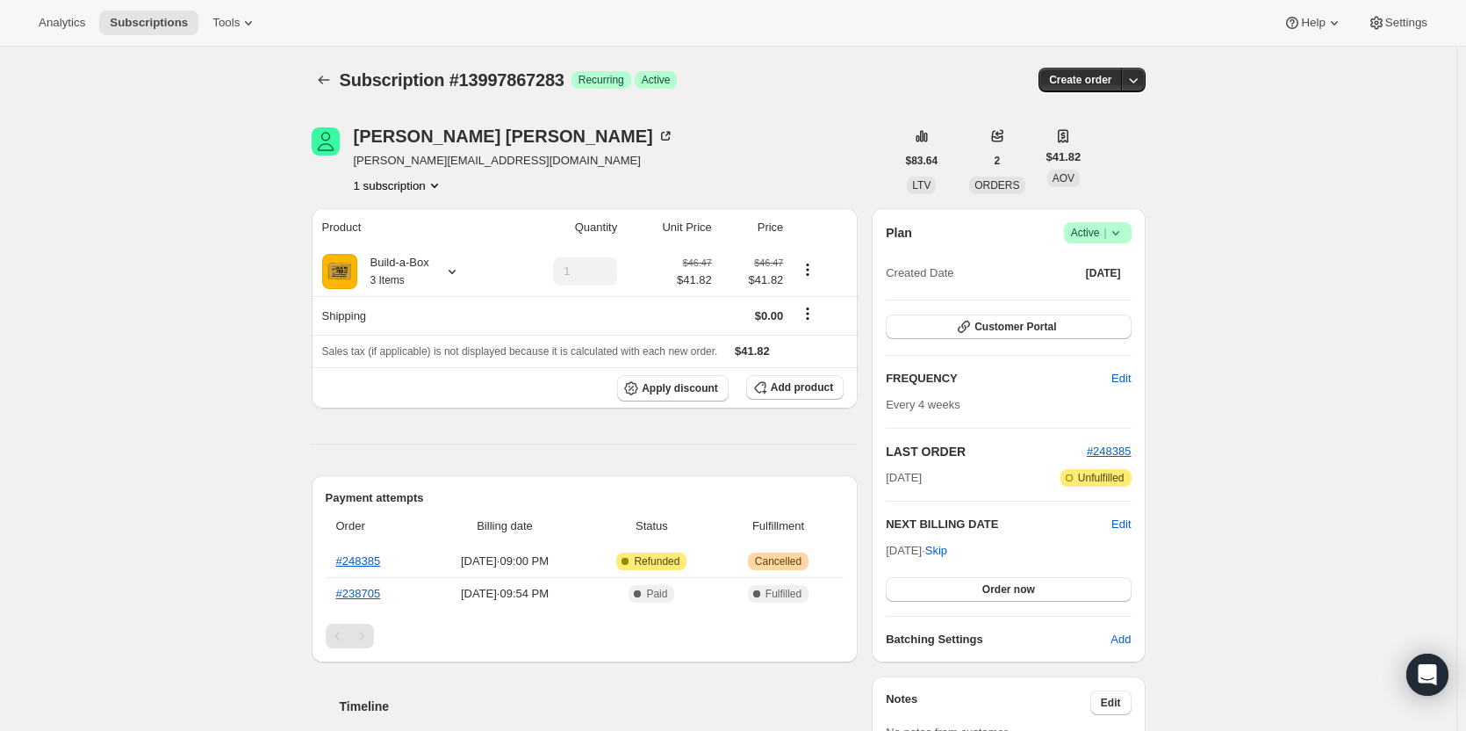
click at [1124, 235] on icon at bounding box center [1116, 233] width 18 height 18
click at [1112, 299] on span "Cancel subscription" at bounding box center [1103, 297] width 99 height 13
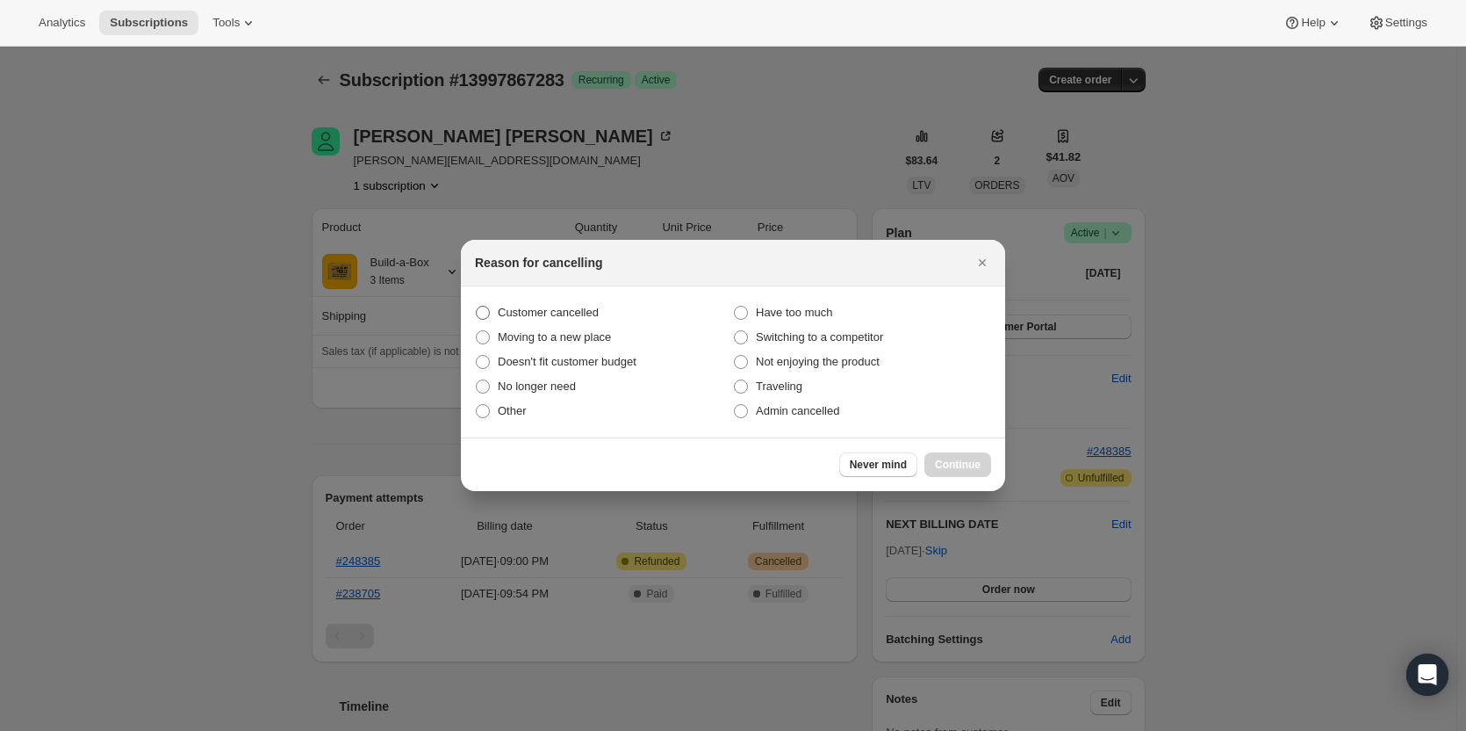
click at [536, 313] on span "Customer cancelled" at bounding box center [548, 312] width 101 height 13
click at [477, 306] on input "Customer cancelled" at bounding box center [476, 306] width 1 height 1
radio input "true"
click at [967, 468] on span "Continue" at bounding box center [958, 464] width 46 height 14
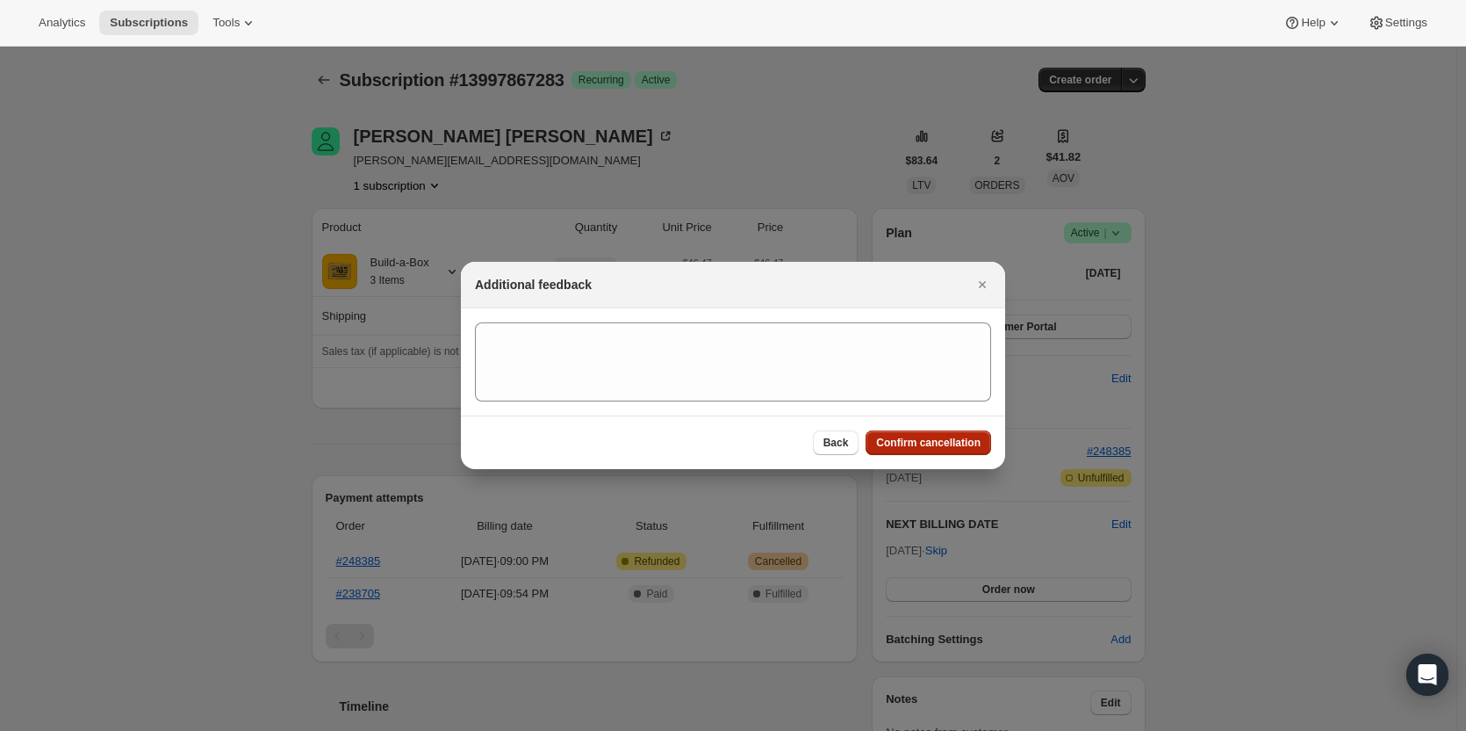
click at [940, 450] on button "Confirm cancellation" at bounding box center [929, 442] width 126 height 25
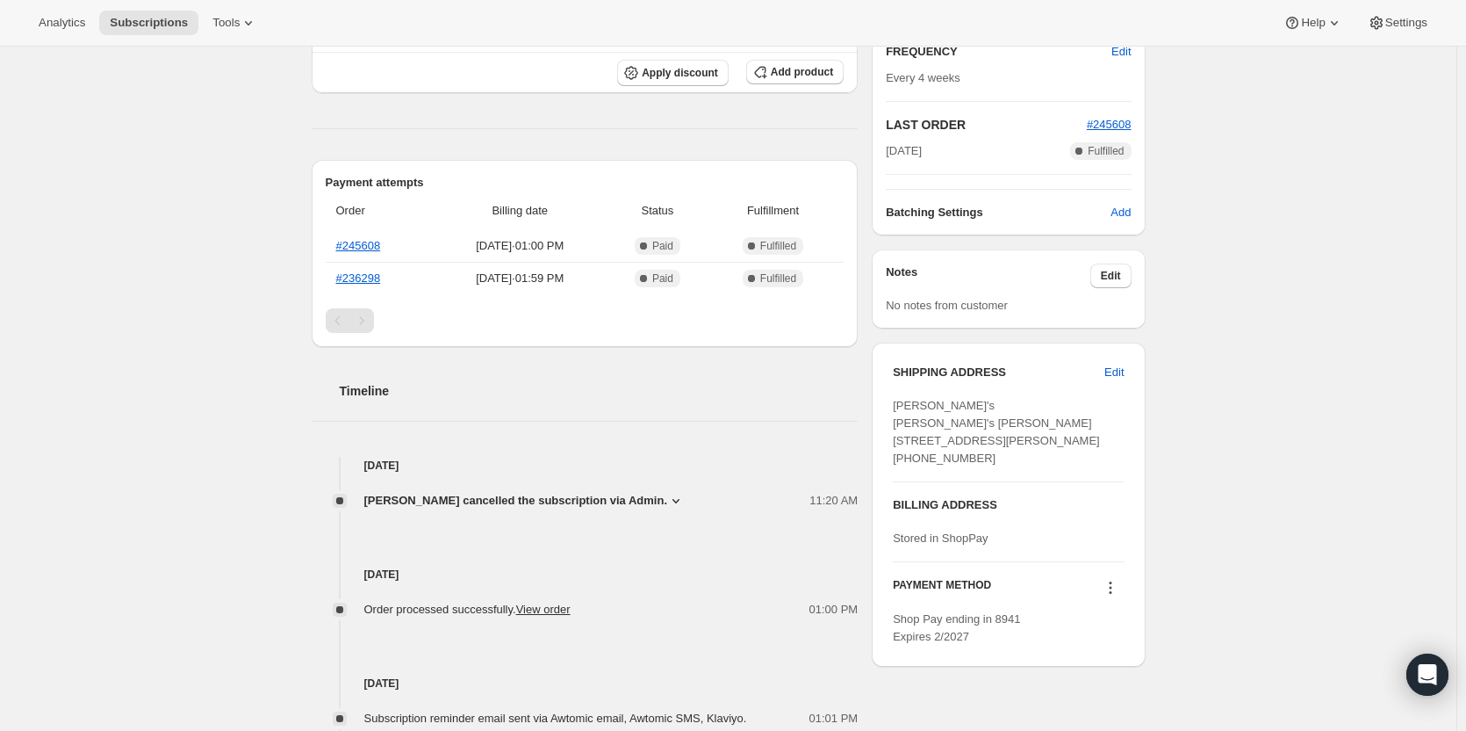
scroll to position [351, 0]
